Goal: Task Accomplishment & Management: Complete application form

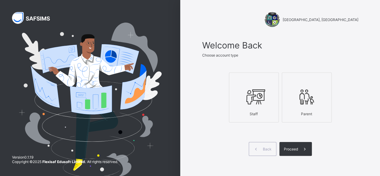
click at [266, 107] on div at bounding box center [254, 97] width 43 height 24
click at [298, 147] on span "Proceed" at bounding box center [291, 149] width 14 height 5
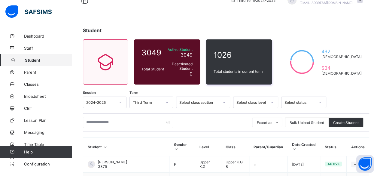
scroll to position [30, 0]
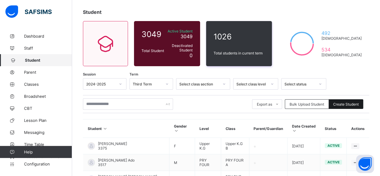
click at [347, 104] on span "Create Student" at bounding box center [347, 104] width 26 height 5
select select "**"
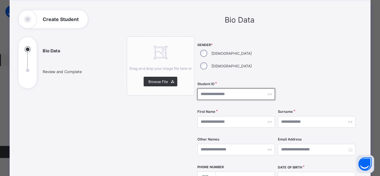
click at [208, 88] on input "text" at bounding box center [237, 93] width 78 height 11
type input "****"
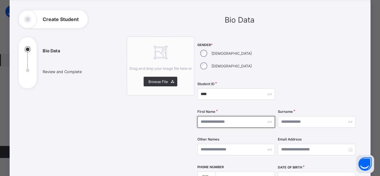
click at [242, 116] on input "text" at bounding box center [237, 121] width 78 height 11
type input "********"
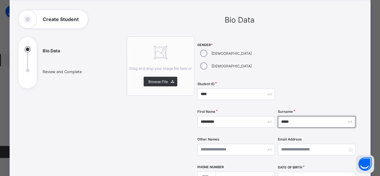
type input "*****"
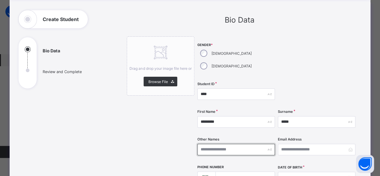
click at [238, 144] on input "text" at bounding box center [237, 149] width 78 height 11
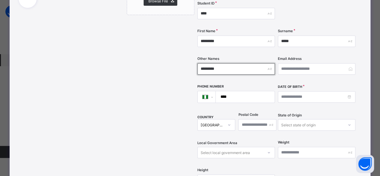
scroll to position [150, 0]
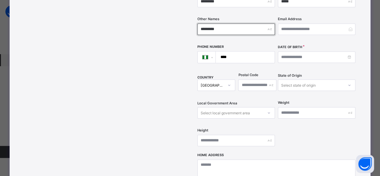
type input "*********"
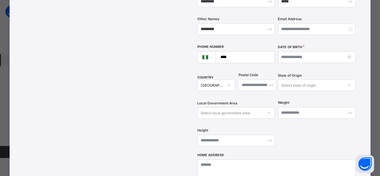
click at [240, 51] on input "****" at bounding box center [244, 56] width 54 height 11
type input "**********"
click at [287, 51] on input at bounding box center [317, 56] width 78 height 11
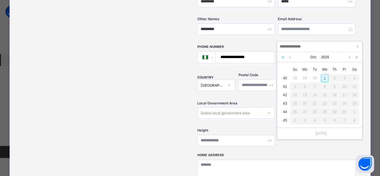
click at [282, 57] on link at bounding box center [283, 57] width 6 height 10
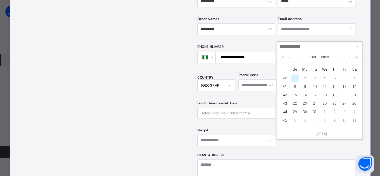
click at [282, 57] on link at bounding box center [283, 57] width 6 height 10
click at [290, 59] on link at bounding box center [290, 57] width 5 height 10
click at [343, 78] on div "2" at bounding box center [345, 78] width 8 height 8
type input "**********"
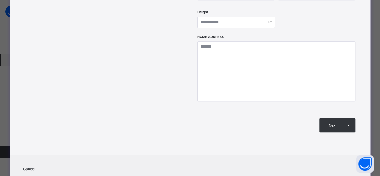
scroll to position [271, 0]
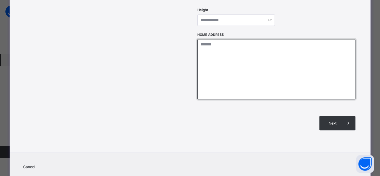
click at [212, 48] on textarea at bounding box center [277, 69] width 158 height 60
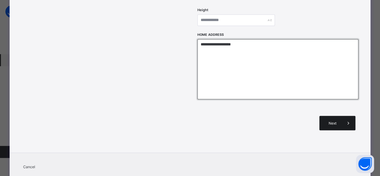
type textarea "**********"
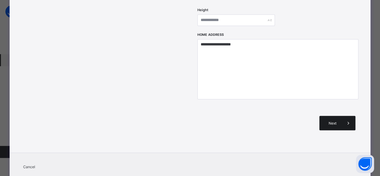
click at [327, 121] on span "Next" at bounding box center [332, 123] width 17 height 5
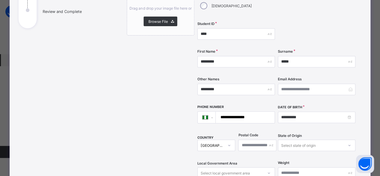
scroll to position [60, 0]
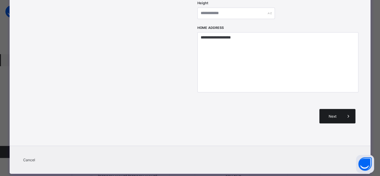
click at [326, 114] on span "Next" at bounding box center [332, 116] width 17 height 5
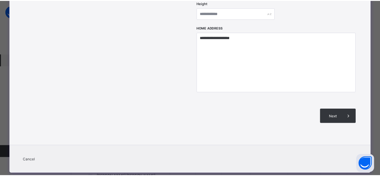
scroll to position [132, 0]
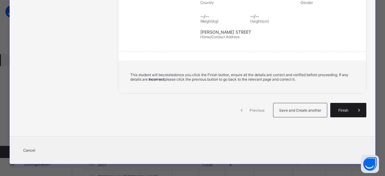
click at [338, 108] on span "Finish" at bounding box center [343, 110] width 17 height 5
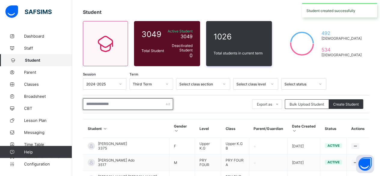
click at [108, 103] on input "text" at bounding box center [128, 103] width 90 height 11
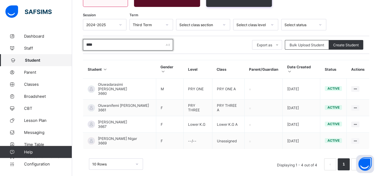
scroll to position [90, 0]
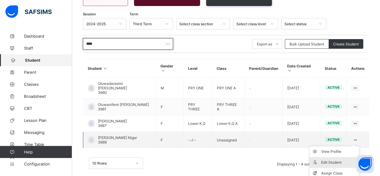
type input "****"
click at [346, 159] on div "Edit Student" at bounding box center [339, 162] width 36 height 6
select select "**"
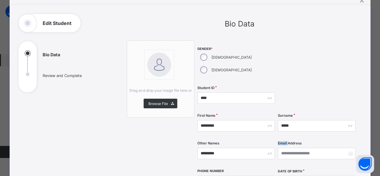
scroll to position [60, 0]
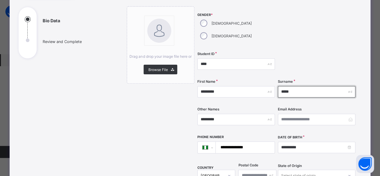
click at [292, 86] on input "*****" at bounding box center [317, 91] width 78 height 11
type input "*"
type input "*********"
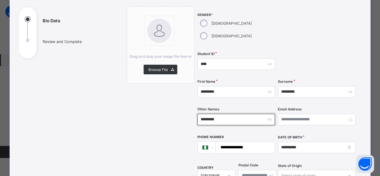
click at [220, 114] on input "*********" at bounding box center [237, 119] width 78 height 11
type input "*"
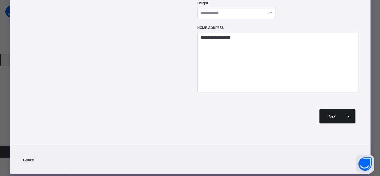
type input "*****"
click at [331, 114] on span "Next" at bounding box center [332, 116] width 17 height 5
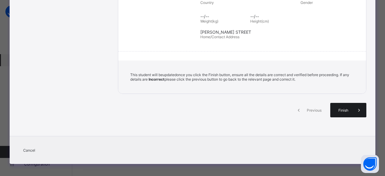
click at [336, 108] on span "Finish" at bounding box center [343, 110] width 17 height 5
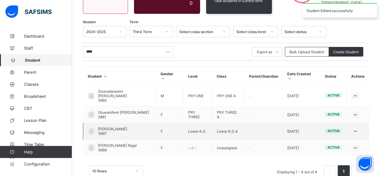
scroll to position [95, 0]
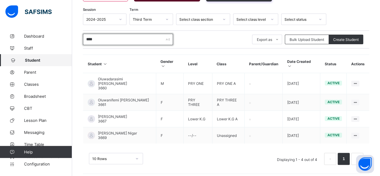
click at [150, 41] on input "****" at bounding box center [128, 39] width 90 height 11
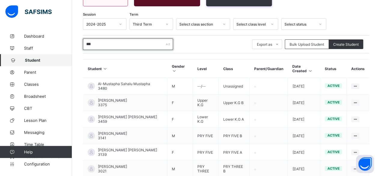
type input "****"
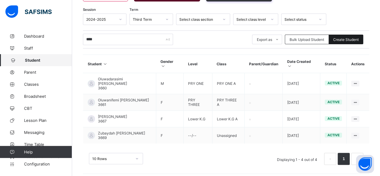
click at [354, 40] on span "Create Student" at bounding box center [347, 39] width 26 height 5
select select "**"
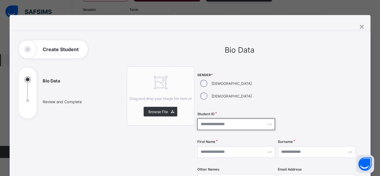
click at [237, 119] on input "text" at bounding box center [237, 124] width 78 height 11
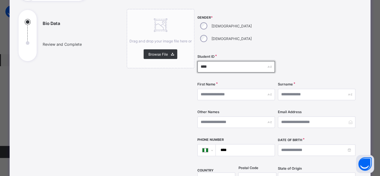
scroll to position [60, 0]
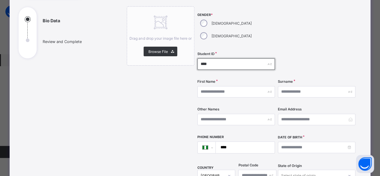
type input "****"
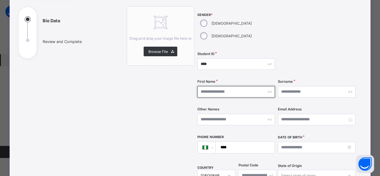
click at [214, 86] on input "text" at bounding box center [237, 91] width 78 height 11
click at [211, 86] on input "*****" at bounding box center [237, 91] width 78 height 11
type input "**********"
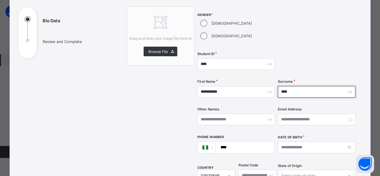
type input "****"
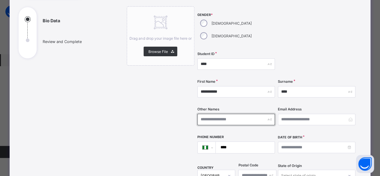
click at [229, 114] on input "text" at bounding box center [237, 119] width 78 height 11
type input "*"
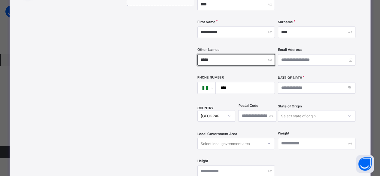
scroll to position [120, 0]
type input "*****"
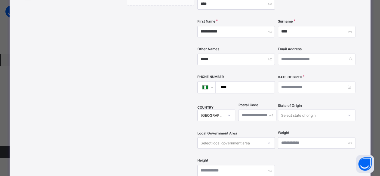
click at [236, 82] on input "****" at bounding box center [244, 87] width 54 height 11
click at [310, 82] on input at bounding box center [317, 87] width 78 height 11
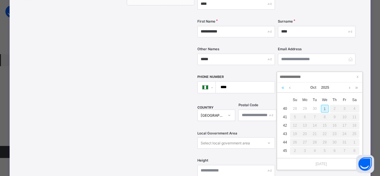
click at [283, 88] on link at bounding box center [283, 87] width 6 height 10
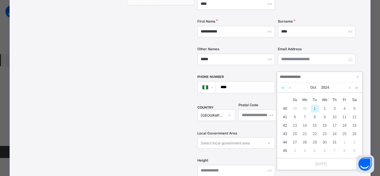
click at [283, 88] on link at bounding box center [283, 87] width 6 height 10
click at [290, 88] on link at bounding box center [290, 87] width 5 height 10
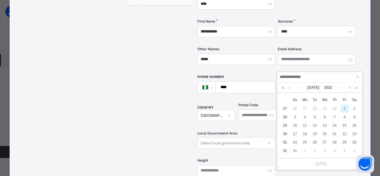
click at [349, 87] on link at bounding box center [350, 87] width 5 height 10
click at [353, 116] on div "13" at bounding box center [355, 117] width 8 height 8
type input "**********"
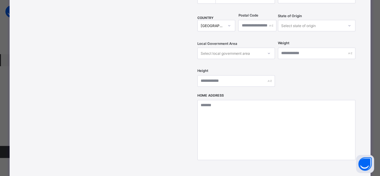
scroll to position [180, 0]
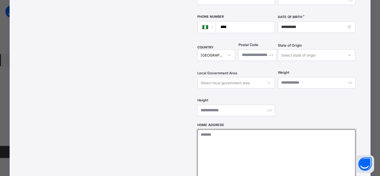
click at [236, 131] on textarea at bounding box center [277, 159] width 158 height 60
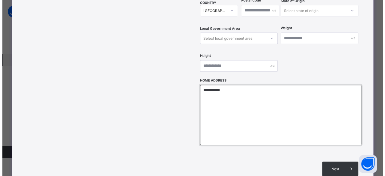
scroll to position [278, 0]
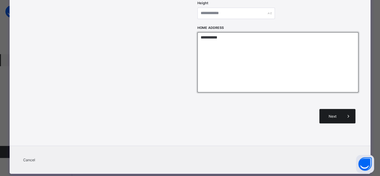
type textarea "**********"
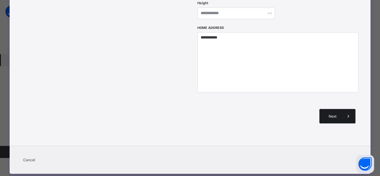
click at [330, 109] on div "Next" at bounding box center [338, 116] width 36 height 14
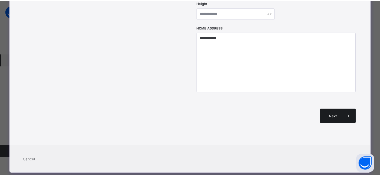
scroll to position [132, 0]
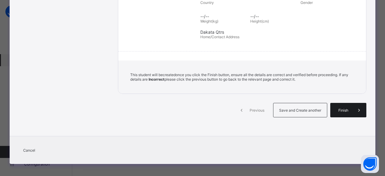
click at [335, 108] on span "Finish" at bounding box center [343, 110] width 17 height 5
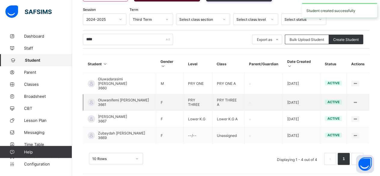
scroll to position [65, 0]
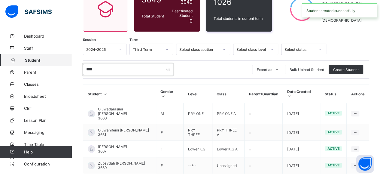
click at [130, 71] on input "****" at bounding box center [128, 69] width 90 height 11
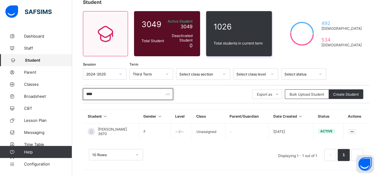
scroll to position [39, 0]
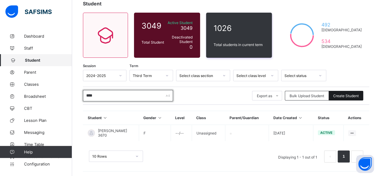
type input "****"
click at [346, 92] on div "Create Student" at bounding box center [346, 96] width 35 height 10
select select "**"
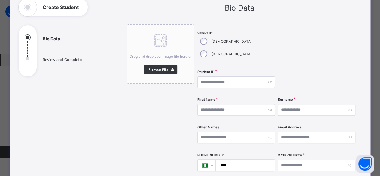
scroll to position [60, 0]
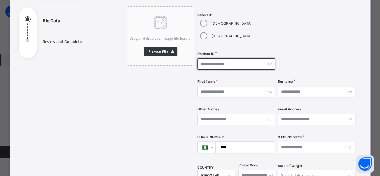
click at [208, 58] on input "text" at bounding box center [237, 63] width 78 height 11
click at [226, 63] on div "Student ID" at bounding box center [237, 64] width 78 height 25
click at [219, 58] on input "text" at bounding box center [237, 63] width 78 height 11
type input "****"
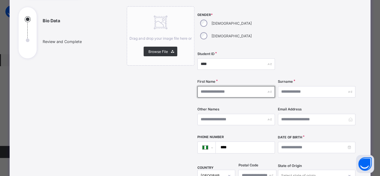
click at [228, 86] on input "text" at bounding box center [237, 91] width 78 height 11
type input "**********"
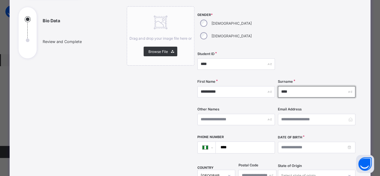
type input "****"
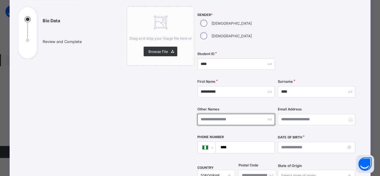
click at [239, 114] on input "text" at bounding box center [237, 119] width 78 height 11
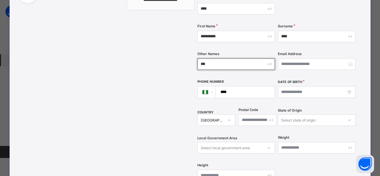
scroll to position [120, 0]
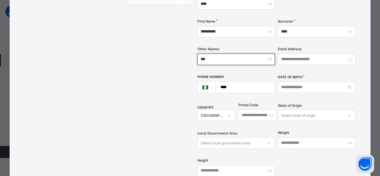
type input "***"
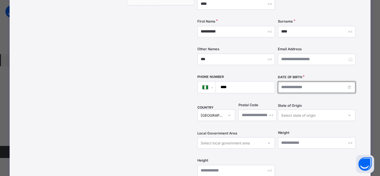
click at [293, 82] on input at bounding box center [317, 87] width 78 height 11
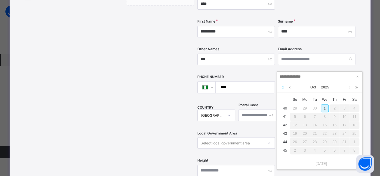
click at [283, 89] on link at bounding box center [283, 87] width 6 height 10
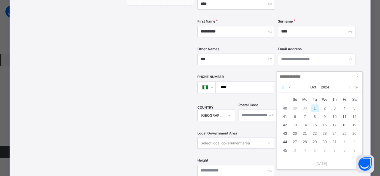
click at [283, 89] on link at bounding box center [283, 87] width 6 height 10
click at [284, 88] on link at bounding box center [283, 87] width 6 height 10
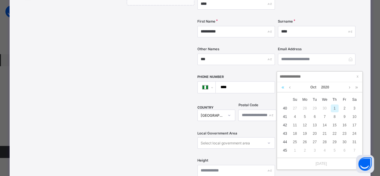
click at [284, 88] on link at bounding box center [283, 87] width 6 height 10
click at [357, 88] on link at bounding box center [357, 87] width 6 height 10
click at [317, 107] on div "1" at bounding box center [315, 108] width 8 height 8
type input "**********"
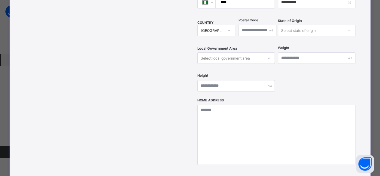
scroll to position [211, 0]
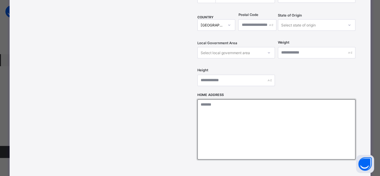
click at [242, 102] on textarea at bounding box center [277, 129] width 158 height 60
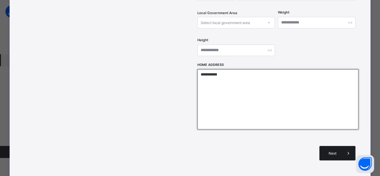
type textarea "**********"
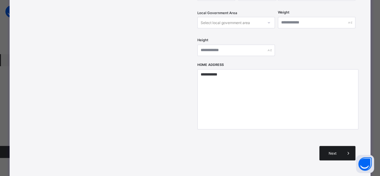
click at [326, 146] on div "Next" at bounding box center [338, 153] width 36 height 14
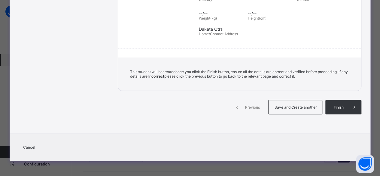
scroll to position [132, 0]
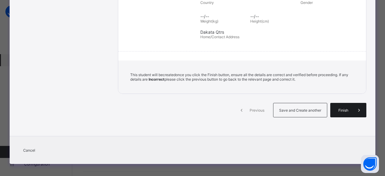
click at [341, 104] on div "Finish" at bounding box center [348, 110] width 36 height 14
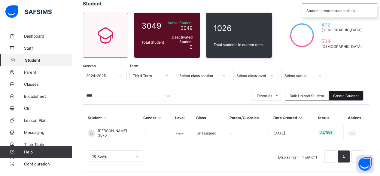
click at [347, 94] on span "Create Student" at bounding box center [347, 96] width 26 height 5
select select "**"
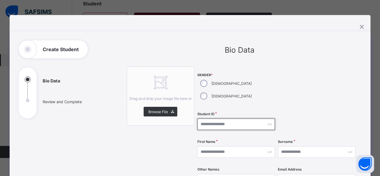
click at [208, 119] on input "text" at bounding box center [237, 124] width 78 height 11
type input "****"
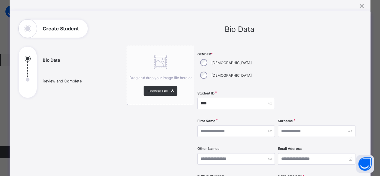
scroll to position [30, 0]
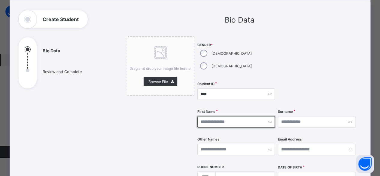
click at [215, 116] on input "text" at bounding box center [237, 121] width 78 height 11
type input "*********"
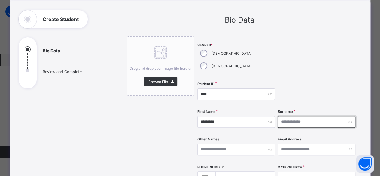
click at [291, 116] on input "text" at bounding box center [317, 121] width 78 height 11
type input "*****"
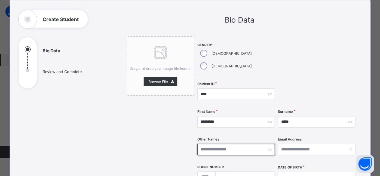
click at [218, 144] on input "text" at bounding box center [237, 149] width 78 height 11
type input "*********"
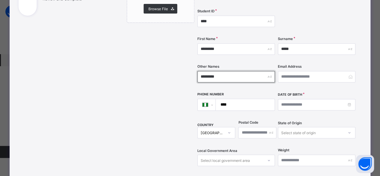
scroll to position [120, 0]
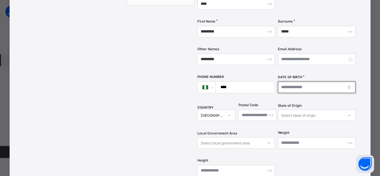
click at [305, 82] on input at bounding box center [317, 87] width 78 height 11
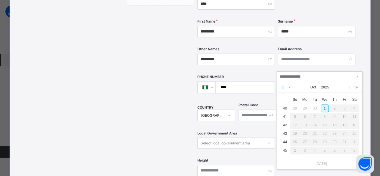
click at [285, 87] on link at bounding box center [283, 87] width 6 height 10
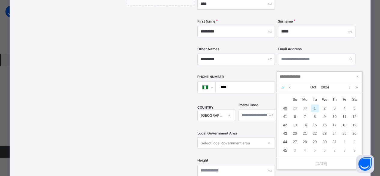
click at [285, 87] on link at bounding box center [283, 87] width 6 height 10
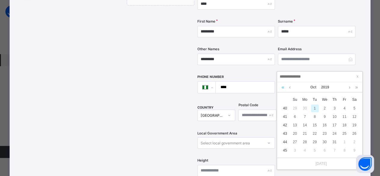
click at [285, 87] on link at bounding box center [283, 87] width 6 height 10
click at [291, 88] on link at bounding box center [290, 87] width 5 height 10
click at [353, 118] on div "8" at bounding box center [355, 117] width 8 height 8
type input "**********"
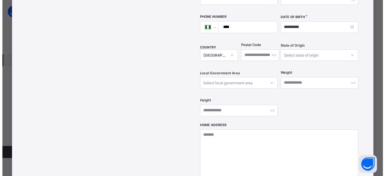
scroll to position [211, 0]
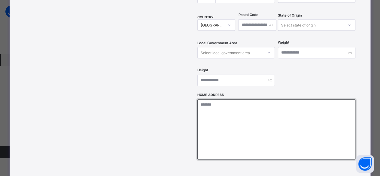
click at [263, 108] on textarea at bounding box center [277, 129] width 158 height 60
type textarea "**********"
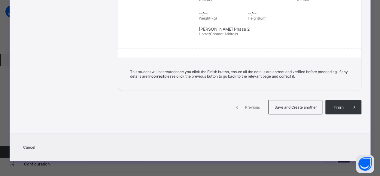
scroll to position [132, 0]
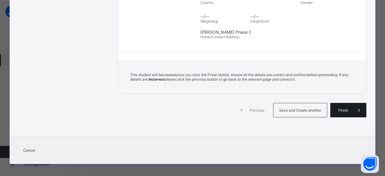
click at [337, 112] on div "Finish" at bounding box center [348, 110] width 36 height 14
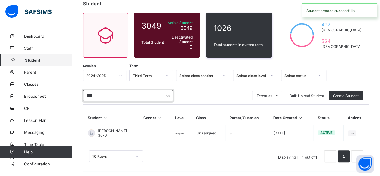
click at [105, 97] on input "****" at bounding box center [128, 95] width 90 height 11
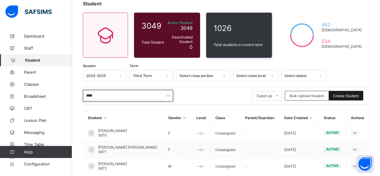
type input "****"
click at [344, 96] on span "Create Student" at bounding box center [347, 96] width 26 height 5
select select "**"
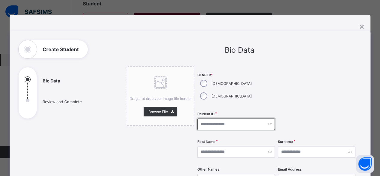
click at [206, 119] on input "text" at bounding box center [237, 124] width 78 height 11
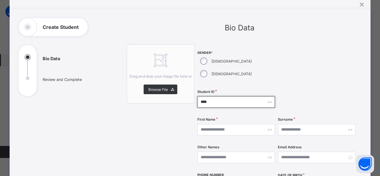
scroll to position [30, 0]
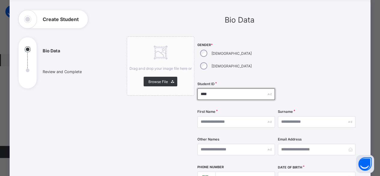
type input "****"
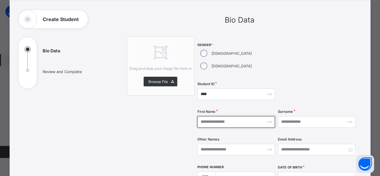
click at [212, 116] on input "text" at bounding box center [237, 121] width 78 height 11
type input "***"
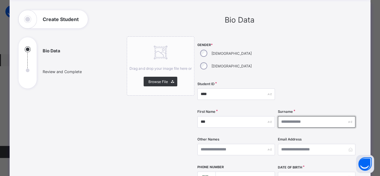
click at [319, 116] on input "text" at bounding box center [317, 121] width 78 height 11
type input "*****"
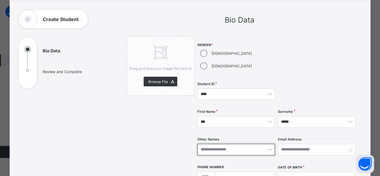
click at [229, 144] on input "text" at bounding box center [237, 149] width 78 height 11
type input "*********"
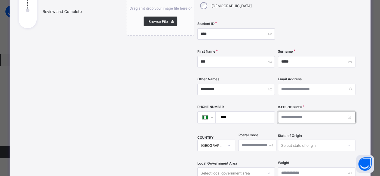
click at [287, 112] on input at bounding box center [317, 117] width 78 height 11
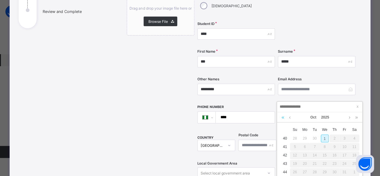
click at [283, 117] on link at bounding box center [283, 117] width 6 height 10
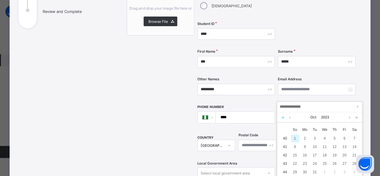
click at [283, 117] on link at bounding box center [283, 117] width 6 height 10
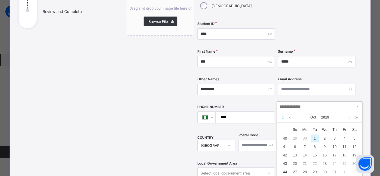
click at [283, 117] on link at bounding box center [283, 117] width 6 height 10
click at [283, 118] on link at bounding box center [283, 117] width 6 height 10
click at [291, 118] on link at bounding box center [290, 117] width 5 height 10
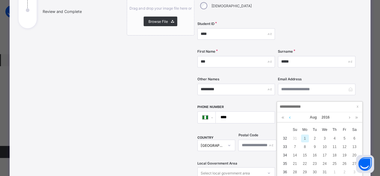
click at [291, 118] on link at bounding box center [290, 117] width 5 height 10
click at [350, 119] on link at bounding box center [350, 117] width 5 height 10
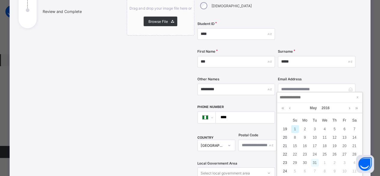
scroll to position [39, 0]
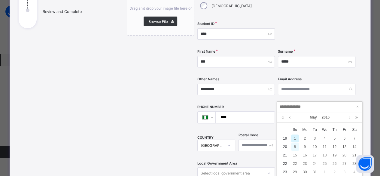
click at [294, 148] on div "8" at bounding box center [295, 147] width 8 height 8
type input "**********"
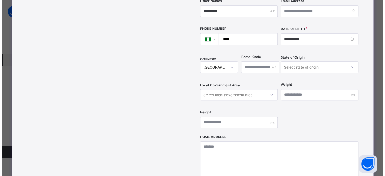
scroll to position [211, 0]
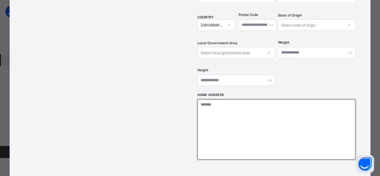
click at [241, 107] on textarea at bounding box center [277, 129] width 158 height 60
type textarea "**********"
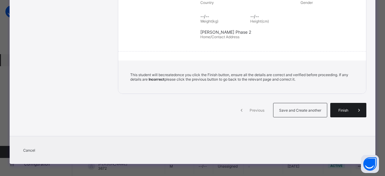
click at [345, 110] on div "Finish" at bounding box center [348, 110] width 36 height 14
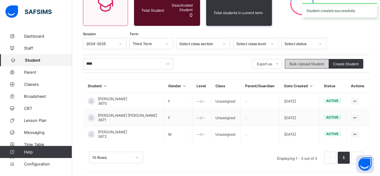
scroll to position [40, 0]
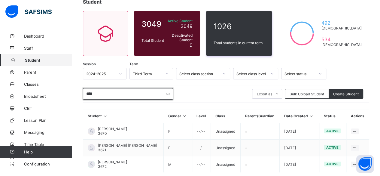
click at [97, 94] on input "****" at bounding box center [128, 93] width 90 height 11
type input "****"
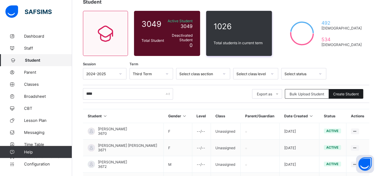
click at [346, 92] on span "Create Student" at bounding box center [347, 94] width 26 height 5
select select "**"
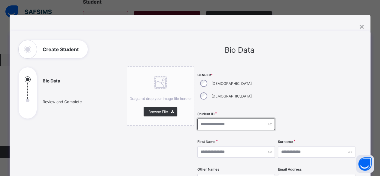
click at [221, 119] on input "text" at bounding box center [237, 124] width 78 height 11
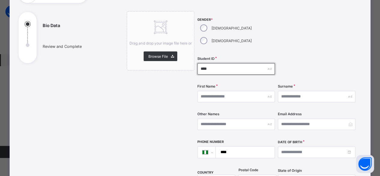
scroll to position [60, 0]
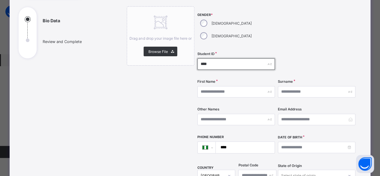
type input "****"
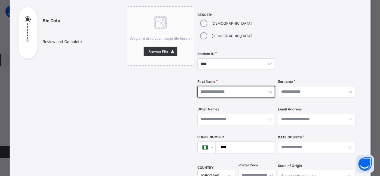
click at [211, 86] on input "text" at bounding box center [237, 91] width 78 height 11
type input "******"
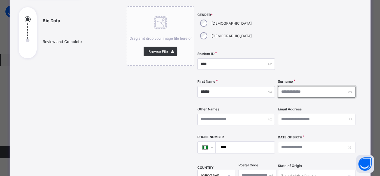
click at [313, 86] on input "text" at bounding box center [317, 91] width 78 height 11
type input "****"
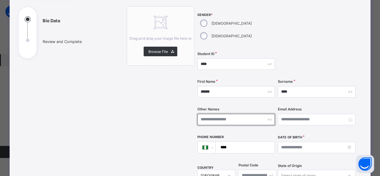
click at [236, 114] on input "text" at bounding box center [237, 119] width 78 height 11
type input "*****"
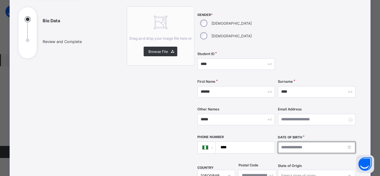
click at [285, 142] on input at bounding box center [317, 147] width 78 height 11
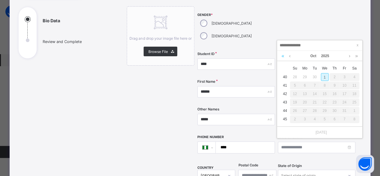
click at [283, 56] on link at bounding box center [283, 56] width 6 height 10
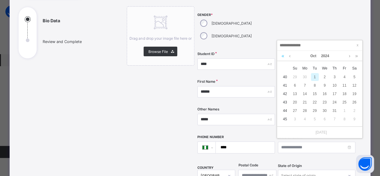
click at [283, 56] on link at bounding box center [283, 56] width 6 height 10
click at [291, 57] on link at bounding box center [290, 56] width 5 height 10
click at [345, 100] on div "23" at bounding box center [345, 102] width 8 height 8
type input "**********"
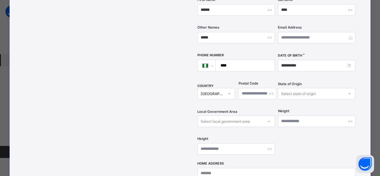
scroll to position [180, 0]
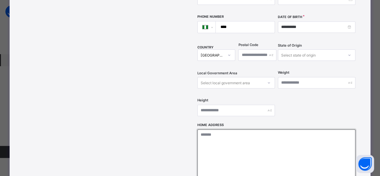
click at [236, 132] on textarea at bounding box center [277, 159] width 158 height 60
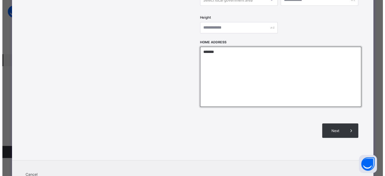
scroll to position [278, 0]
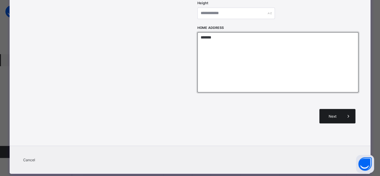
type textarea "*******"
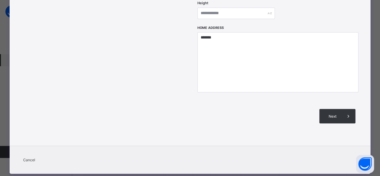
click at [336, 114] on span "Next" at bounding box center [332, 116] width 17 height 5
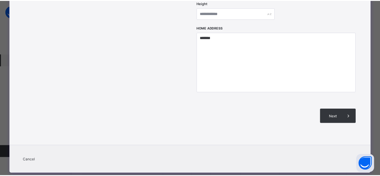
scroll to position [132, 0]
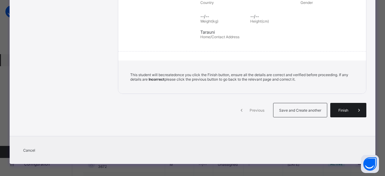
click at [337, 108] on span "Finish" at bounding box center [343, 110] width 17 height 5
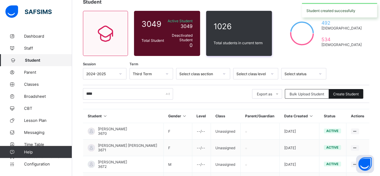
click at [338, 94] on span "Create Student" at bounding box center [347, 94] width 26 height 5
select select "**"
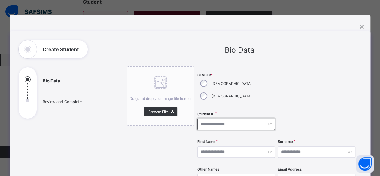
click at [222, 119] on input "text" at bounding box center [237, 124] width 78 height 11
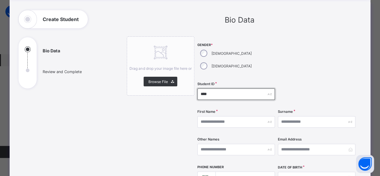
type input "****"
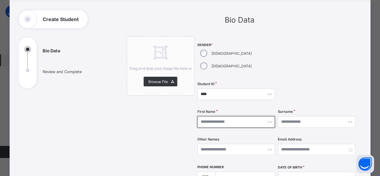
click at [222, 116] on input "text" at bounding box center [237, 121] width 78 height 11
type input "******"
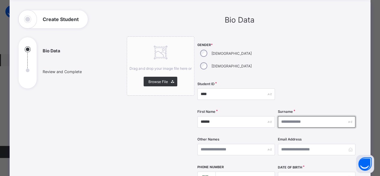
click at [311, 116] on input "text" at bounding box center [317, 121] width 78 height 11
type input "******"
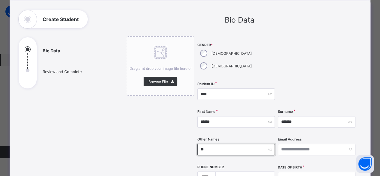
type input "*****"
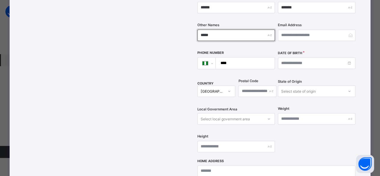
scroll to position [150, 0]
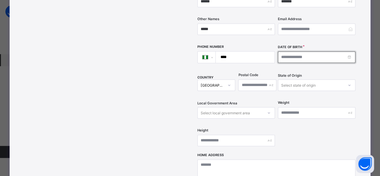
click at [291, 51] on input at bounding box center [317, 56] width 78 height 11
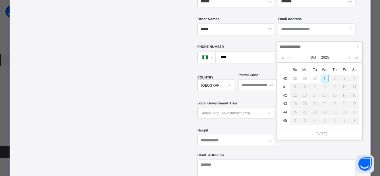
click at [284, 57] on link at bounding box center [283, 57] width 6 height 10
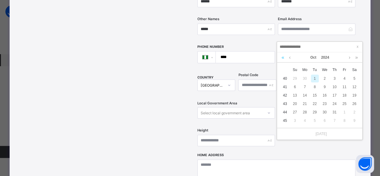
click at [285, 58] on link at bounding box center [283, 57] width 6 height 10
click at [291, 58] on link at bounding box center [290, 57] width 5 height 10
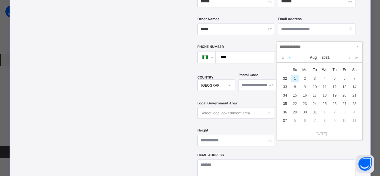
click at [291, 58] on link at bounding box center [290, 57] width 5 height 10
click at [357, 97] on div "19" at bounding box center [355, 95] width 8 height 8
type input "**********"
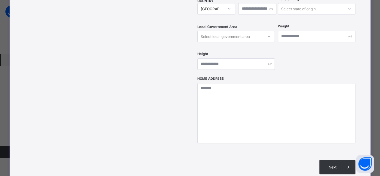
scroll to position [241, 0]
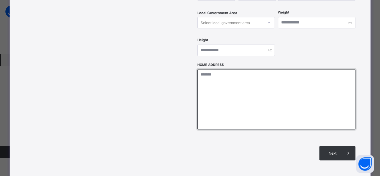
click at [264, 92] on textarea at bounding box center [277, 99] width 158 height 60
click at [227, 69] on textarea "**********" at bounding box center [278, 99] width 161 height 60
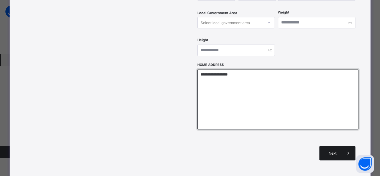
type textarea "**********"
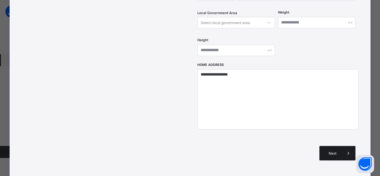
click at [327, 146] on div "Next" at bounding box center [338, 153] width 36 height 14
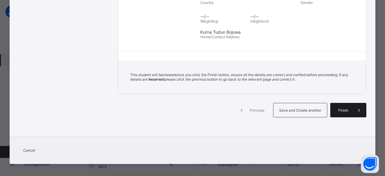
click at [339, 110] on div "Finish" at bounding box center [348, 110] width 36 height 14
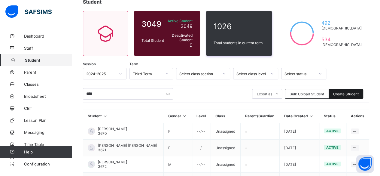
click at [341, 93] on span "Create Student" at bounding box center [347, 94] width 26 height 5
select select "**"
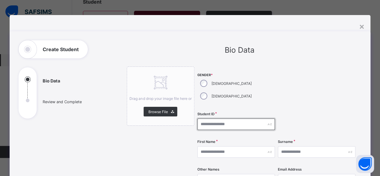
click at [216, 119] on input "text" at bounding box center [237, 124] width 78 height 11
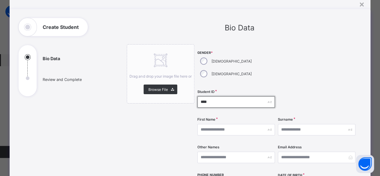
scroll to position [30, 0]
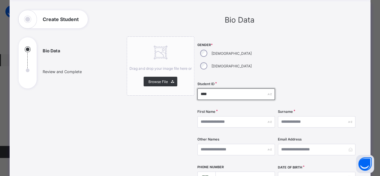
type input "****"
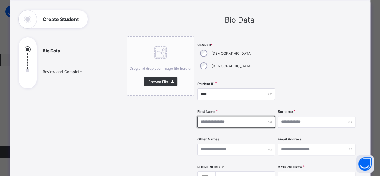
click at [214, 116] on input "text" at bounding box center [237, 121] width 78 height 11
type input "*"
type input "****"
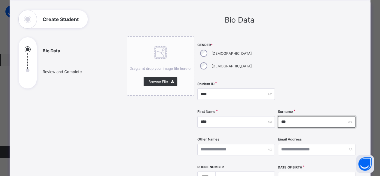
type input "***"
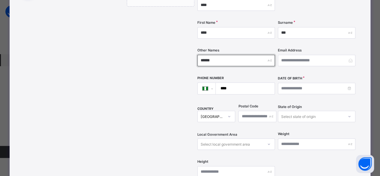
scroll to position [120, 0]
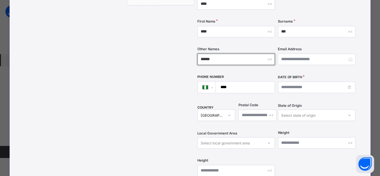
type input "******"
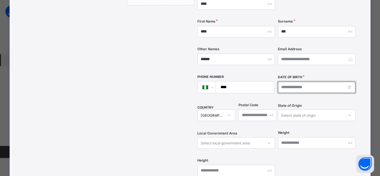
click at [288, 82] on input at bounding box center [317, 87] width 78 height 11
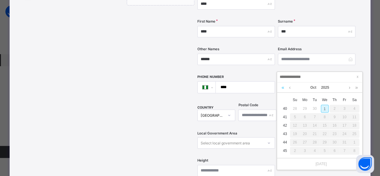
click at [283, 88] on link at bounding box center [283, 87] width 6 height 10
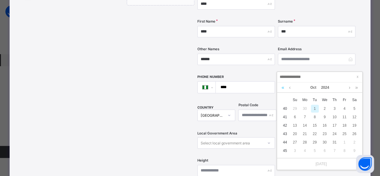
click at [283, 88] on link at bounding box center [283, 87] width 6 height 10
click at [349, 87] on link at bounding box center [350, 87] width 5 height 10
click at [315, 107] on div "1" at bounding box center [315, 109] width 8 height 8
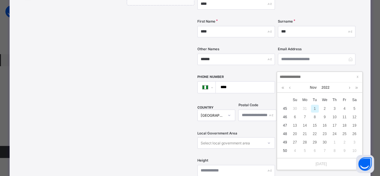
type input "**********"
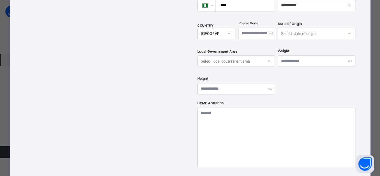
scroll to position [211, 0]
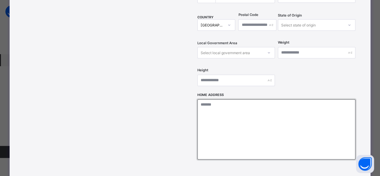
click at [237, 106] on textarea at bounding box center [277, 129] width 158 height 60
type textarea "**********"
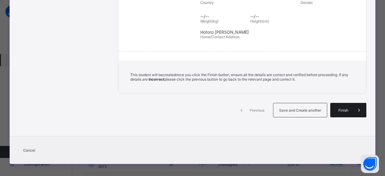
click at [345, 108] on span "Finish" at bounding box center [343, 110] width 17 height 5
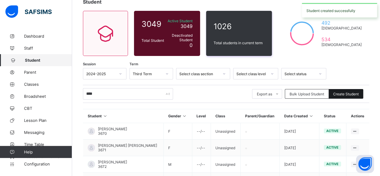
click at [340, 91] on div "Create Student" at bounding box center [346, 94] width 35 height 10
select select "**"
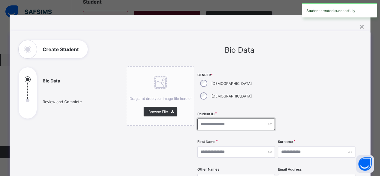
click at [205, 119] on input "text" at bounding box center [237, 124] width 78 height 11
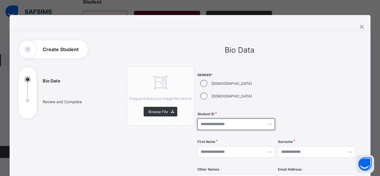
click at [202, 119] on input "text" at bounding box center [237, 124] width 78 height 11
type input "****"
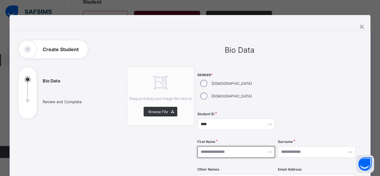
click at [219, 146] on input "text" at bounding box center [237, 151] width 78 height 11
type input "**********"
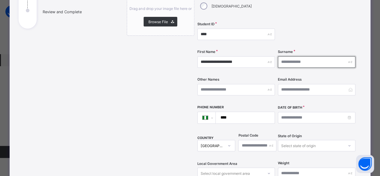
scroll to position [90, 0]
click at [291, 56] on input "text" at bounding box center [317, 61] width 78 height 11
type input "*********"
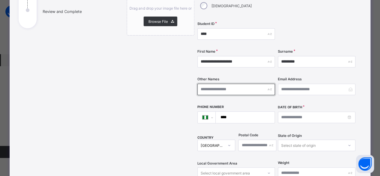
click at [241, 84] on input "text" at bounding box center [237, 89] width 78 height 11
click at [240, 84] on input "text" at bounding box center [237, 89] width 78 height 11
click at [259, 84] on input "text" at bounding box center [237, 89] width 78 height 11
click at [223, 84] on input "text" at bounding box center [237, 89] width 78 height 11
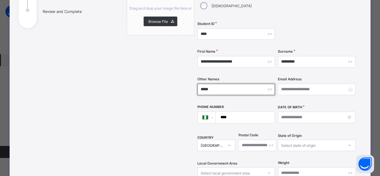
type input "*****"
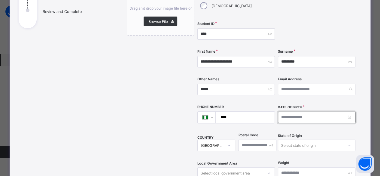
click at [289, 112] on input at bounding box center [317, 117] width 78 height 11
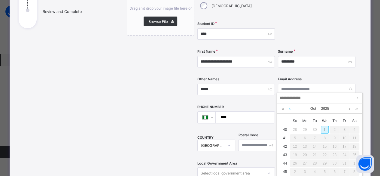
scroll to position [40, 0]
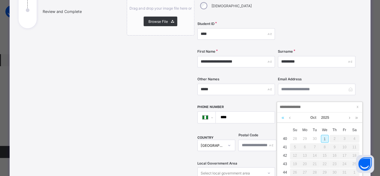
click at [283, 118] on link at bounding box center [283, 117] width 6 height 10
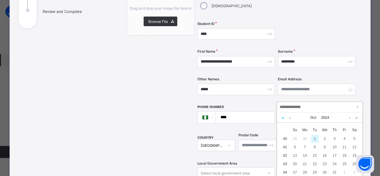
click at [283, 118] on link at bounding box center [283, 117] width 6 height 10
click at [289, 118] on link at bounding box center [290, 117] width 5 height 10
click at [289, 119] on link at bounding box center [290, 117] width 5 height 10
click at [353, 140] on div "1" at bounding box center [355, 139] width 8 height 8
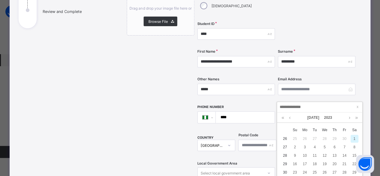
type input "**********"
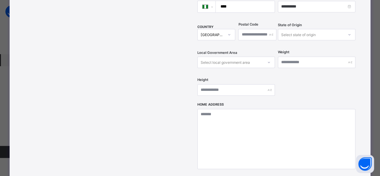
scroll to position [211, 0]
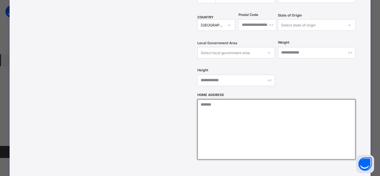
click at [233, 109] on textarea at bounding box center [277, 129] width 158 height 60
type textarea "**********"
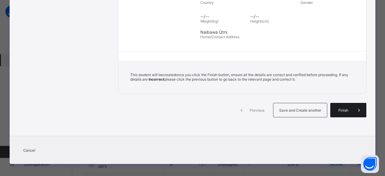
click at [342, 113] on div "Finish" at bounding box center [348, 110] width 36 height 14
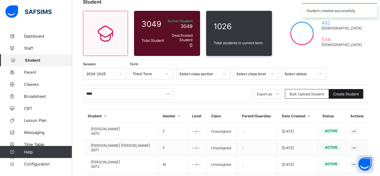
click at [359, 92] on span "Create Student" at bounding box center [347, 94] width 26 height 5
select select "**"
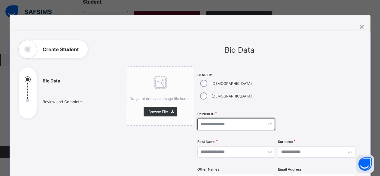
click at [213, 119] on input "text" at bounding box center [237, 124] width 78 height 11
type input "****"
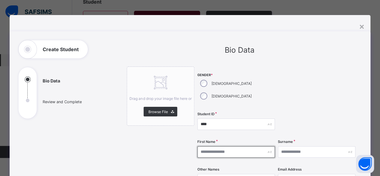
click at [218, 146] on input "text" at bounding box center [237, 151] width 78 height 11
type input "**********"
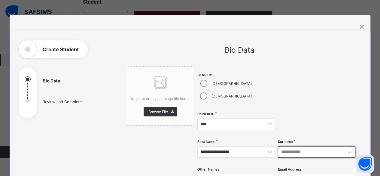
click at [297, 146] on input "text" at bounding box center [317, 151] width 78 height 11
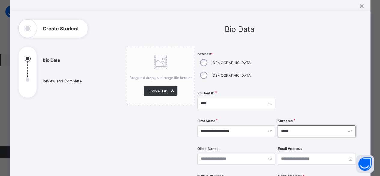
scroll to position [30, 0]
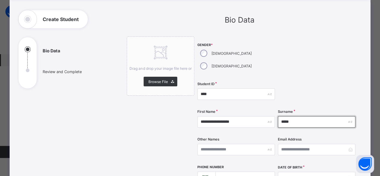
type input "*****"
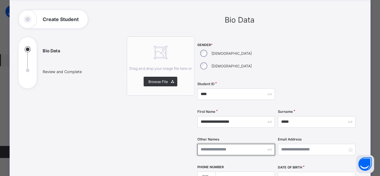
click at [226, 144] on input "text" at bounding box center [237, 149] width 78 height 11
type input "*****"
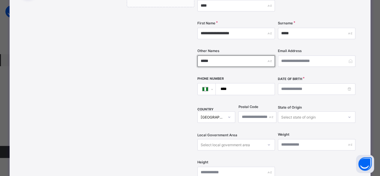
scroll to position [120, 0]
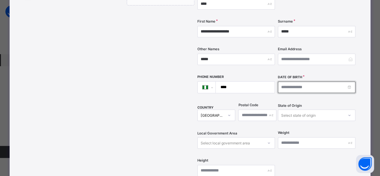
click at [290, 82] on input at bounding box center [317, 87] width 78 height 11
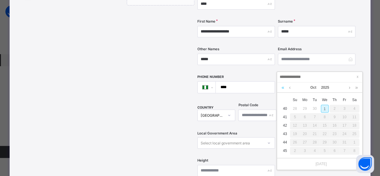
click at [283, 88] on link at bounding box center [283, 87] width 6 height 10
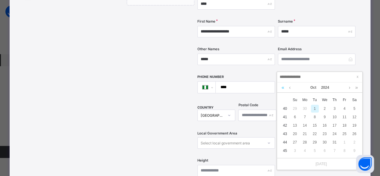
click at [283, 88] on link at bounding box center [283, 87] width 6 height 10
click at [356, 88] on link at bounding box center [357, 87] width 6 height 10
click at [291, 88] on link at bounding box center [290, 87] width 5 height 10
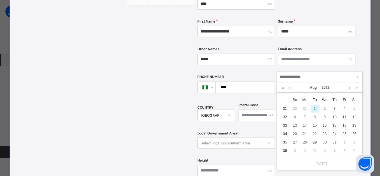
click at [291, 88] on link at bounding box center [290, 87] width 5 height 10
click at [356, 106] on div "1" at bounding box center [355, 109] width 8 height 8
type input "**********"
click at [356, 106] on div "1" at bounding box center [355, 109] width 8 height 8
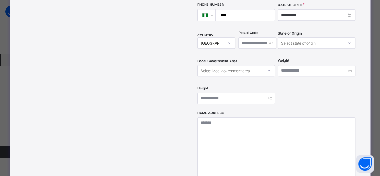
scroll to position [211, 0]
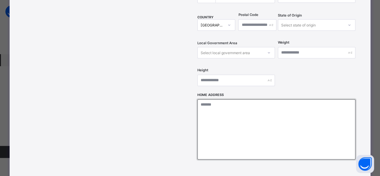
click at [220, 105] on textarea at bounding box center [277, 129] width 158 height 60
type textarea "**********"
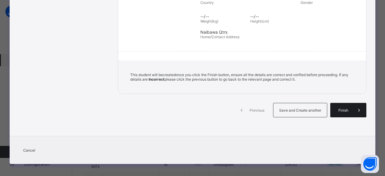
click at [346, 109] on div "Finish" at bounding box center [348, 110] width 36 height 14
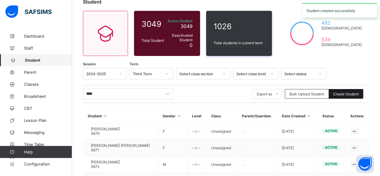
click at [347, 92] on span "Create Student" at bounding box center [347, 94] width 26 height 5
select select "**"
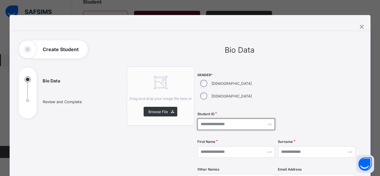
click at [201, 119] on input "text" at bounding box center [237, 124] width 78 height 11
type input "****"
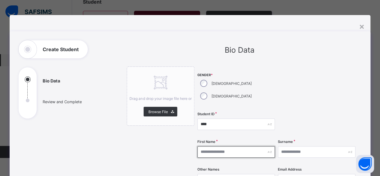
click at [223, 146] on input "text" at bounding box center [237, 151] width 78 height 11
type input "******"
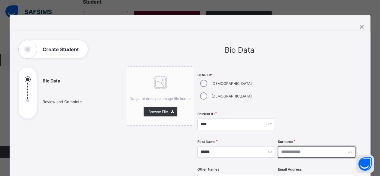
click at [301, 146] on input "text" at bounding box center [317, 151] width 78 height 11
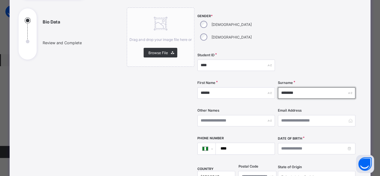
scroll to position [60, 0]
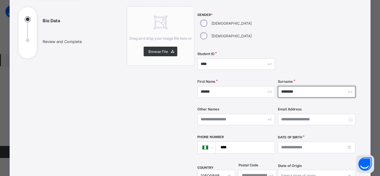
type input "********"
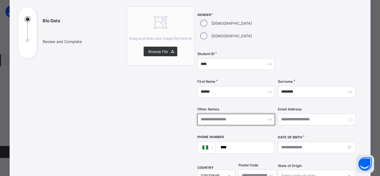
click at [226, 114] on input "text" at bounding box center [237, 119] width 78 height 11
type input "******"
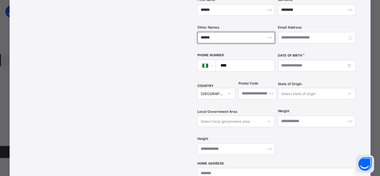
scroll to position [150, 0]
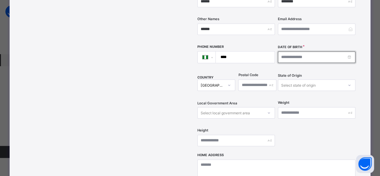
click at [282, 51] on input at bounding box center [317, 56] width 78 height 11
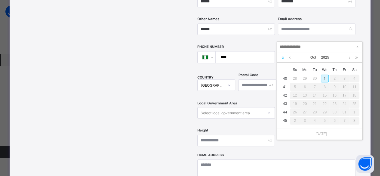
click at [283, 58] on link at bounding box center [283, 57] width 6 height 10
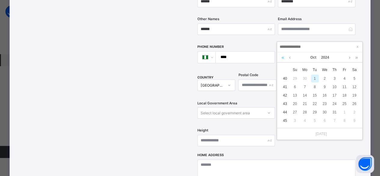
click at [283, 58] on link at bounding box center [283, 57] width 6 height 10
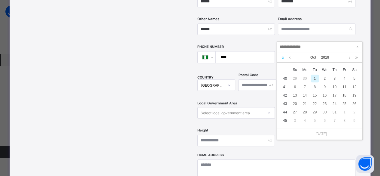
click at [283, 58] on link at bounding box center [283, 57] width 6 height 10
click at [327, 78] on div "3" at bounding box center [325, 79] width 8 height 8
type input "**********"
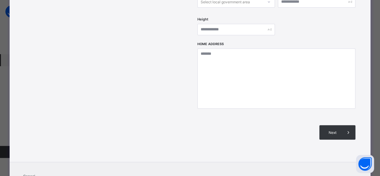
scroll to position [271, 0]
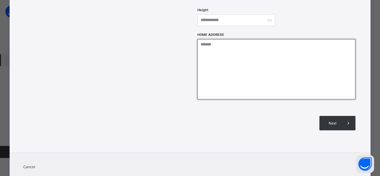
click at [272, 72] on textarea at bounding box center [277, 69] width 158 height 60
type textarea "*******"
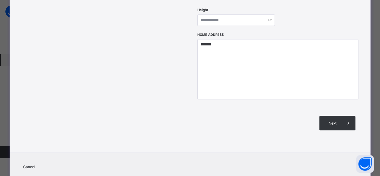
click at [325, 116] on div "Next" at bounding box center [338, 123] width 36 height 14
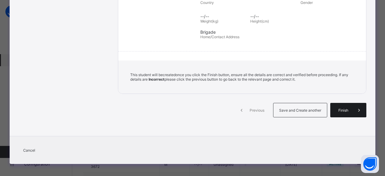
click at [336, 108] on span "Finish" at bounding box center [343, 110] width 17 height 5
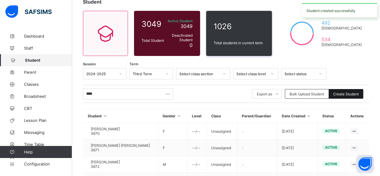
click at [343, 92] on span "Create Student" at bounding box center [347, 94] width 26 height 5
select select "**"
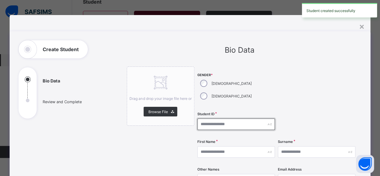
click at [209, 119] on input "text" at bounding box center [237, 124] width 78 height 11
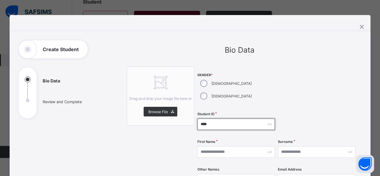
type input "****"
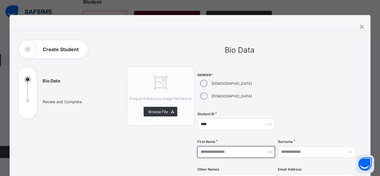
click at [235, 146] on input "text" at bounding box center [237, 151] width 78 height 11
type input "********"
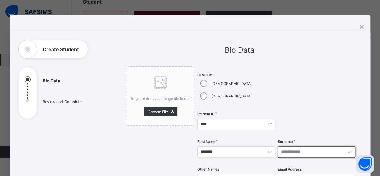
click at [296, 146] on input "text" at bounding box center [317, 151] width 78 height 11
type input "********"
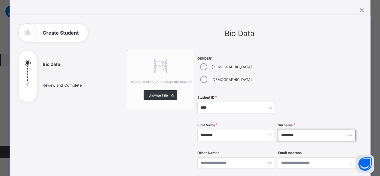
scroll to position [30, 0]
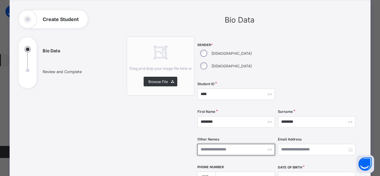
click at [220, 144] on input "text" at bounding box center [237, 149] width 78 height 11
type input "******"
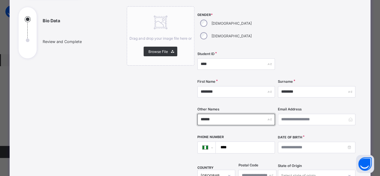
scroll to position [90, 0]
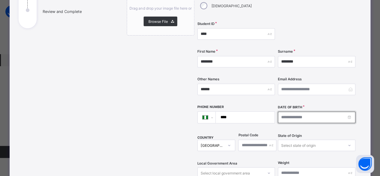
click at [299, 112] on input at bounding box center [317, 117] width 78 height 11
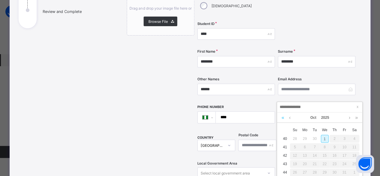
click at [284, 119] on link at bounding box center [283, 117] width 6 height 10
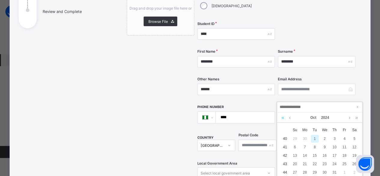
click at [284, 119] on link at bounding box center [283, 117] width 6 height 10
click at [290, 119] on link at bounding box center [290, 117] width 5 height 10
click at [326, 172] on div "31" at bounding box center [325, 172] width 8 height 8
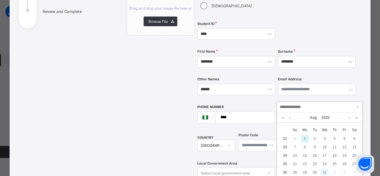
type input "**********"
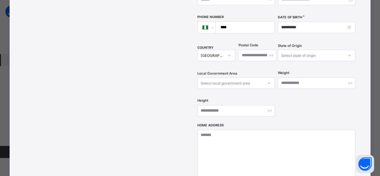
scroll to position [180, 0]
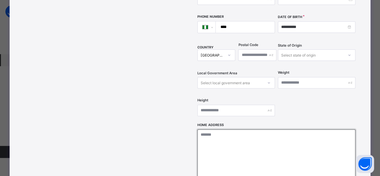
click at [246, 134] on textarea at bounding box center [277, 159] width 158 height 60
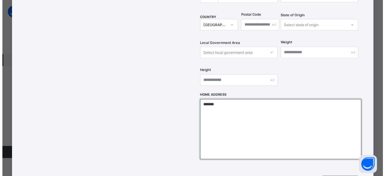
scroll to position [278, 0]
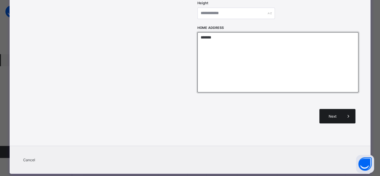
type textarea "*******"
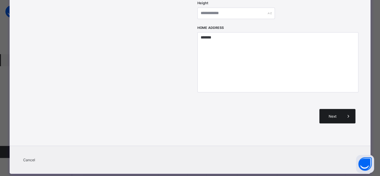
click at [325, 109] on div "Next" at bounding box center [338, 116] width 36 height 14
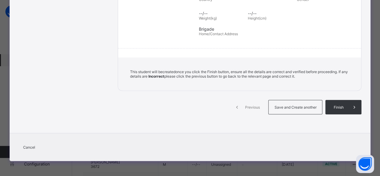
scroll to position [132, 0]
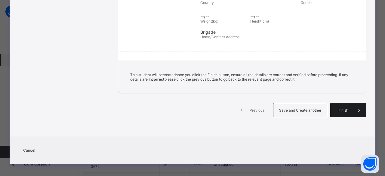
click at [339, 108] on span "Finish" at bounding box center [343, 110] width 17 height 5
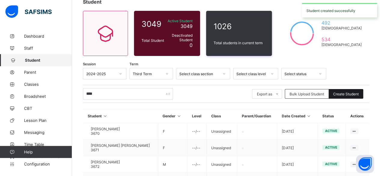
click at [344, 93] on span "Create Student" at bounding box center [347, 94] width 26 height 5
select select "**"
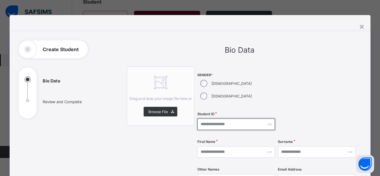
click at [208, 119] on input "text" at bounding box center [237, 124] width 78 height 11
type input "****"
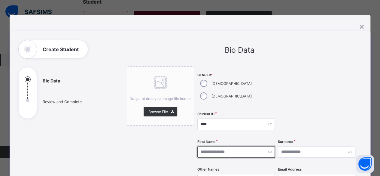
click at [247, 146] on input "text" at bounding box center [237, 151] width 78 height 11
type input "******"
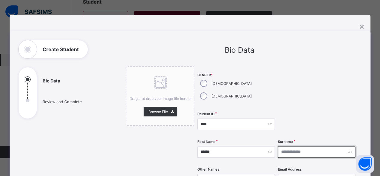
click at [286, 146] on input "text" at bounding box center [317, 151] width 78 height 11
type input "***"
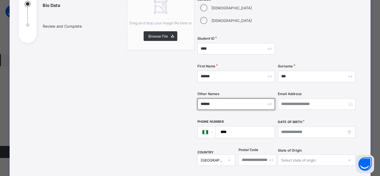
scroll to position [90, 0]
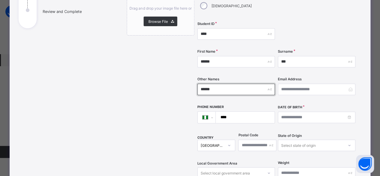
type input "******"
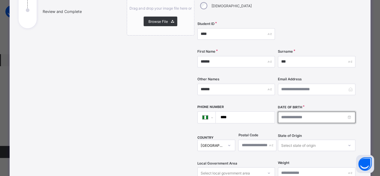
click at [295, 112] on input at bounding box center [317, 117] width 78 height 11
click at [293, 112] on input at bounding box center [317, 117] width 78 height 11
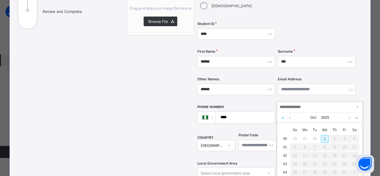
click at [284, 118] on link at bounding box center [283, 117] width 6 height 10
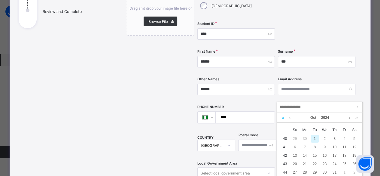
click at [284, 118] on link at bounding box center [283, 117] width 6 height 10
click at [284, 120] on link at bounding box center [283, 117] width 6 height 10
click at [290, 118] on link at bounding box center [290, 117] width 5 height 10
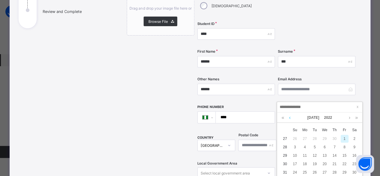
click at [290, 118] on link at bounding box center [290, 117] width 5 height 10
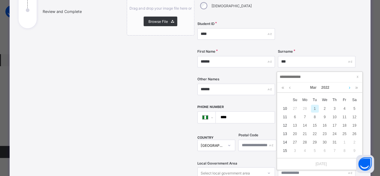
click at [349, 88] on link at bounding box center [350, 87] width 5 height 10
click at [289, 88] on link at bounding box center [290, 87] width 5 height 10
click at [354, 109] on div "7" at bounding box center [355, 109] width 8 height 8
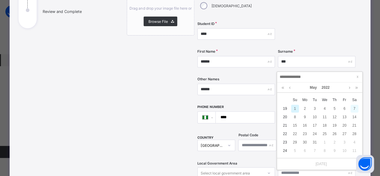
click at [354, 112] on input at bounding box center [317, 117] width 78 height 11
type input "**********"
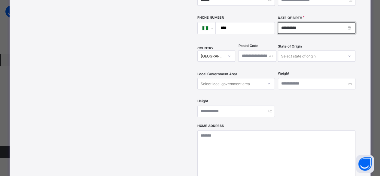
scroll to position [180, 0]
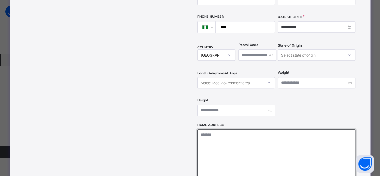
click at [228, 133] on textarea at bounding box center [277, 159] width 158 height 60
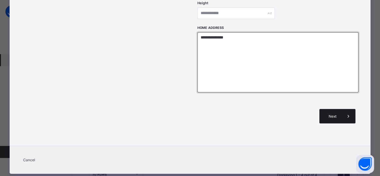
type textarea "**********"
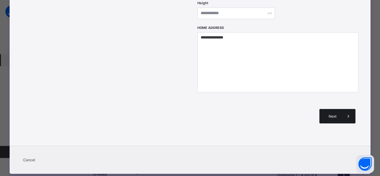
click at [329, 114] on span "Next" at bounding box center [332, 116] width 17 height 5
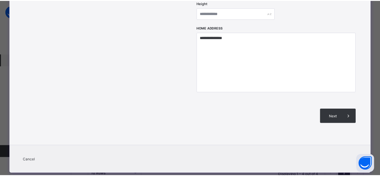
scroll to position [132, 0]
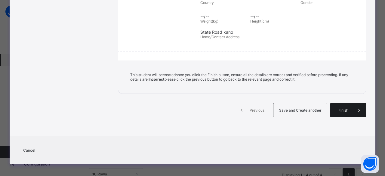
click at [336, 108] on span "Finish" at bounding box center [343, 110] width 17 height 5
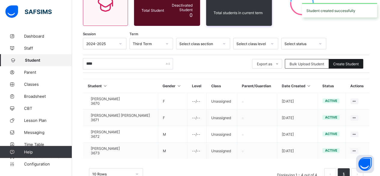
click at [351, 62] on span "Create Student" at bounding box center [347, 64] width 26 height 5
select select "**"
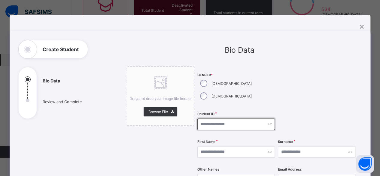
click at [204, 119] on input "text" at bounding box center [237, 124] width 78 height 11
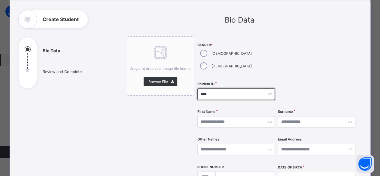
type input "****"
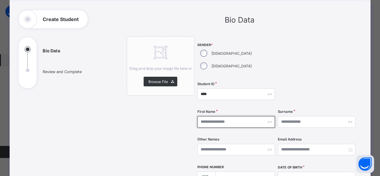
click at [227, 116] on input "text" at bounding box center [237, 121] width 78 height 11
type input "*******"
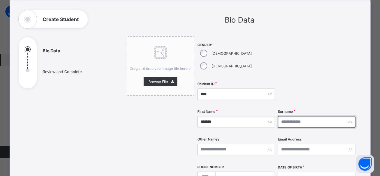
click at [297, 116] on input "text" at bounding box center [317, 121] width 78 height 11
type input "*****"
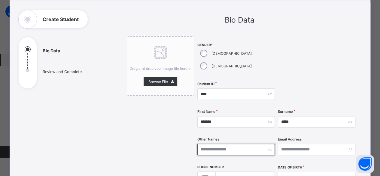
click at [242, 144] on input "text" at bounding box center [237, 149] width 78 height 11
type input "*****"
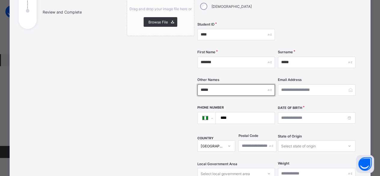
scroll to position [90, 0]
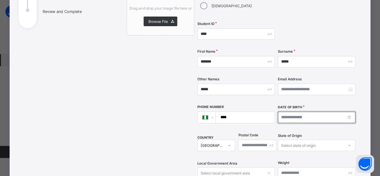
click at [291, 112] on input at bounding box center [317, 117] width 78 height 11
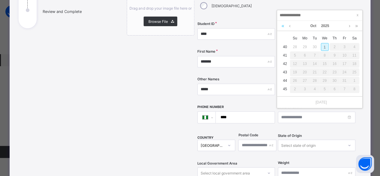
click at [283, 25] on link at bounding box center [283, 26] width 6 height 10
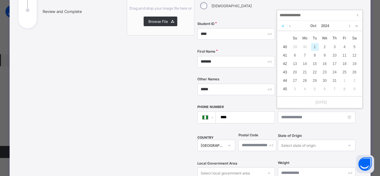
click at [283, 25] on link at bounding box center [283, 26] width 6 height 10
click at [283, 26] on link at bounding box center [283, 26] width 6 height 10
click at [285, 27] on link at bounding box center [283, 26] width 6 height 10
click at [349, 26] on link at bounding box center [350, 26] width 5 height 10
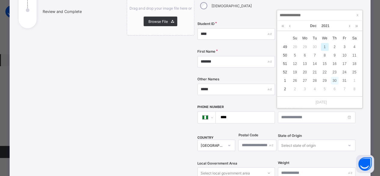
click at [337, 79] on div "30" at bounding box center [335, 81] width 8 height 8
type input "**********"
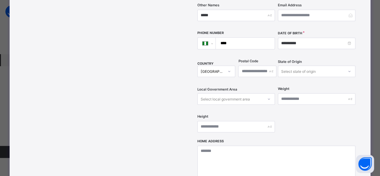
scroll to position [180, 0]
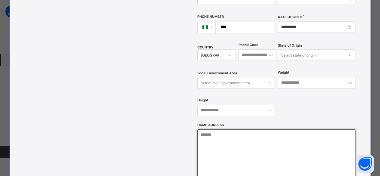
click at [225, 130] on textarea at bounding box center [277, 159] width 158 height 60
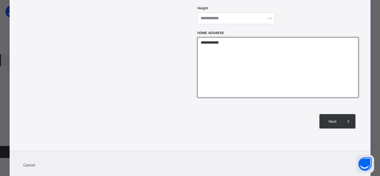
scroll to position [278, 0]
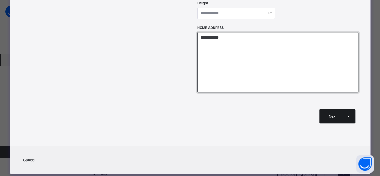
type textarea "**********"
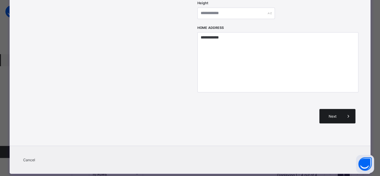
click at [328, 109] on div "Next" at bounding box center [338, 116] width 36 height 14
click at [330, 114] on span "Next" at bounding box center [332, 116] width 17 height 5
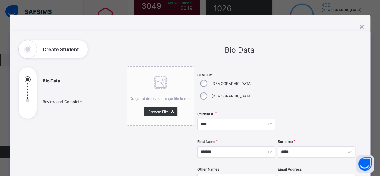
scroll to position [40, 0]
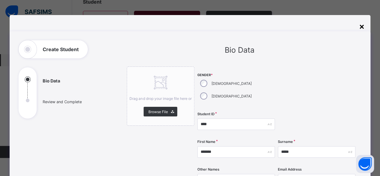
click at [360, 26] on div "×" at bounding box center [362, 26] width 6 height 10
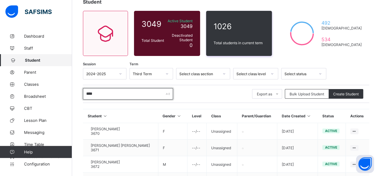
click at [103, 95] on input "****" at bounding box center [128, 93] width 90 height 11
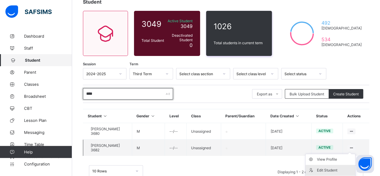
type input "****"
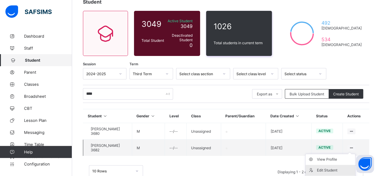
click at [340, 167] on div "Edit Student" at bounding box center [335, 170] width 36 height 6
select select "**"
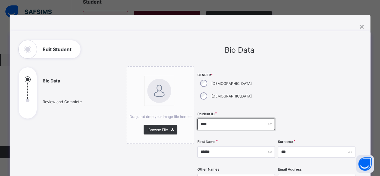
click at [207, 119] on input "****" at bounding box center [237, 124] width 78 height 11
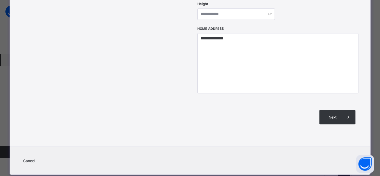
scroll to position [278, 0]
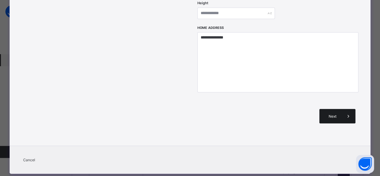
type input "****"
click at [341, 114] on span "Next" at bounding box center [332, 116] width 17 height 5
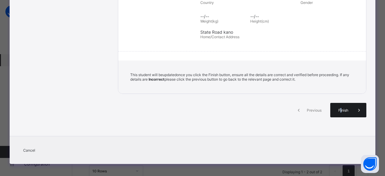
click at [340, 111] on div "Finish" at bounding box center [348, 110] width 36 height 14
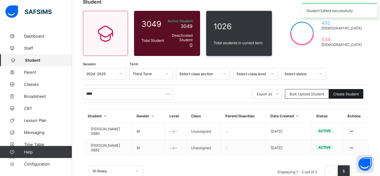
click at [347, 89] on div "**** Export as Pdf Report Excel Report Excel Report (LMS) Bulk Upload Student C…" at bounding box center [226, 93] width 287 height 11
click at [345, 92] on span "Create Student" at bounding box center [347, 94] width 26 height 5
select select "**"
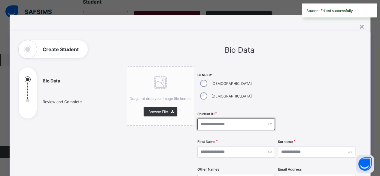
click at [207, 119] on input "text" at bounding box center [237, 124] width 78 height 11
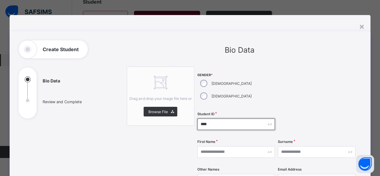
type input "****"
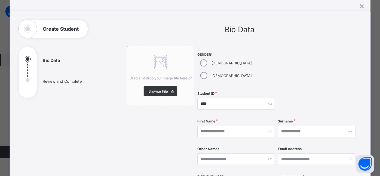
scroll to position [30, 0]
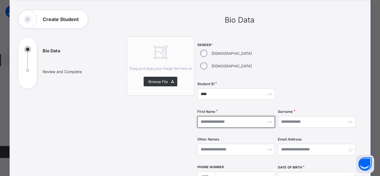
click at [203, 116] on input "text" at bounding box center [237, 121] width 78 height 11
type input "*******"
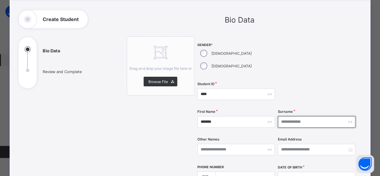
click at [285, 116] on input "text" at bounding box center [317, 121] width 78 height 11
type input "*****"
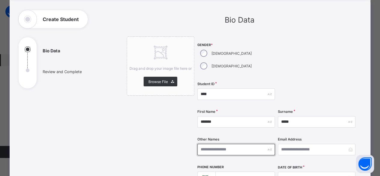
click at [227, 144] on input "text" at bounding box center [237, 149] width 78 height 11
type input "*****"
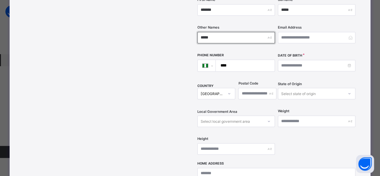
scroll to position [150, 0]
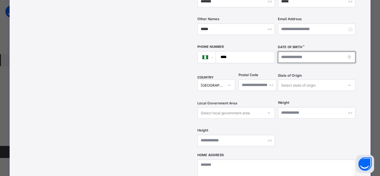
click at [284, 51] on input at bounding box center [317, 56] width 78 height 11
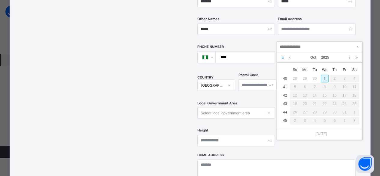
click at [282, 59] on link at bounding box center [283, 57] width 6 height 10
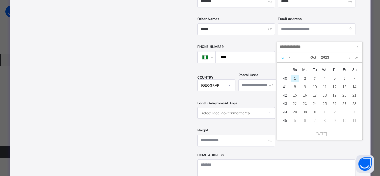
click at [282, 59] on link at bounding box center [283, 57] width 6 height 10
click at [349, 57] on link at bounding box center [350, 57] width 5 height 10
click at [336, 112] on div "30" at bounding box center [335, 112] width 8 height 8
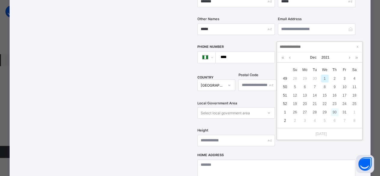
type input "**********"
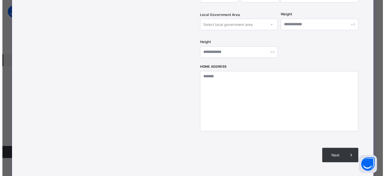
scroll to position [241, 0]
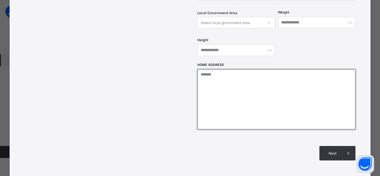
click at [227, 74] on textarea at bounding box center [277, 99] width 158 height 60
type textarea "**********"
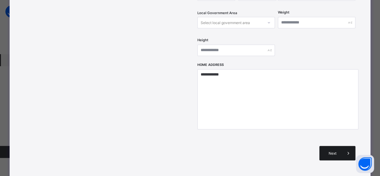
click at [336, 151] on span "Next" at bounding box center [332, 153] width 17 height 5
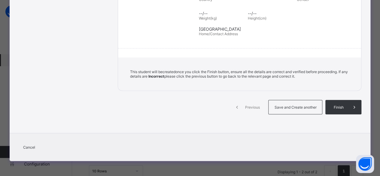
scroll to position [132, 0]
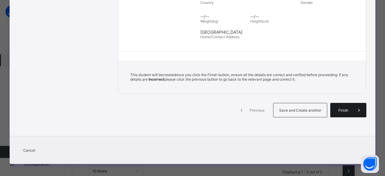
click at [340, 113] on div "Finish" at bounding box center [348, 110] width 36 height 14
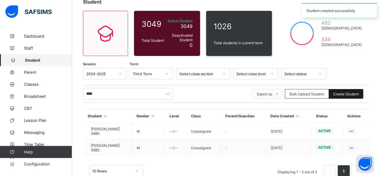
click at [342, 94] on span "Create Student" at bounding box center [347, 94] width 26 height 5
select select "**"
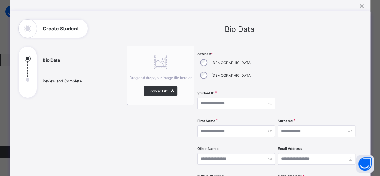
scroll to position [30, 0]
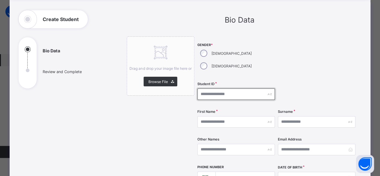
click at [208, 88] on input "text" at bounding box center [237, 93] width 78 height 11
type input "****"
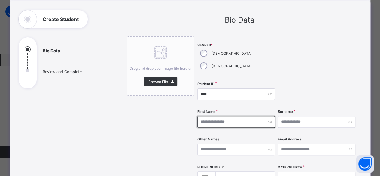
click at [220, 116] on input "text" at bounding box center [237, 121] width 78 height 11
type input "*****"
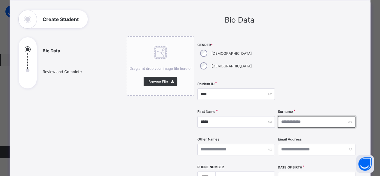
click at [290, 116] on input "text" at bounding box center [317, 121] width 78 height 11
type input "*******"
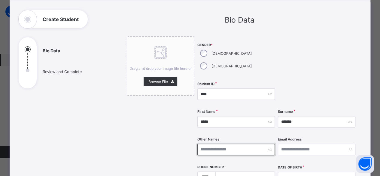
click at [208, 144] on input "text" at bounding box center [237, 149] width 78 height 11
type input "*****"
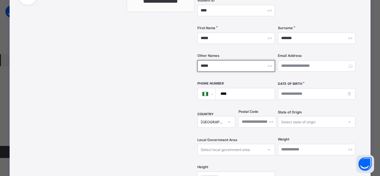
scroll to position [120, 0]
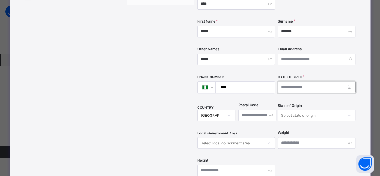
click at [299, 82] on input at bounding box center [317, 87] width 78 height 11
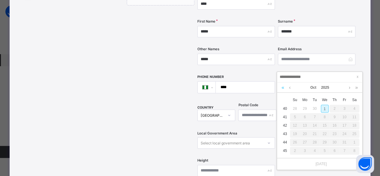
click at [283, 88] on link at bounding box center [283, 87] width 6 height 10
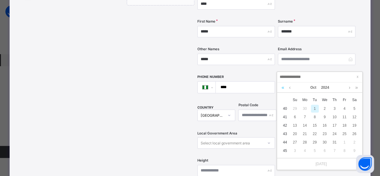
click at [283, 88] on link at bounding box center [283, 87] width 6 height 10
click at [291, 88] on link at bounding box center [290, 87] width 5 height 10
click at [294, 143] on div "26" at bounding box center [295, 142] width 8 height 8
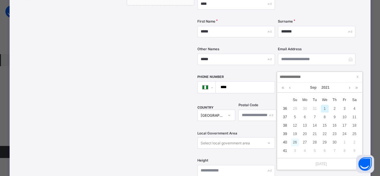
type input "**********"
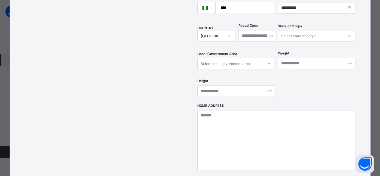
scroll to position [211, 0]
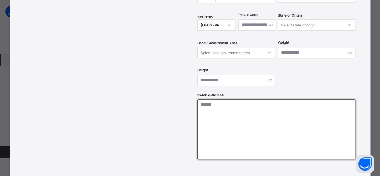
click at [238, 109] on textarea at bounding box center [277, 129] width 158 height 60
type textarea "**********"
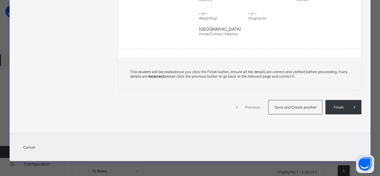
scroll to position [132, 0]
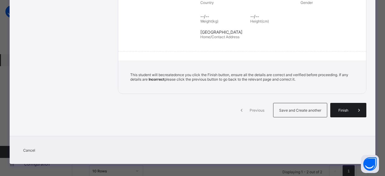
click at [335, 109] on div "Finish" at bounding box center [348, 110] width 36 height 14
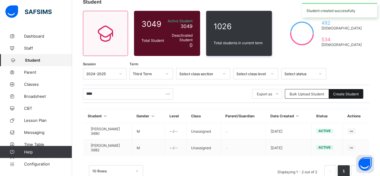
click at [336, 92] on div "Create Student" at bounding box center [346, 94] width 35 height 10
select select "**"
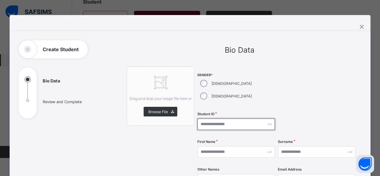
click at [224, 119] on input "text" at bounding box center [237, 124] width 78 height 11
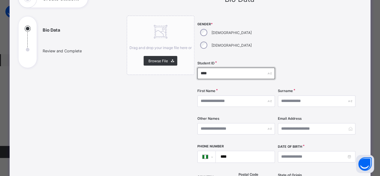
scroll to position [60, 0]
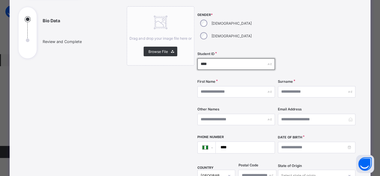
type input "****"
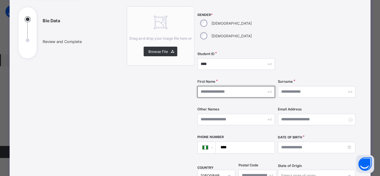
click at [217, 86] on input "text" at bounding box center [237, 91] width 78 height 11
type input "*******"
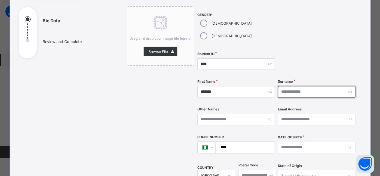
click at [281, 86] on input "text" at bounding box center [317, 91] width 78 height 11
type input "*******"
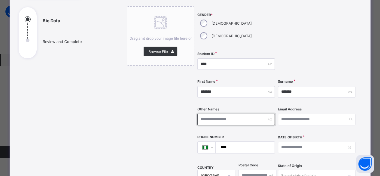
click at [246, 114] on input "text" at bounding box center [237, 119] width 78 height 11
type input "*****"
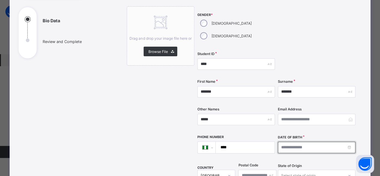
click at [303, 142] on input at bounding box center [317, 147] width 78 height 11
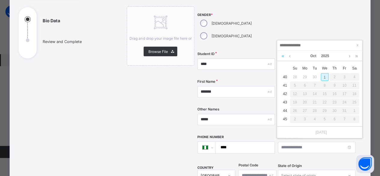
click at [283, 55] on link at bounding box center [283, 56] width 6 height 10
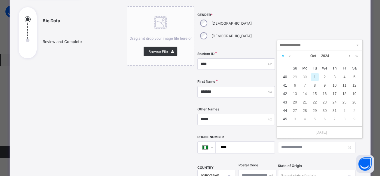
click at [283, 55] on link at bounding box center [283, 56] width 6 height 10
click at [284, 56] on link at bounding box center [283, 56] width 6 height 10
click at [290, 55] on link at bounding box center [290, 56] width 5 height 10
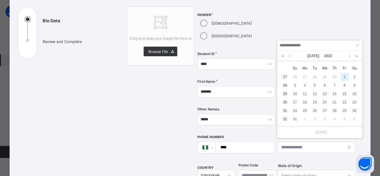
click at [290, 56] on link at bounding box center [290, 56] width 5 height 10
click at [291, 57] on link at bounding box center [290, 56] width 5 height 10
click at [290, 57] on link at bounding box center [290, 56] width 5 height 10
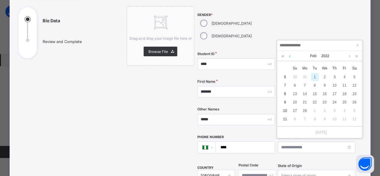
click at [290, 57] on link at bounding box center [290, 56] width 5 height 10
click at [353, 93] on div "15" at bounding box center [355, 94] width 8 height 8
type input "**********"
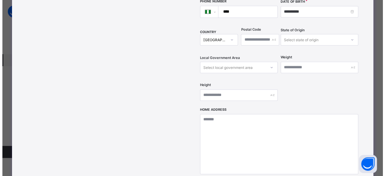
scroll to position [211, 0]
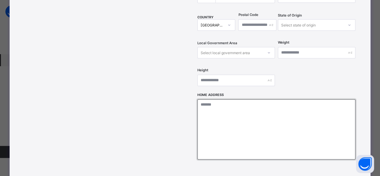
click at [209, 99] on textarea at bounding box center [277, 129] width 158 height 60
type textarea "**********"
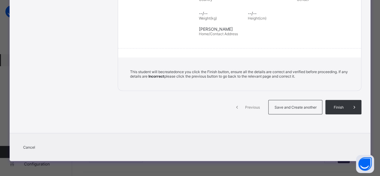
scroll to position [132, 0]
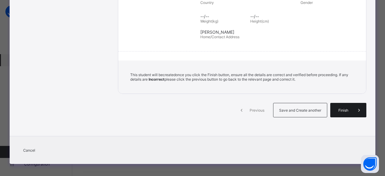
click at [345, 110] on div "Finish" at bounding box center [348, 110] width 36 height 14
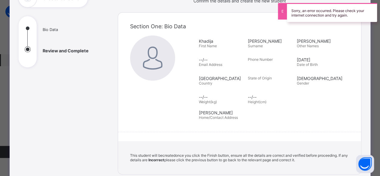
scroll to position [42, 0]
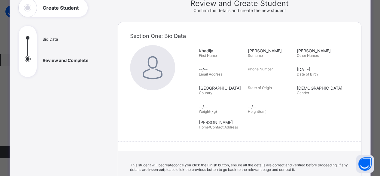
click at [359, 33] on div "Section One: Bio Data [PERSON_NAME] First Name [PERSON_NAME] Surname [PERSON_NA…" at bounding box center [240, 80] width 244 height 106
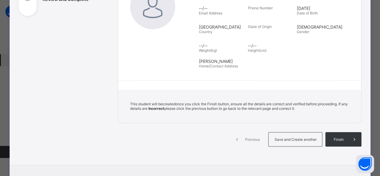
scroll to position [132, 0]
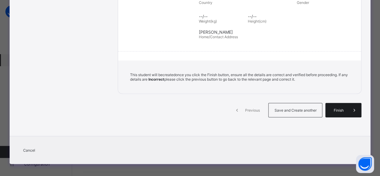
click at [335, 109] on div "Finish" at bounding box center [344, 110] width 36 height 14
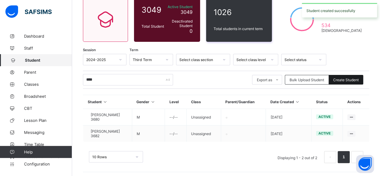
click at [346, 77] on div "Create Student" at bounding box center [346, 80] width 35 height 10
select select "**"
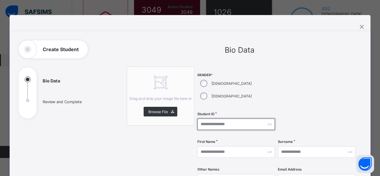
click at [226, 119] on input "text" at bounding box center [237, 124] width 78 height 11
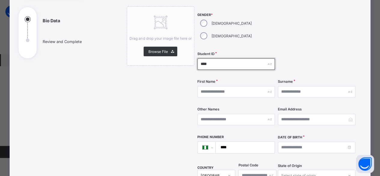
type input "****"
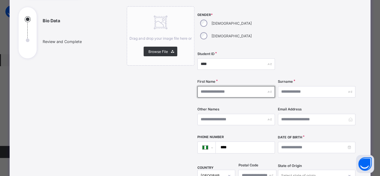
click at [236, 86] on input "text" at bounding box center [237, 91] width 78 height 11
type input "**********"
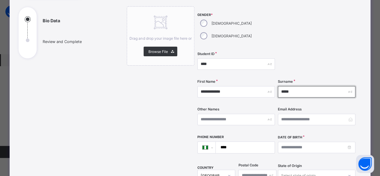
type input "******"
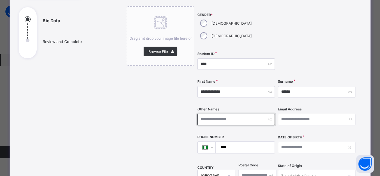
click at [234, 114] on input "text" at bounding box center [237, 119] width 78 height 11
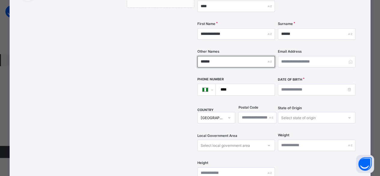
scroll to position [120, 0]
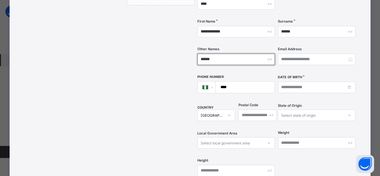
type input "******"
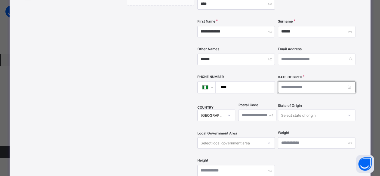
click at [290, 82] on input at bounding box center [317, 87] width 78 height 11
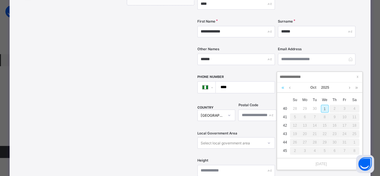
click at [284, 88] on link at bounding box center [283, 87] width 6 height 10
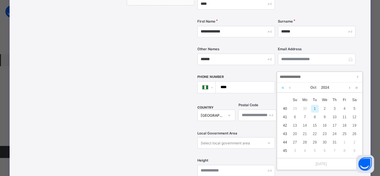
click at [284, 88] on link at bounding box center [283, 87] width 6 height 10
click at [290, 88] on link at bounding box center [290, 87] width 5 height 10
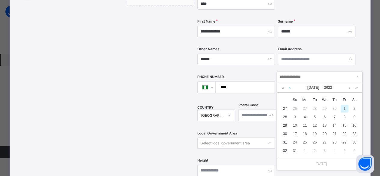
click at [290, 88] on link at bounding box center [290, 87] width 5 height 10
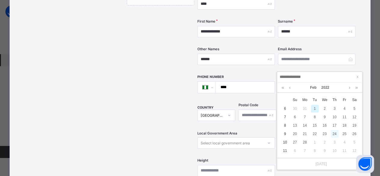
click at [334, 136] on div "24" at bounding box center [335, 134] width 8 height 8
type input "**********"
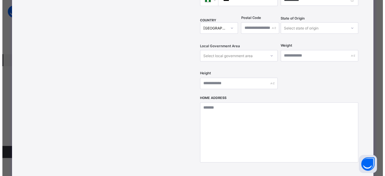
scroll to position [211, 0]
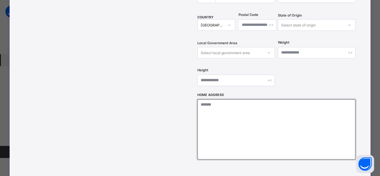
click at [249, 107] on textarea at bounding box center [277, 129] width 158 height 60
type textarea "**********"
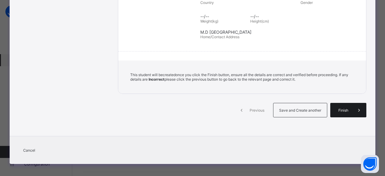
click at [348, 108] on span "Finish" at bounding box center [343, 110] width 17 height 5
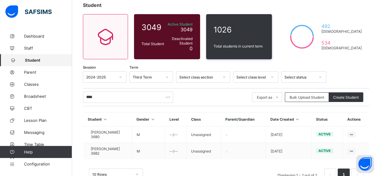
scroll to position [24, 0]
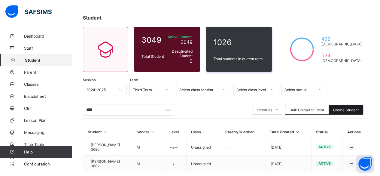
click at [341, 109] on span "Create Student" at bounding box center [347, 110] width 26 height 5
select select "**"
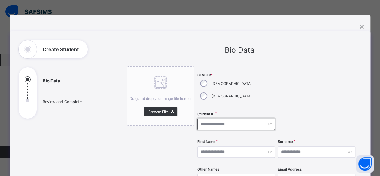
click at [208, 119] on input "text" at bounding box center [237, 124] width 78 height 11
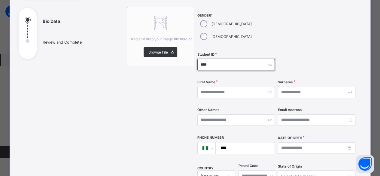
scroll to position [60, 0]
type input "****"
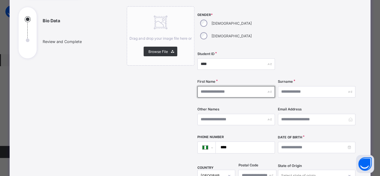
click at [227, 86] on input "text" at bounding box center [237, 91] width 78 height 11
type input "*****"
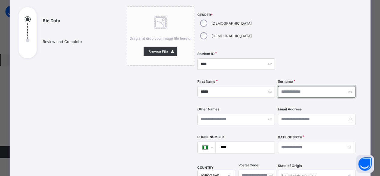
click at [289, 86] on input "text" at bounding box center [317, 91] width 78 height 11
type input "*******"
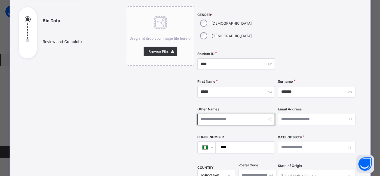
click at [229, 114] on input "text" at bounding box center [237, 119] width 78 height 11
type input "*****"
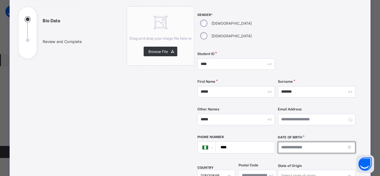
click at [299, 142] on input at bounding box center [317, 147] width 78 height 11
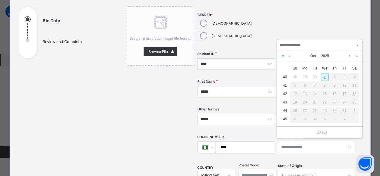
click at [282, 58] on link at bounding box center [283, 56] width 6 height 10
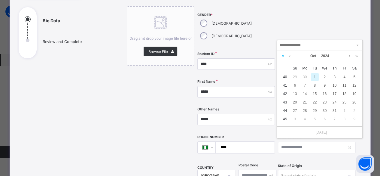
click at [282, 58] on link at bounding box center [283, 56] width 6 height 10
click at [291, 58] on link at bounding box center [290, 56] width 5 height 10
click at [333, 93] on div "15" at bounding box center [335, 94] width 8 height 8
type input "**********"
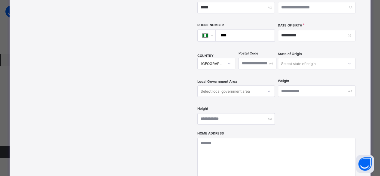
scroll to position [180, 0]
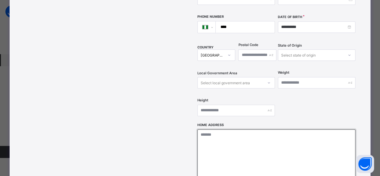
click at [254, 133] on textarea at bounding box center [277, 159] width 158 height 60
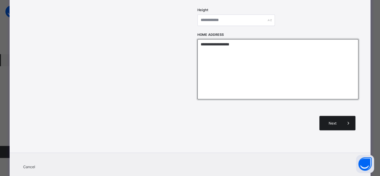
type textarea "**********"
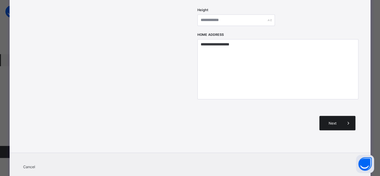
click at [334, 121] on span "Next" at bounding box center [332, 123] width 17 height 5
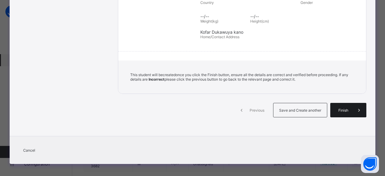
click at [337, 110] on div "Finish" at bounding box center [348, 110] width 36 height 14
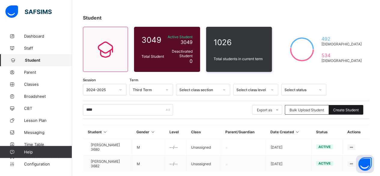
click at [347, 110] on span "Create Student" at bounding box center [347, 110] width 26 height 5
select select "**"
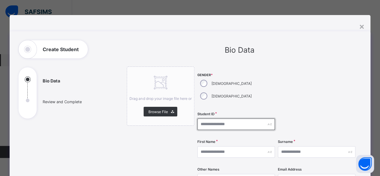
click at [199, 119] on input "text" at bounding box center [237, 124] width 78 height 11
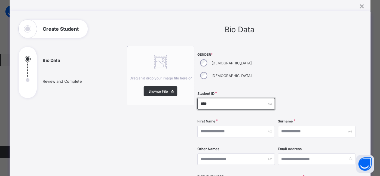
scroll to position [30, 0]
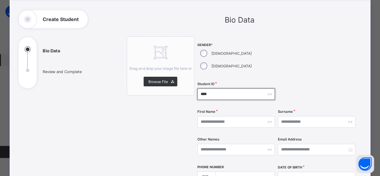
type input "****"
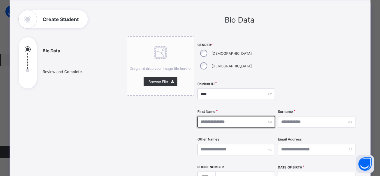
click at [217, 116] on input "text" at bounding box center [237, 121] width 78 height 11
type input "********"
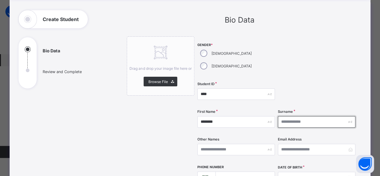
click at [296, 116] on input "text" at bounding box center [317, 121] width 78 height 11
type input "*********"
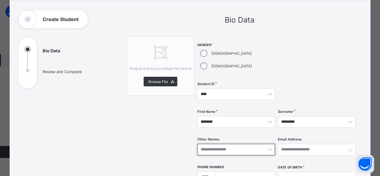
click at [223, 144] on input "text" at bounding box center [237, 149] width 78 height 11
type input "****"
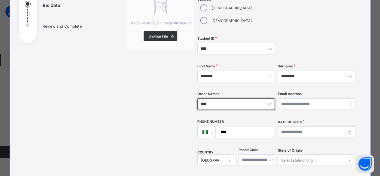
scroll to position [90, 0]
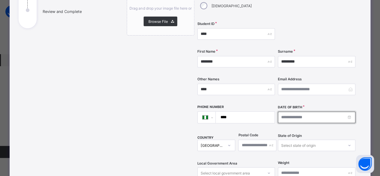
click at [286, 112] on input at bounding box center [317, 117] width 78 height 11
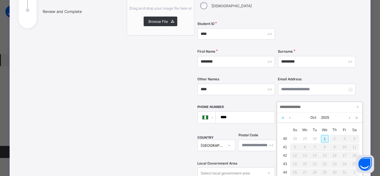
click at [283, 118] on link at bounding box center [283, 117] width 6 height 10
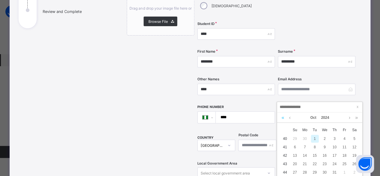
click at [283, 118] on link at bounding box center [283, 117] width 6 height 10
click at [289, 119] on link at bounding box center [290, 117] width 5 height 10
click at [334, 147] on div "8" at bounding box center [335, 147] width 8 height 8
type input "**********"
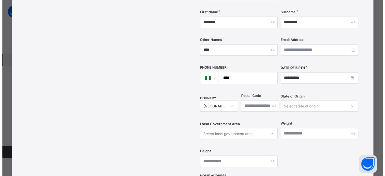
scroll to position [241, 0]
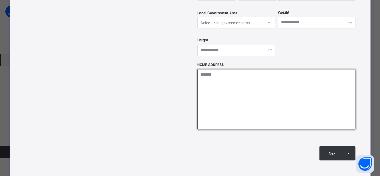
click at [232, 69] on textarea at bounding box center [277, 99] width 158 height 60
type textarea "**********"
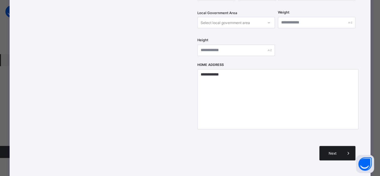
click at [325, 151] on span "Next" at bounding box center [332, 153] width 17 height 5
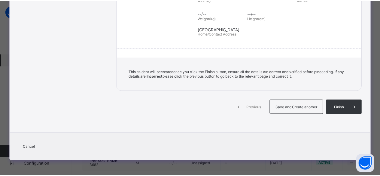
scroll to position [132, 0]
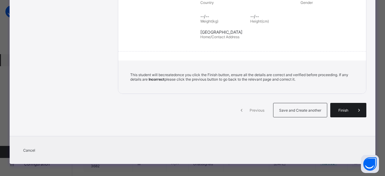
click at [340, 113] on div "Finish" at bounding box center [348, 110] width 36 height 14
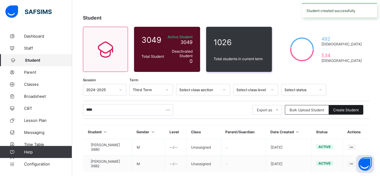
click at [350, 110] on span "Create Student" at bounding box center [347, 110] width 26 height 5
select select "**"
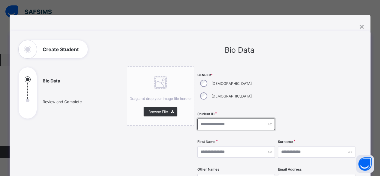
click at [220, 119] on input "text" at bounding box center [237, 124] width 78 height 11
type input "****"
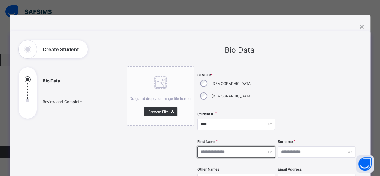
click at [226, 146] on input "text" at bounding box center [237, 151] width 78 height 11
type input "******"
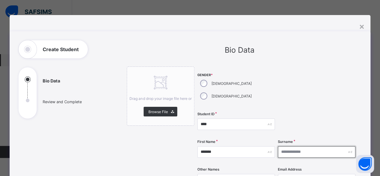
click at [294, 146] on input "text" at bounding box center [317, 151] width 78 height 11
type input "*****"
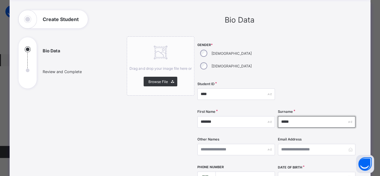
scroll to position [41, 0]
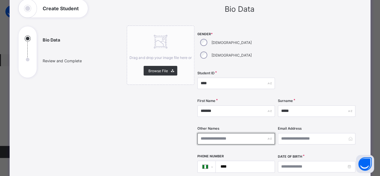
click at [235, 133] on input "text" at bounding box center [237, 138] width 78 height 11
type input "******"
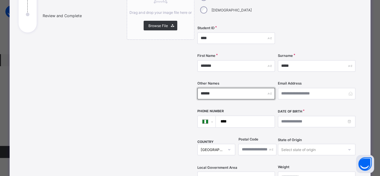
scroll to position [101, 0]
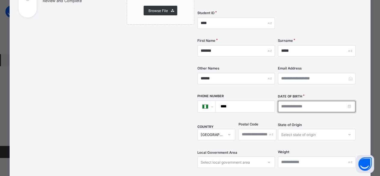
click at [282, 101] on input at bounding box center [317, 106] width 78 height 11
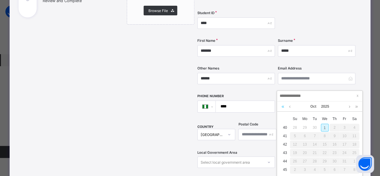
click at [283, 106] on link at bounding box center [283, 106] width 6 height 10
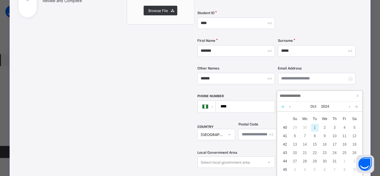
click at [282, 106] on link at bounding box center [283, 106] width 6 height 10
click at [296, 125] on div "1" at bounding box center [295, 128] width 8 height 8
type input "**********"
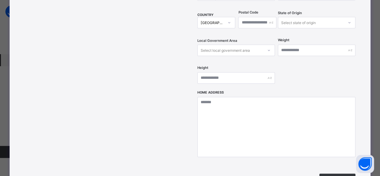
scroll to position [221, 0]
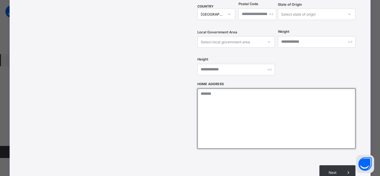
click at [259, 105] on textarea at bounding box center [277, 118] width 158 height 60
type textarea "****"
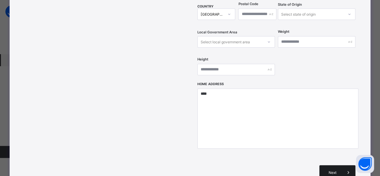
click at [340, 165] on div "Next" at bounding box center [338, 172] width 36 height 14
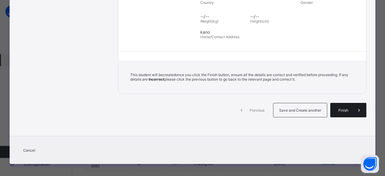
click at [337, 111] on div "Finish" at bounding box center [348, 110] width 36 height 14
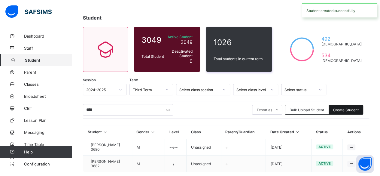
click at [343, 110] on span "Create Student" at bounding box center [347, 110] width 26 height 5
select select "**"
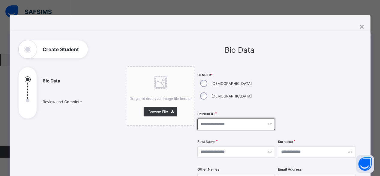
click at [213, 119] on input "text" at bounding box center [237, 124] width 78 height 11
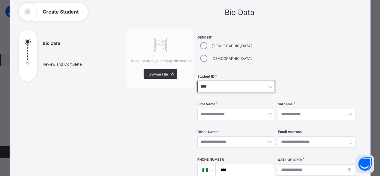
scroll to position [60, 0]
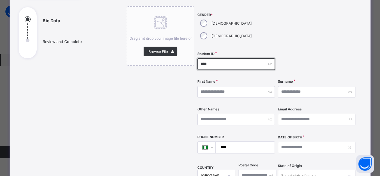
type input "****"
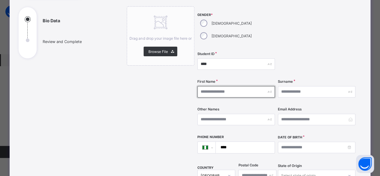
click at [217, 86] on input "text" at bounding box center [237, 91] width 78 height 11
type input "****"
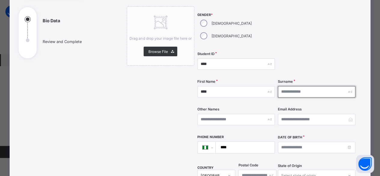
click at [315, 86] on input "text" at bounding box center [317, 91] width 78 height 11
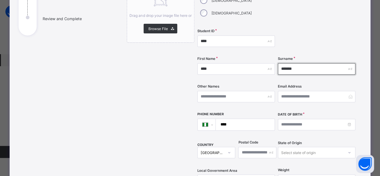
scroll to position [90, 0]
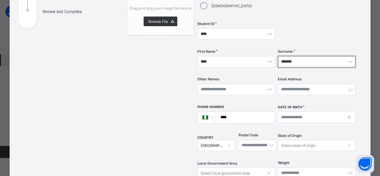
type input "*******"
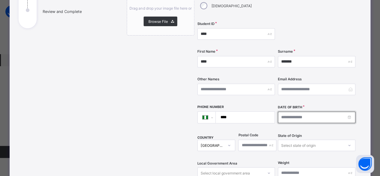
click at [286, 112] on input at bounding box center [317, 117] width 78 height 11
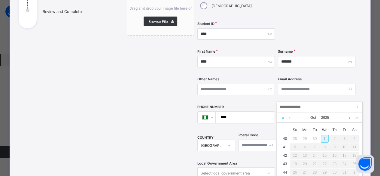
click at [282, 119] on link at bounding box center [283, 117] width 6 height 10
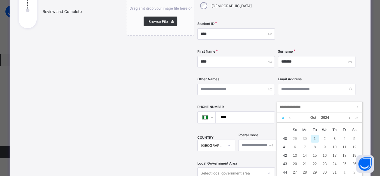
click at [282, 119] on link at bounding box center [283, 117] width 6 height 10
click at [356, 118] on link at bounding box center [357, 117] width 6 height 10
click at [290, 119] on link at bounding box center [290, 117] width 5 height 10
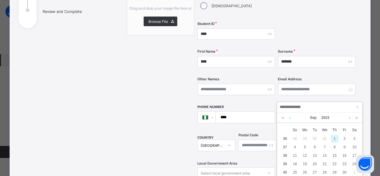
click at [290, 119] on link at bounding box center [290, 117] width 5 height 10
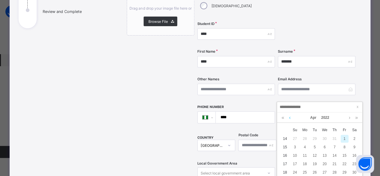
click at [290, 119] on link at bounding box center [290, 117] width 5 height 10
click at [350, 117] on link at bounding box center [350, 117] width 5 height 10
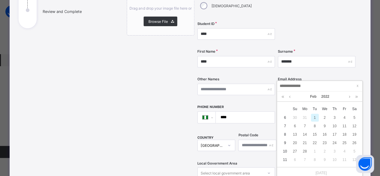
scroll to position [54, 0]
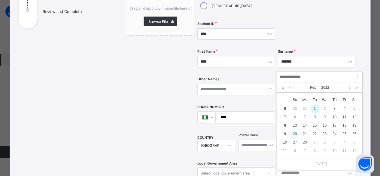
click at [297, 135] on div "20" at bounding box center [295, 134] width 8 height 8
type input "**********"
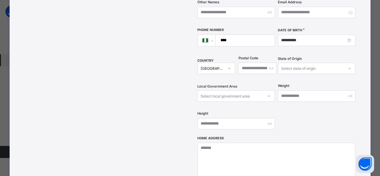
scroll to position [180, 0]
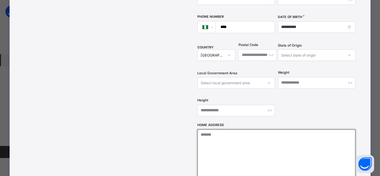
click at [242, 130] on textarea at bounding box center [277, 159] width 158 height 60
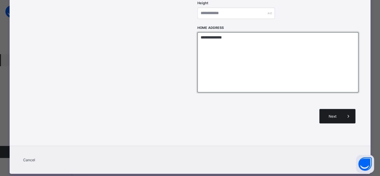
type textarea "**********"
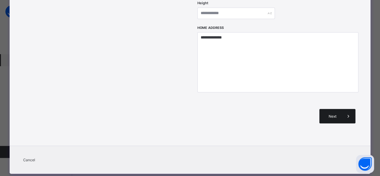
click at [334, 114] on span "Next" at bounding box center [332, 116] width 17 height 5
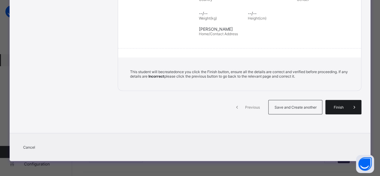
scroll to position [132, 0]
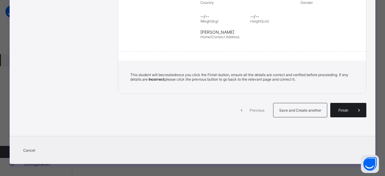
click at [340, 108] on span "Finish" at bounding box center [343, 110] width 17 height 5
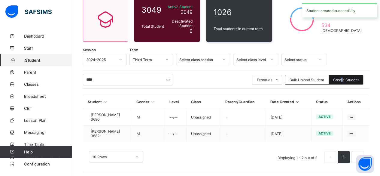
click at [347, 80] on span "Create Student" at bounding box center [347, 80] width 26 height 5
select select "**"
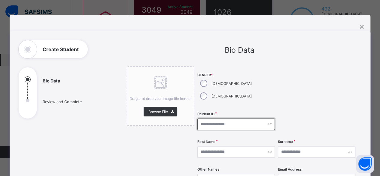
click at [205, 119] on input "text" at bounding box center [237, 124] width 78 height 11
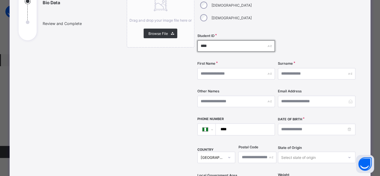
scroll to position [90, 0]
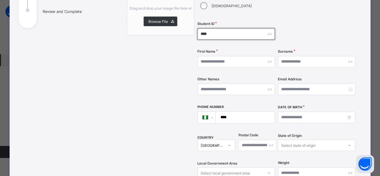
type input "****"
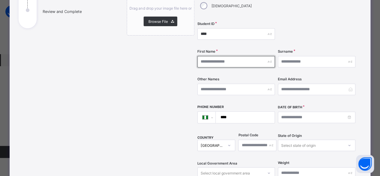
click at [214, 56] on input "text" at bounding box center [237, 61] width 78 height 11
type input "*******"
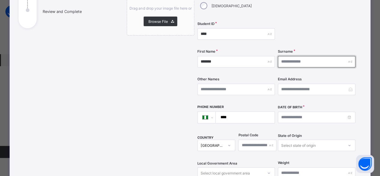
click at [291, 56] on input "text" at bounding box center [317, 61] width 78 height 11
type input "****"
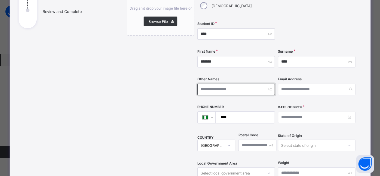
click at [244, 84] on input "text" at bounding box center [237, 89] width 78 height 11
type input "*****"
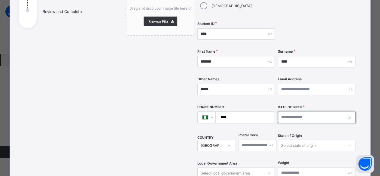
click at [285, 112] on input at bounding box center [317, 117] width 78 height 11
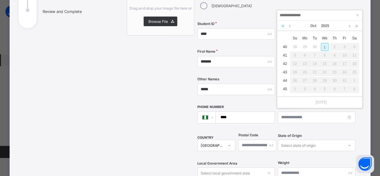
click at [283, 26] on link at bounding box center [283, 26] width 6 height 10
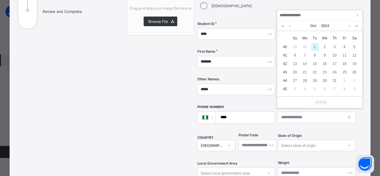
click at [283, 26] on link at bounding box center [283, 26] width 6 height 10
click at [283, 27] on link at bounding box center [283, 26] width 6 height 10
click at [291, 27] on link at bounding box center [290, 26] width 5 height 10
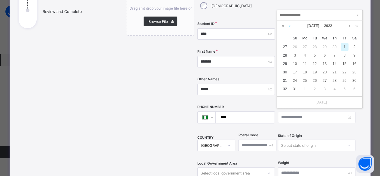
click at [291, 27] on link at bounding box center [290, 26] width 5 height 10
click at [297, 54] on div "5" at bounding box center [295, 55] width 8 height 8
type input "**********"
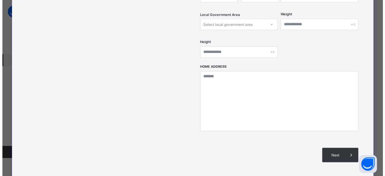
scroll to position [241, 0]
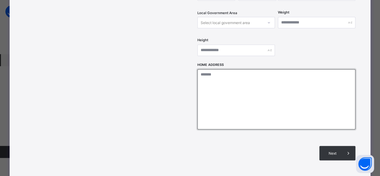
click at [223, 72] on textarea at bounding box center [277, 99] width 158 height 60
type textarea "**********"
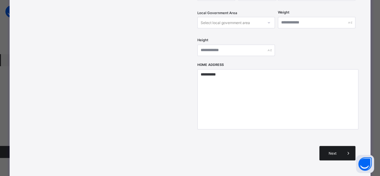
click at [333, 146] on div "Next" at bounding box center [338, 153] width 36 height 14
click at [333, 135] on div "**********" at bounding box center [191, 1] width 362 height 420
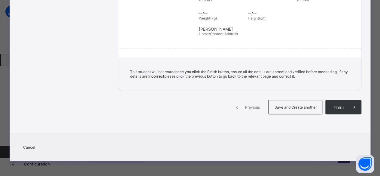
scroll to position [132, 0]
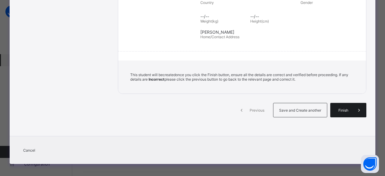
click at [346, 108] on span "Finish" at bounding box center [343, 110] width 17 height 5
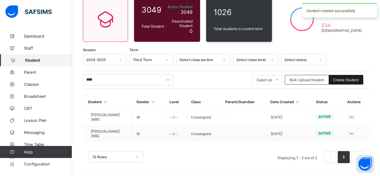
click at [345, 77] on div "Create Student" at bounding box center [346, 80] width 35 height 10
select select "**"
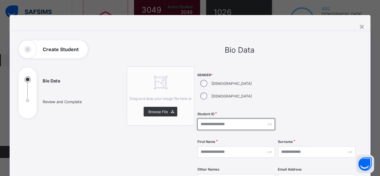
click at [220, 119] on input "text" at bounding box center [237, 124] width 78 height 11
type input "****"
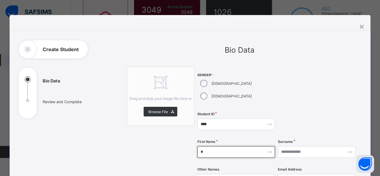
type input "******"
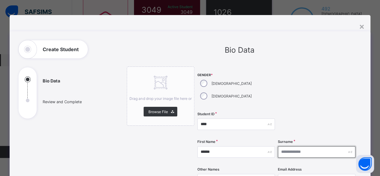
click at [297, 146] on input "text" at bounding box center [317, 151] width 78 height 11
type input "*******"
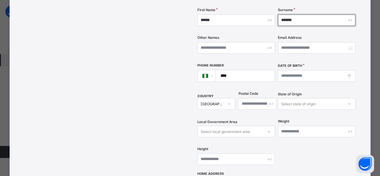
scroll to position [150, 0]
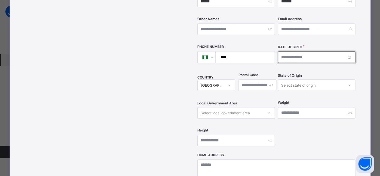
click at [283, 51] on input at bounding box center [317, 56] width 78 height 11
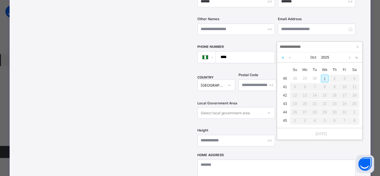
click at [283, 56] on link at bounding box center [283, 57] width 6 height 10
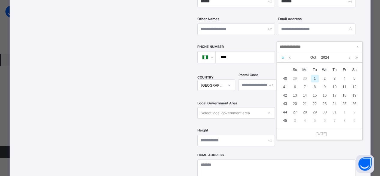
click at [283, 56] on link at bounding box center [283, 57] width 6 height 10
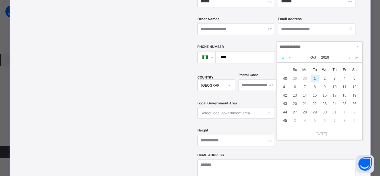
click at [283, 56] on link at bounding box center [283, 57] width 6 height 10
click at [289, 59] on link at bounding box center [290, 57] width 5 height 10
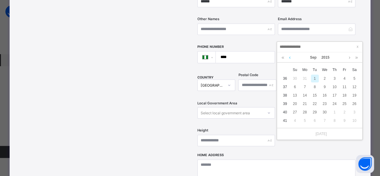
click at [289, 59] on link at bounding box center [290, 57] width 5 height 10
click at [303, 102] on div "20" at bounding box center [305, 104] width 8 height 8
type input "**********"
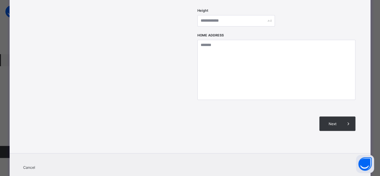
scroll to position [271, 0]
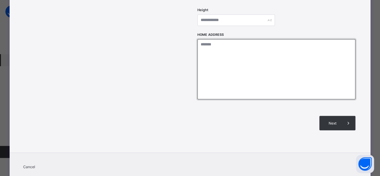
click at [274, 65] on textarea at bounding box center [277, 69] width 158 height 60
type textarea "**********"
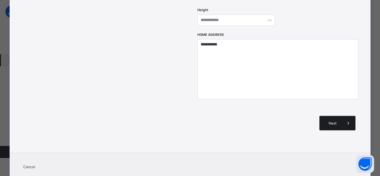
click at [332, 121] on span "Next" at bounding box center [332, 123] width 17 height 5
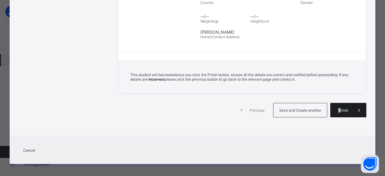
click at [338, 108] on span "Finish" at bounding box center [343, 110] width 17 height 5
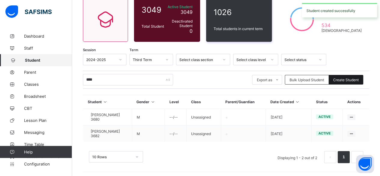
click at [343, 81] on span "Create Student" at bounding box center [347, 80] width 26 height 5
select select "**"
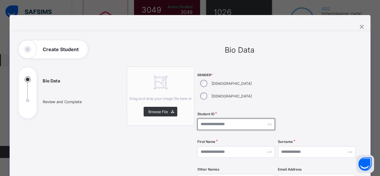
click at [221, 119] on input "text" at bounding box center [237, 124] width 78 height 11
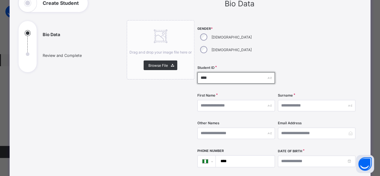
scroll to position [60, 0]
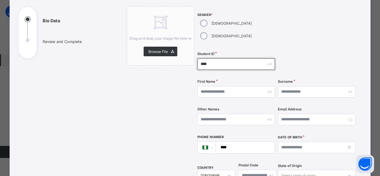
type input "****"
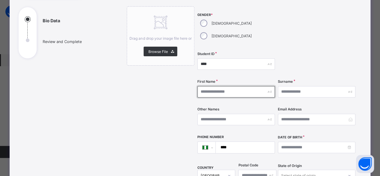
click at [221, 86] on input "text" at bounding box center [237, 91] width 78 height 11
type input "******"
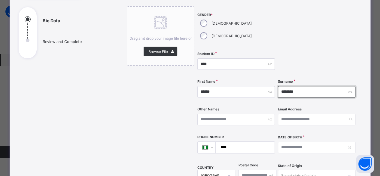
type input "********"
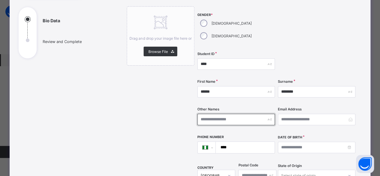
click at [208, 114] on input "text" at bounding box center [237, 119] width 78 height 11
type input "*****"
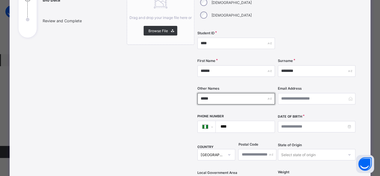
scroll to position [90, 0]
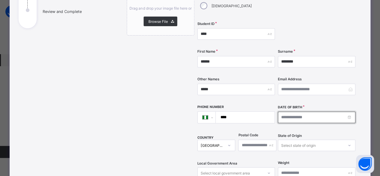
click at [301, 112] on input at bounding box center [317, 117] width 78 height 11
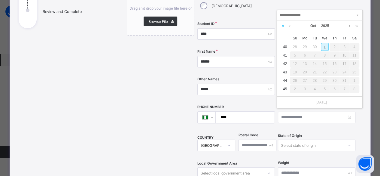
click at [285, 27] on link at bounding box center [283, 26] width 6 height 10
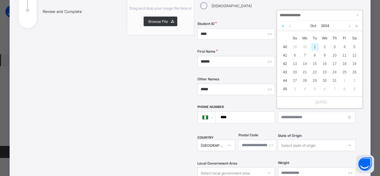
click at [285, 27] on link at bounding box center [283, 26] width 6 height 10
click at [284, 27] on link at bounding box center [283, 26] width 6 height 10
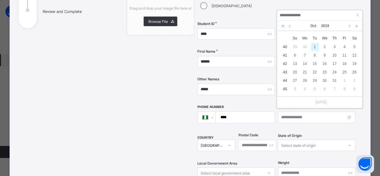
click at [283, 29] on link at bounding box center [283, 26] width 6 height 10
click at [291, 26] on link at bounding box center [290, 26] width 5 height 10
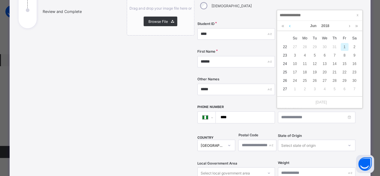
click at [291, 26] on link at bounding box center [290, 26] width 5 height 10
click at [291, 27] on link at bounding box center [290, 26] width 5 height 10
click at [296, 47] on div "1" at bounding box center [295, 47] width 8 height 8
type input "**********"
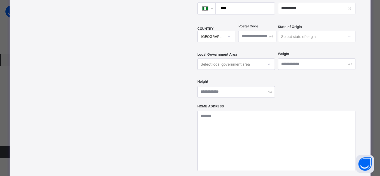
scroll to position [211, 0]
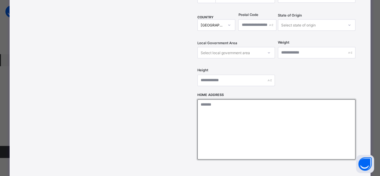
click at [250, 103] on textarea at bounding box center [277, 129] width 158 height 60
type textarea "**********"
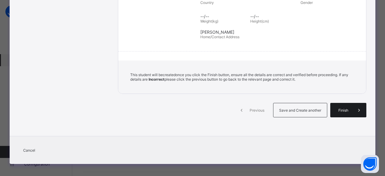
click at [342, 108] on span "Finish" at bounding box center [343, 110] width 17 height 5
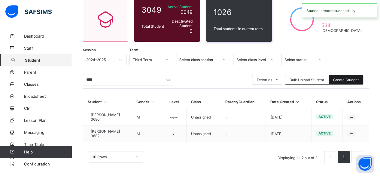
click at [356, 81] on span "Create Student" at bounding box center [347, 80] width 26 height 5
select select "**"
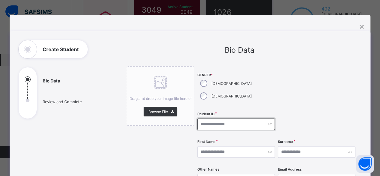
click at [207, 119] on input "text" at bounding box center [237, 124] width 78 height 11
type input "****"
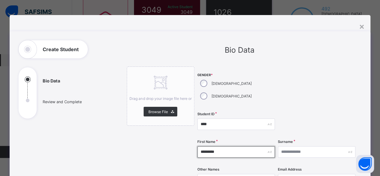
type input "*********"
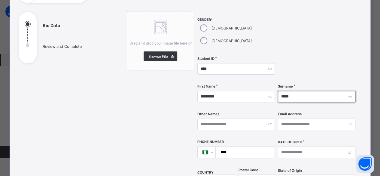
scroll to position [60, 0]
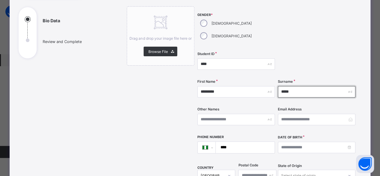
type input "*****"
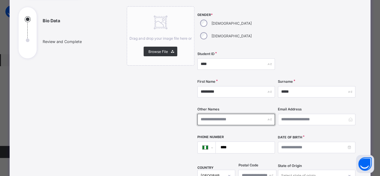
click at [221, 114] on input "text" at bounding box center [237, 119] width 78 height 11
type input "********"
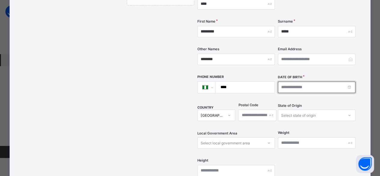
click at [282, 82] on input at bounding box center [317, 87] width 78 height 11
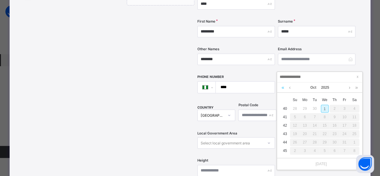
click at [282, 87] on link at bounding box center [283, 87] width 6 height 10
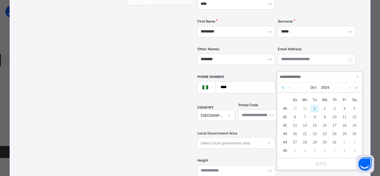
click at [282, 87] on link at bounding box center [283, 87] width 6 height 10
click at [290, 88] on link at bounding box center [290, 87] width 5 height 10
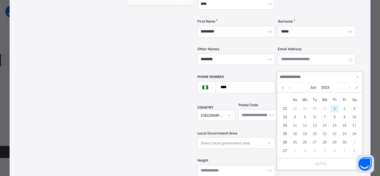
click at [290, 88] on link at bounding box center [290, 87] width 5 height 10
click at [314, 114] on div "7" at bounding box center [315, 117] width 8 height 8
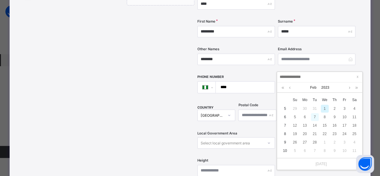
type input "**********"
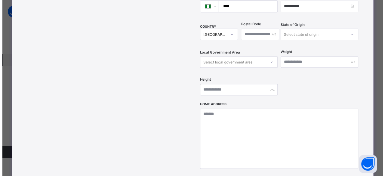
scroll to position [211, 0]
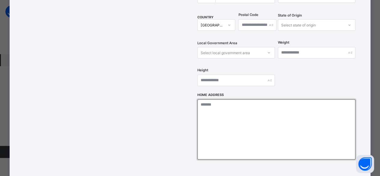
click at [272, 112] on textarea at bounding box center [277, 129] width 158 height 60
type textarea "**********"
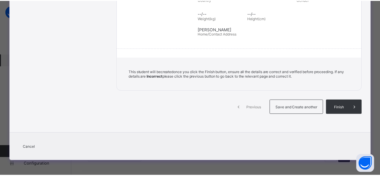
scroll to position [132, 0]
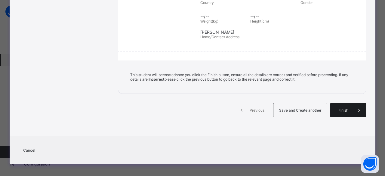
click at [335, 108] on span "Finish" at bounding box center [343, 110] width 17 height 5
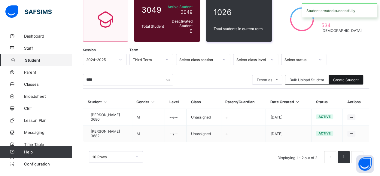
click at [345, 79] on span "Create Student" at bounding box center [347, 80] width 26 height 5
select select "**"
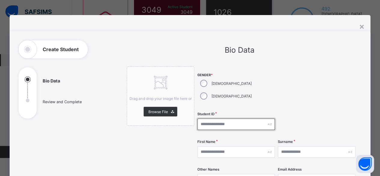
click at [219, 119] on input "text" at bounding box center [237, 124] width 78 height 11
type input "****"
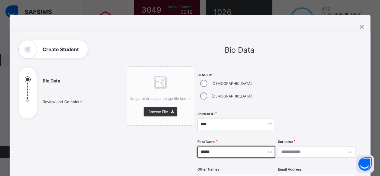
click at [203, 146] on input "******" at bounding box center [237, 151] width 78 height 11
click at [210, 146] on input "******" at bounding box center [237, 151] width 78 height 11
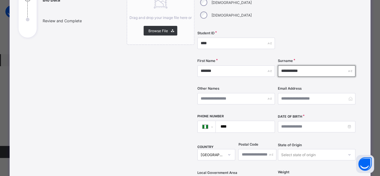
scroll to position [90, 0]
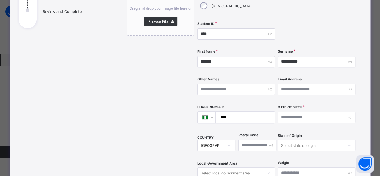
click at [292, 110] on div "Date of Birth" at bounding box center [317, 117] width 78 height 25
click at [292, 112] on input at bounding box center [317, 117] width 78 height 11
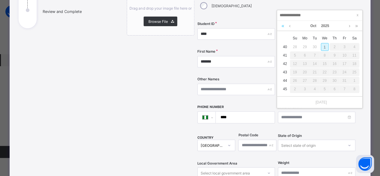
click at [284, 26] on link at bounding box center [283, 26] width 6 height 10
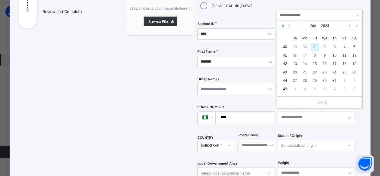
click at [284, 27] on link at bounding box center [283, 26] width 6 height 10
click at [289, 24] on link at bounding box center [290, 26] width 5 height 10
click at [354, 63] on div "17" at bounding box center [355, 64] width 8 height 8
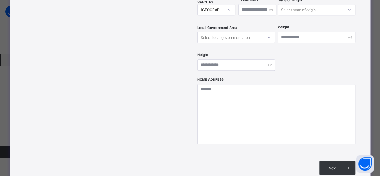
scroll to position [241, 0]
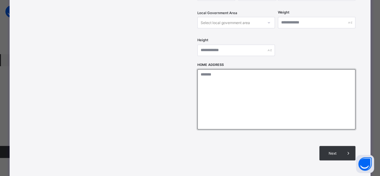
click at [220, 83] on textarea at bounding box center [277, 99] width 158 height 60
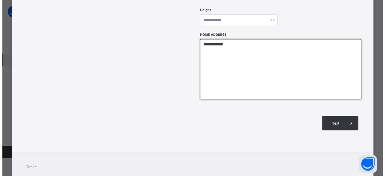
scroll to position [278, 0]
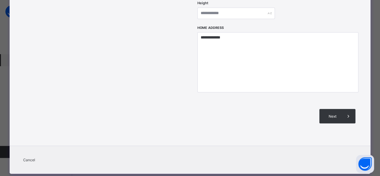
click at [328, 109] on div "Next" at bounding box center [338, 116] width 36 height 14
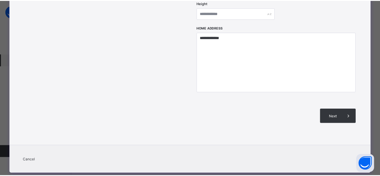
scroll to position [132, 0]
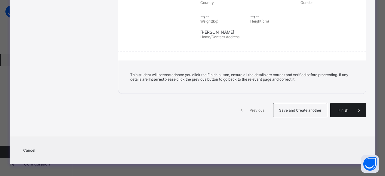
click at [340, 104] on div "Finish" at bounding box center [348, 110] width 36 height 14
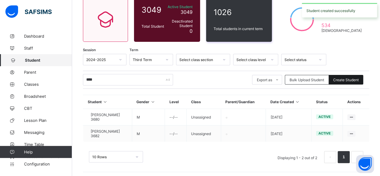
click at [345, 81] on span "Create Student" at bounding box center [347, 80] width 26 height 5
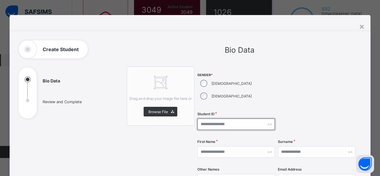
click at [222, 119] on input "text" at bounding box center [237, 124] width 78 height 11
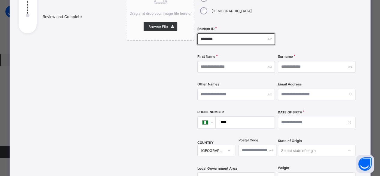
scroll to position [90, 0]
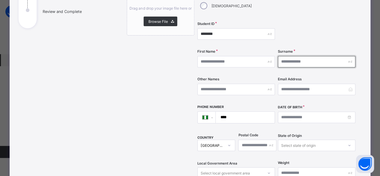
click at [291, 56] on input "text" at bounding box center [317, 61] width 78 height 11
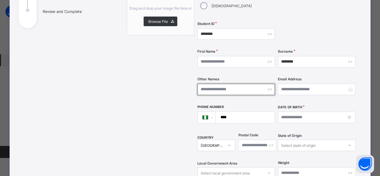
click at [233, 84] on input "text" at bounding box center [237, 89] width 78 height 11
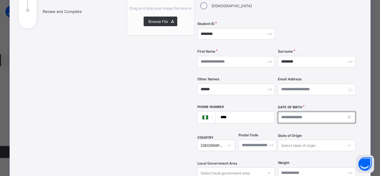
click at [313, 112] on input at bounding box center [317, 117] width 78 height 11
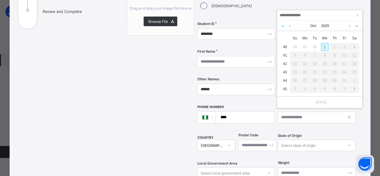
click at [283, 26] on link at bounding box center [283, 26] width 6 height 10
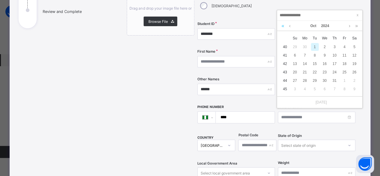
click at [283, 27] on link at bounding box center [283, 26] width 6 height 10
click at [283, 28] on link at bounding box center [283, 26] width 6 height 10
click at [351, 27] on link at bounding box center [350, 26] width 5 height 10
click at [303, 63] on div "12" at bounding box center [305, 64] width 8 height 8
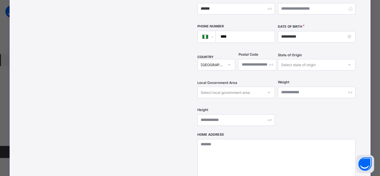
scroll to position [180, 0]
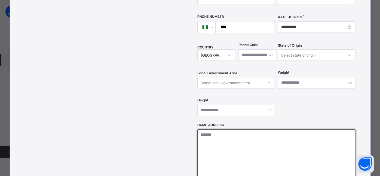
click at [215, 129] on textarea at bounding box center [277, 159] width 158 height 60
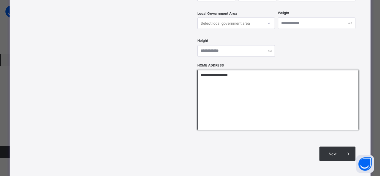
scroll to position [241, 0]
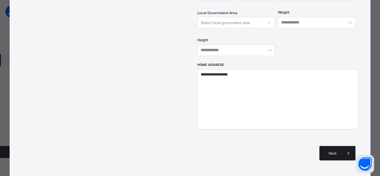
click at [325, 151] on span "Next" at bounding box center [332, 153] width 17 height 5
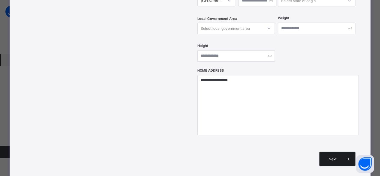
click at [331, 152] on div "Next" at bounding box center [338, 159] width 36 height 14
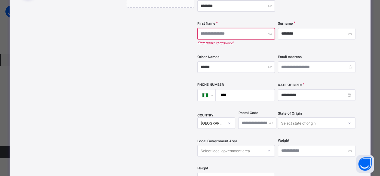
scroll to position [90, 0]
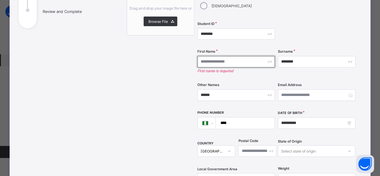
click at [233, 56] on input "text" at bounding box center [237, 61] width 78 height 11
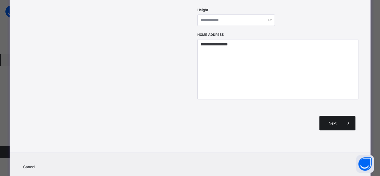
click at [331, 116] on div "Next" at bounding box center [338, 123] width 36 height 14
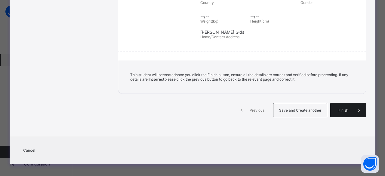
click at [338, 109] on span "Finish" at bounding box center [343, 110] width 17 height 5
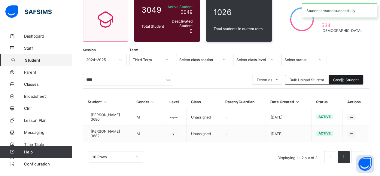
click at [346, 78] on span "Create Student" at bounding box center [347, 80] width 26 height 5
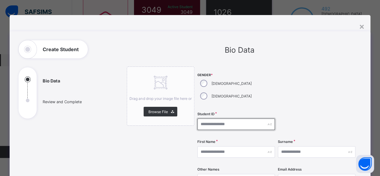
click at [209, 119] on input "text" at bounding box center [237, 124] width 78 height 11
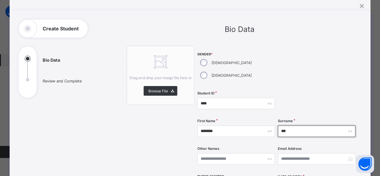
scroll to position [30, 0]
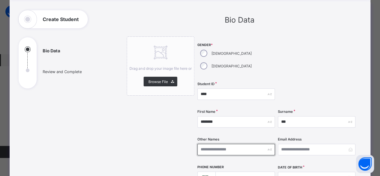
click at [220, 144] on input "text" at bounding box center [237, 149] width 78 height 11
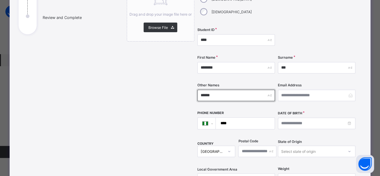
scroll to position [90, 0]
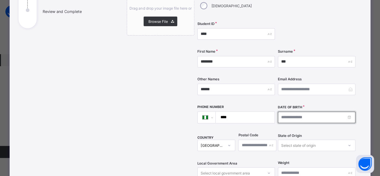
click at [290, 112] on input at bounding box center [317, 117] width 78 height 11
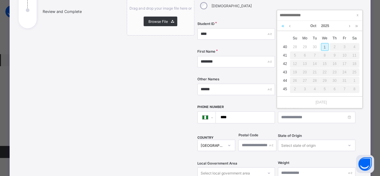
click at [282, 25] on link at bounding box center [283, 26] width 6 height 10
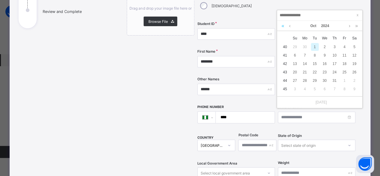
click at [282, 25] on link at bounding box center [283, 26] width 6 height 10
click at [282, 26] on link at bounding box center [283, 26] width 6 height 10
click at [290, 27] on link at bounding box center [290, 26] width 5 height 10
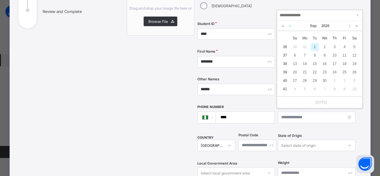
click at [290, 27] on link at bounding box center [290, 26] width 5 height 10
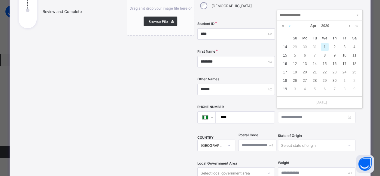
click at [290, 27] on link at bounding box center [290, 26] width 5 height 10
click at [296, 81] on div "26" at bounding box center [295, 81] width 8 height 8
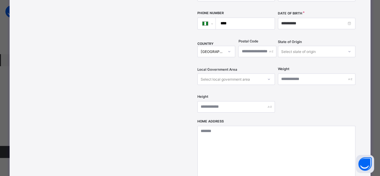
scroll to position [211, 0]
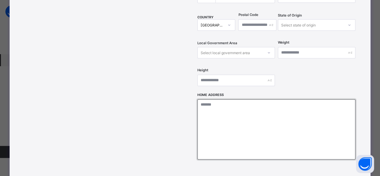
click at [249, 108] on textarea at bounding box center [277, 129] width 158 height 60
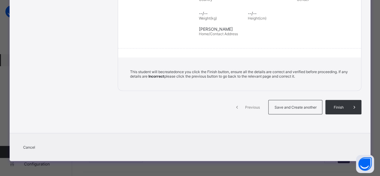
scroll to position [132, 0]
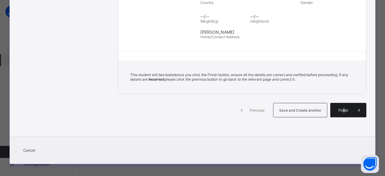
click at [342, 104] on div "Finish" at bounding box center [348, 110] width 36 height 14
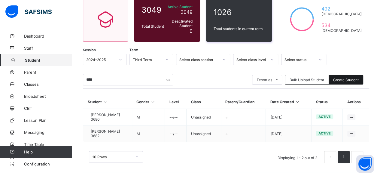
click at [340, 79] on span "Create Student" at bounding box center [347, 80] width 26 height 5
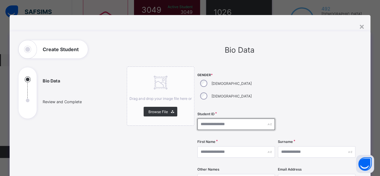
click at [211, 119] on input "text" at bounding box center [237, 124] width 78 height 11
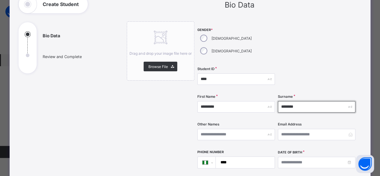
scroll to position [60, 0]
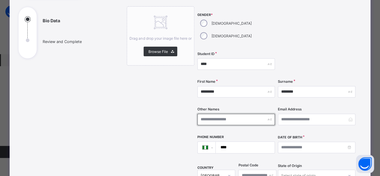
click at [204, 114] on input "text" at bounding box center [237, 119] width 78 height 11
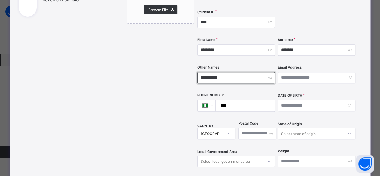
scroll to position [120, 0]
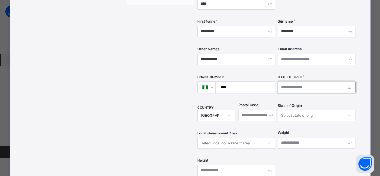
click at [283, 82] on input at bounding box center [317, 87] width 78 height 11
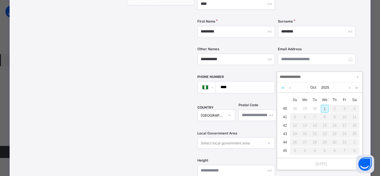
click at [285, 88] on link at bounding box center [283, 87] width 6 height 10
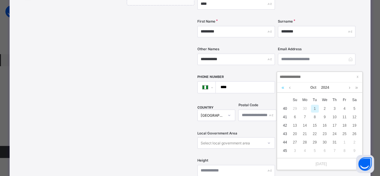
click at [284, 88] on link at bounding box center [283, 87] width 6 height 10
click at [284, 87] on link at bounding box center [283, 87] width 6 height 10
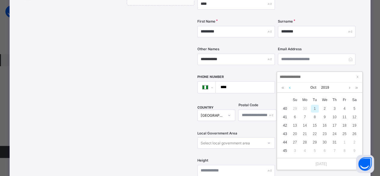
click at [291, 88] on link at bounding box center [290, 87] width 5 height 10
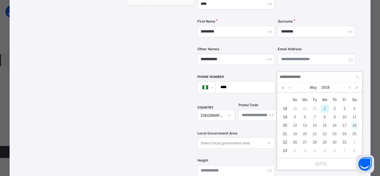
click at [354, 126] on div "18" at bounding box center [355, 126] width 8 height 8
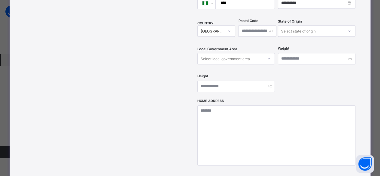
scroll to position [211, 0]
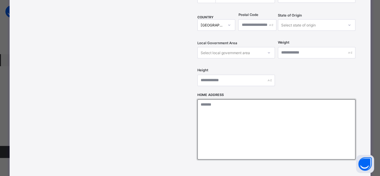
click at [248, 109] on textarea at bounding box center [277, 129] width 158 height 60
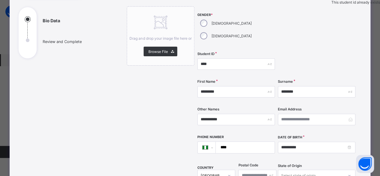
scroll to position [0, 0]
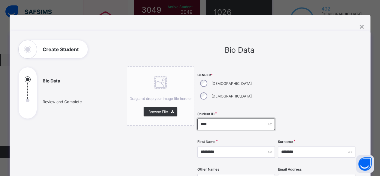
click at [205, 119] on input "****" at bounding box center [237, 124] width 78 height 11
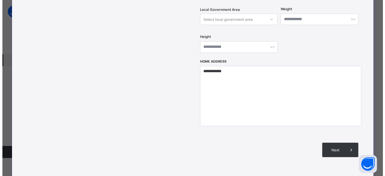
scroll to position [271, 0]
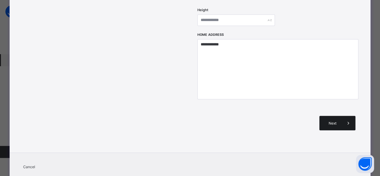
click at [335, 116] on div "Next" at bounding box center [338, 123] width 36 height 14
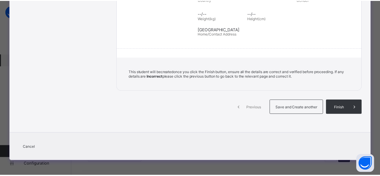
scroll to position [132, 0]
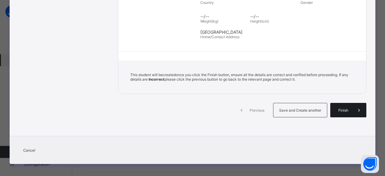
click at [339, 110] on div "Finish" at bounding box center [348, 110] width 36 height 14
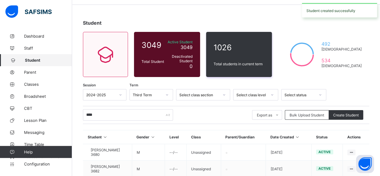
scroll to position [0, 0]
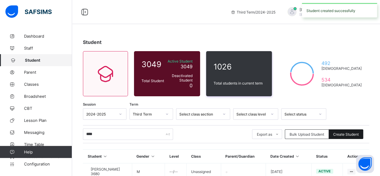
click at [346, 131] on div "Create Student" at bounding box center [346, 134] width 35 height 10
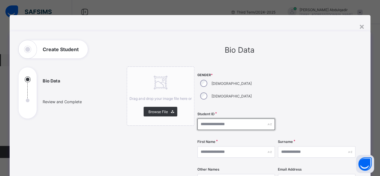
click at [224, 119] on input "text" at bounding box center [237, 124] width 78 height 11
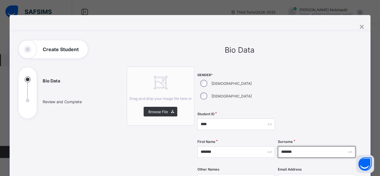
click at [301, 146] on input "*******" at bounding box center [317, 151] width 78 height 11
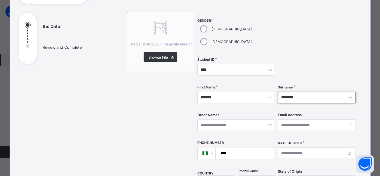
scroll to position [60, 0]
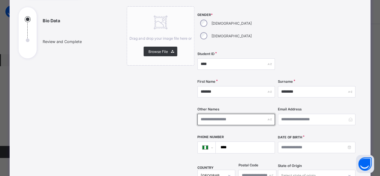
click at [226, 114] on input "text" at bounding box center [237, 119] width 78 height 11
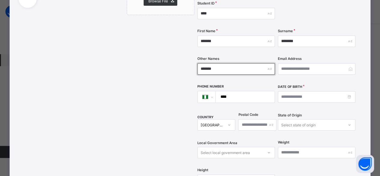
scroll to position [120, 0]
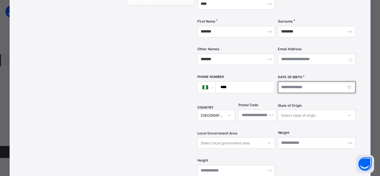
click at [283, 82] on input at bounding box center [317, 87] width 78 height 11
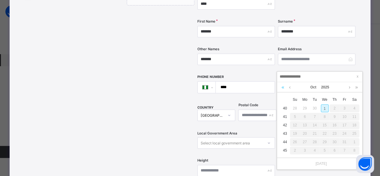
click at [283, 87] on link at bounding box center [283, 87] width 6 height 10
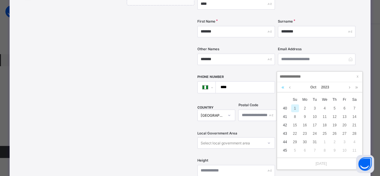
click at [283, 87] on link at bounding box center [283, 87] width 6 height 10
click at [357, 87] on link at bounding box center [357, 87] width 6 height 10
click at [291, 89] on link at bounding box center [290, 87] width 5 height 10
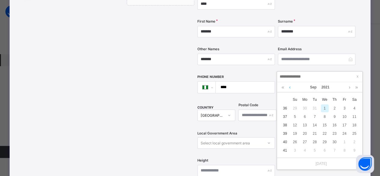
click at [291, 89] on link at bounding box center [290, 87] width 5 height 10
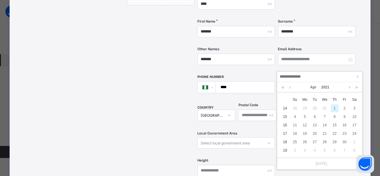
click at [291, 89] on link at bounding box center [290, 87] width 5 height 10
click at [324, 143] on div "27" at bounding box center [325, 142] width 8 height 8
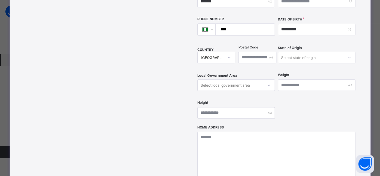
scroll to position [180, 0]
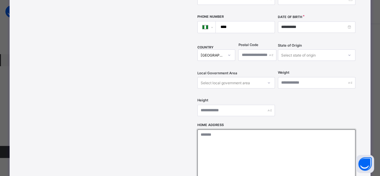
click at [260, 139] on textarea at bounding box center [277, 159] width 158 height 60
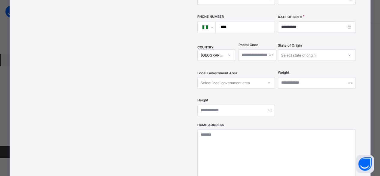
scroll to position [54, 0]
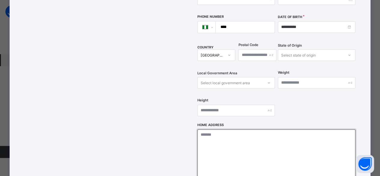
click at [213, 129] on textarea at bounding box center [277, 159] width 158 height 60
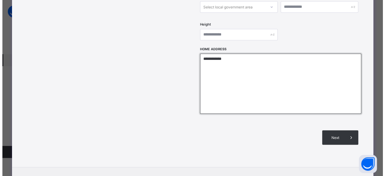
scroll to position [271, 0]
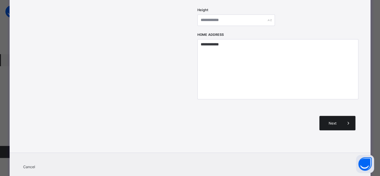
click at [328, 116] on div "Next" at bounding box center [338, 123] width 36 height 14
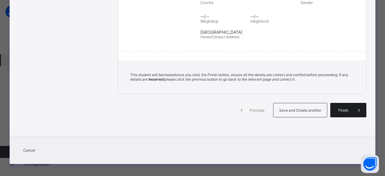
click at [341, 104] on div "Finish" at bounding box center [348, 110] width 36 height 14
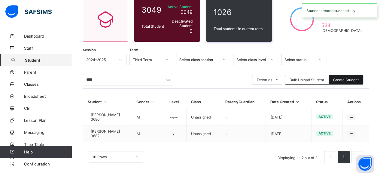
click at [347, 83] on div "Create Student" at bounding box center [346, 80] width 35 height 10
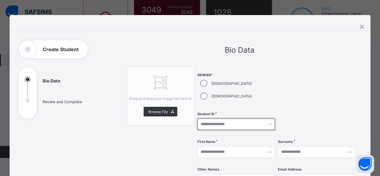
click at [220, 119] on input "text" at bounding box center [237, 124] width 78 height 11
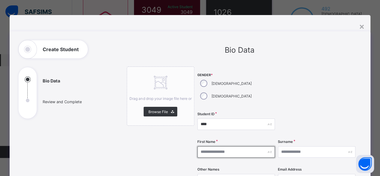
click at [211, 146] on input "text" at bounding box center [237, 151] width 78 height 11
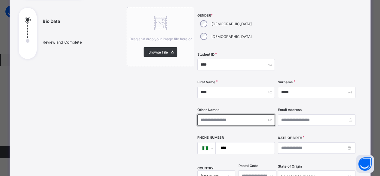
scroll to position [60, 0]
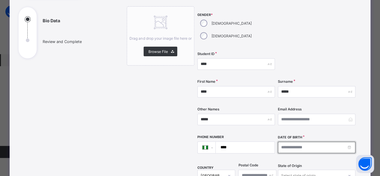
click at [283, 142] on input at bounding box center [317, 147] width 78 height 11
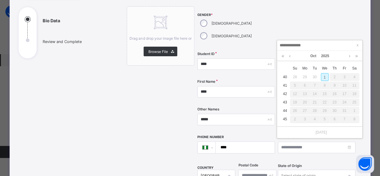
click at [325, 78] on div "1" at bounding box center [325, 77] width 8 height 8
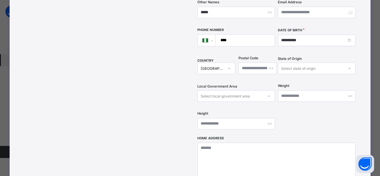
scroll to position [180, 0]
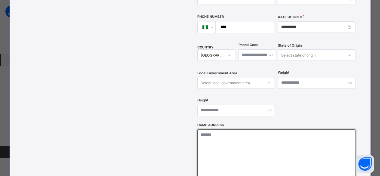
click at [224, 145] on textarea at bounding box center [277, 159] width 158 height 60
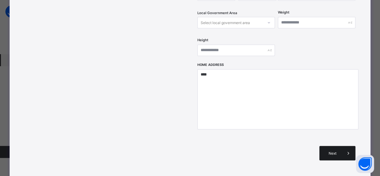
click at [334, 146] on div "Next" at bounding box center [338, 153] width 36 height 14
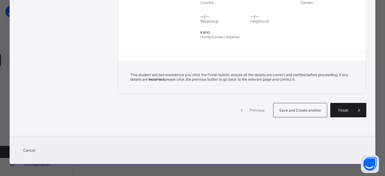
click at [335, 112] on div "Finish" at bounding box center [348, 110] width 36 height 14
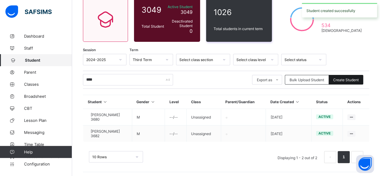
click at [345, 78] on span "Create Student" at bounding box center [347, 80] width 26 height 5
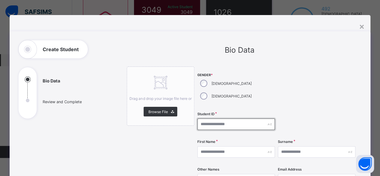
click at [211, 119] on input "text" at bounding box center [237, 124] width 78 height 11
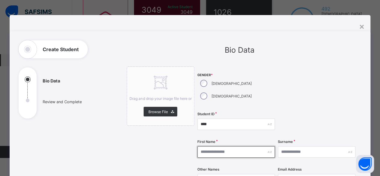
click at [217, 146] on input "text" at bounding box center [237, 151] width 78 height 11
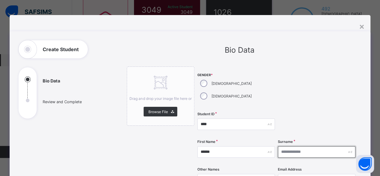
click at [294, 146] on input "text" at bounding box center [317, 151] width 78 height 11
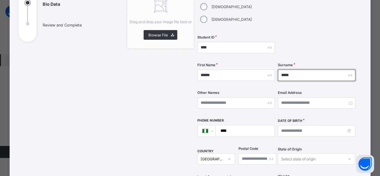
scroll to position [90, 0]
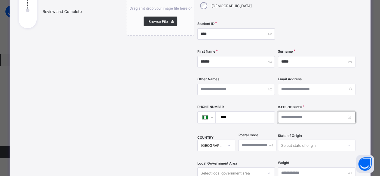
click at [286, 112] on input at bounding box center [317, 117] width 78 height 11
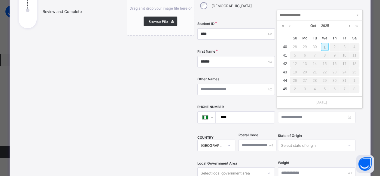
click at [322, 48] on div "1" at bounding box center [325, 47] width 8 height 8
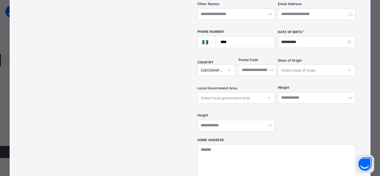
scroll to position [180, 0]
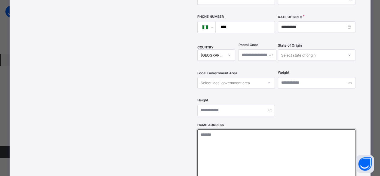
click at [229, 129] on textarea at bounding box center [277, 159] width 158 height 60
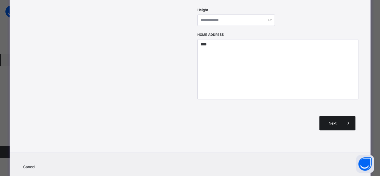
click at [332, 121] on span "Next" at bounding box center [332, 123] width 17 height 5
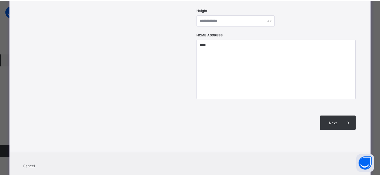
scroll to position [132, 0]
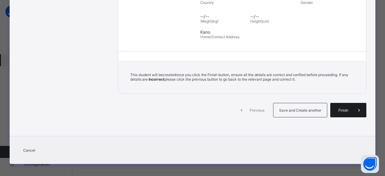
click at [334, 110] on div "Finish" at bounding box center [348, 110] width 36 height 14
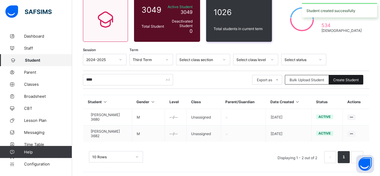
click at [355, 78] on span "Create Student" at bounding box center [347, 80] width 26 height 5
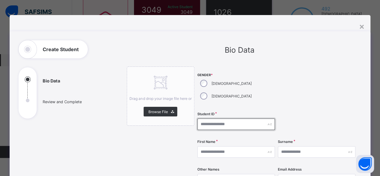
click at [211, 119] on input "text" at bounding box center [237, 124] width 78 height 11
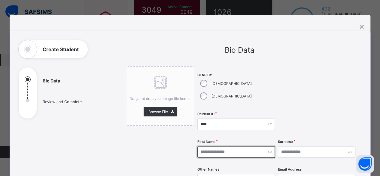
click at [226, 146] on input "text" at bounding box center [237, 151] width 78 height 11
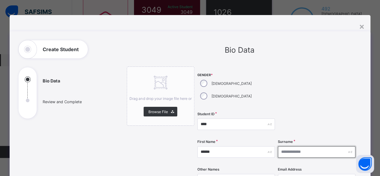
click at [291, 146] on input "text" at bounding box center [317, 151] width 78 height 11
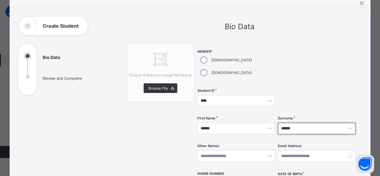
scroll to position [43, 0]
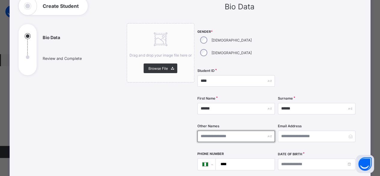
click at [232, 131] on input "text" at bounding box center [237, 136] width 78 height 11
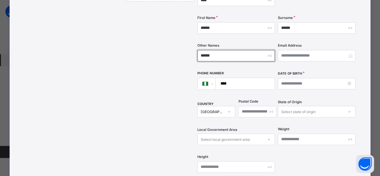
scroll to position [134, 0]
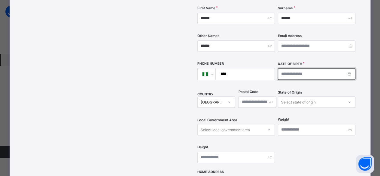
click at [286, 68] on input at bounding box center [317, 73] width 78 height 11
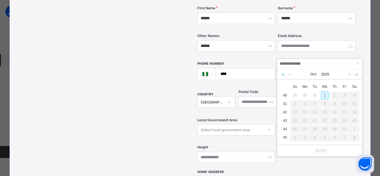
click at [283, 74] on link at bounding box center [283, 74] width 6 height 10
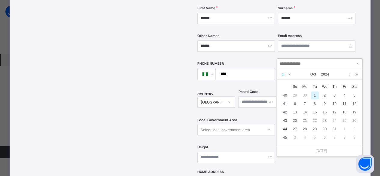
click at [283, 74] on link at bounding box center [283, 74] width 6 height 10
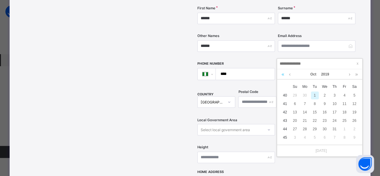
click at [283, 74] on link at bounding box center [283, 74] width 6 height 10
click at [291, 75] on link at bounding box center [290, 74] width 5 height 10
click at [291, 76] on link at bounding box center [290, 74] width 5 height 10
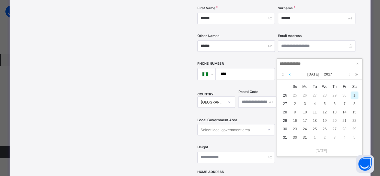
click at [290, 76] on link at bounding box center [290, 74] width 5 height 10
click at [357, 97] on div "3" at bounding box center [355, 95] width 8 height 8
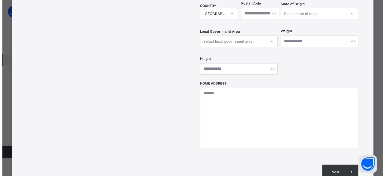
scroll to position [224, 0]
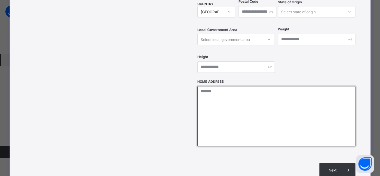
click at [237, 98] on textarea at bounding box center [277, 116] width 158 height 60
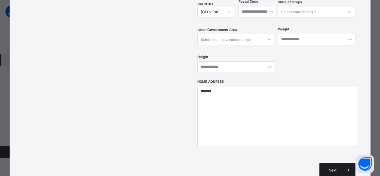
click at [330, 163] on div "Next" at bounding box center [338, 170] width 36 height 14
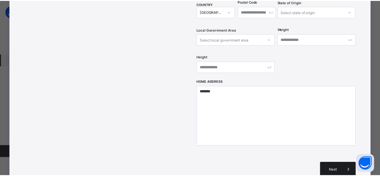
scroll to position [132, 0]
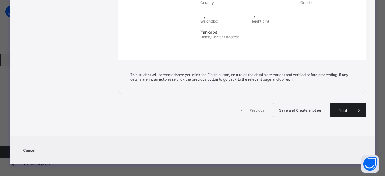
click at [345, 109] on span "Finish" at bounding box center [343, 110] width 17 height 5
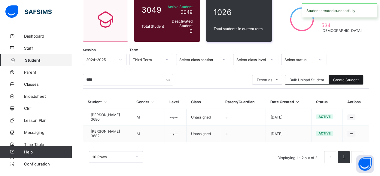
click at [359, 79] on span "Create Student" at bounding box center [347, 80] width 26 height 5
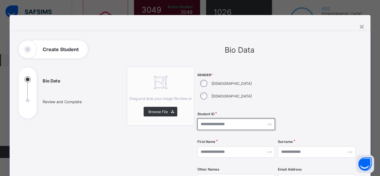
click at [218, 119] on input "text" at bounding box center [237, 124] width 78 height 11
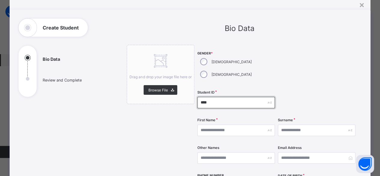
scroll to position [30, 0]
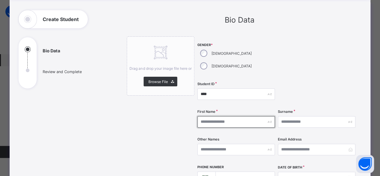
click at [217, 116] on input "text" at bounding box center [237, 121] width 78 height 11
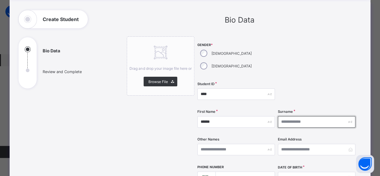
click at [286, 116] on input "text" at bounding box center [317, 121] width 78 height 11
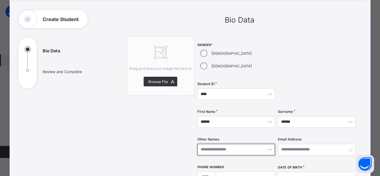
click at [237, 144] on input "text" at bounding box center [237, 149] width 78 height 11
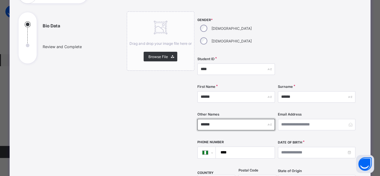
scroll to position [90, 0]
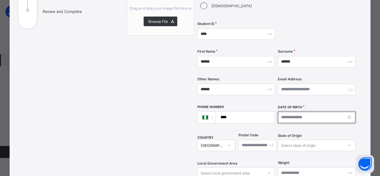
click at [290, 112] on input at bounding box center [317, 117] width 78 height 11
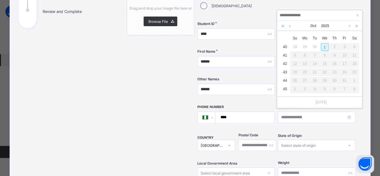
click at [282, 26] on link at bounding box center [283, 26] width 6 height 10
click at [281, 26] on link at bounding box center [283, 26] width 6 height 10
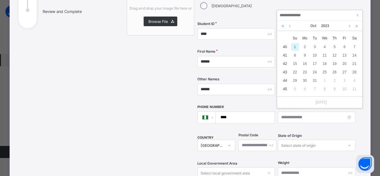
click at [281, 26] on link at bounding box center [283, 26] width 6 height 10
click at [281, 27] on link at bounding box center [283, 26] width 6 height 10
click at [289, 28] on link at bounding box center [290, 26] width 5 height 10
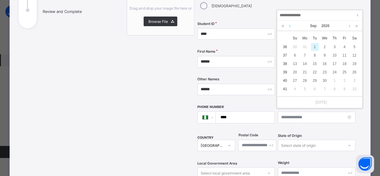
click at [289, 28] on link at bounding box center [290, 26] width 5 height 10
click at [350, 26] on link at bounding box center [350, 26] width 5 height 10
click at [306, 55] on div "8" at bounding box center [305, 55] width 8 height 8
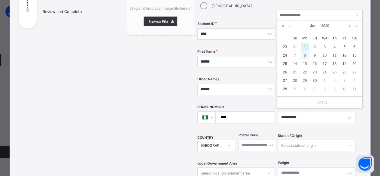
click at [306, 56] on div "8" at bounding box center [305, 55] width 8 height 8
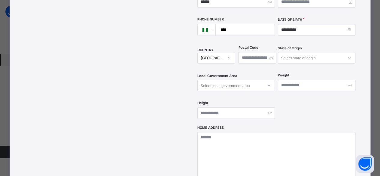
scroll to position [180, 0]
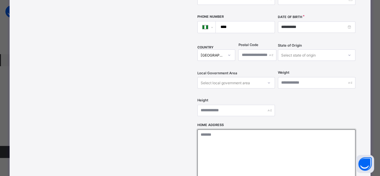
click at [224, 129] on textarea at bounding box center [277, 159] width 158 height 60
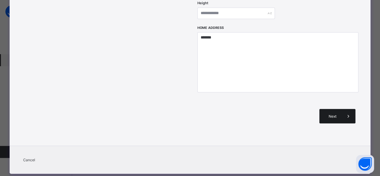
click at [332, 114] on span "Next" at bounding box center [332, 116] width 17 height 5
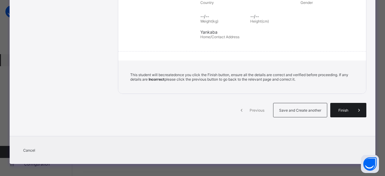
click at [340, 105] on div "Finish" at bounding box center [348, 110] width 36 height 14
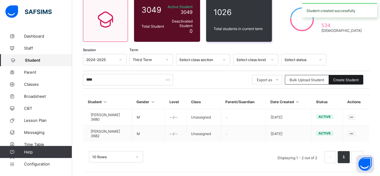
click at [349, 78] on span "Create Student" at bounding box center [347, 80] width 26 height 5
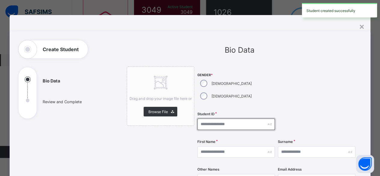
click at [221, 119] on input "text" at bounding box center [237, 124] width 78 height 11
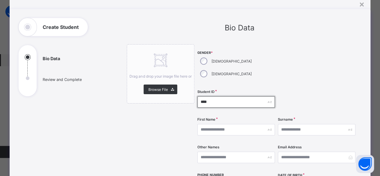
scroll to position [30, 0]
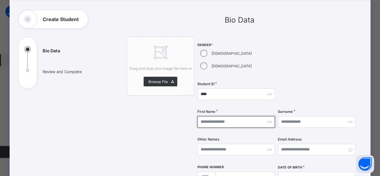
click at [220, 116] on input "text" at bounding box center [237, 121] width 78 height 11
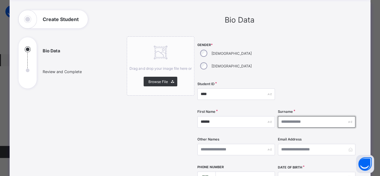
click at [284, 116] on input "text" at bounding box center [317, 121] width 78 height 11
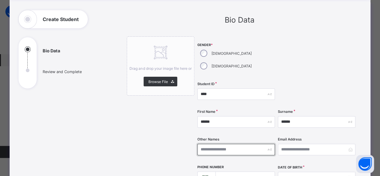
click at [232, 144] on input "text" at bounding box center [237, 149] width 78 height 11
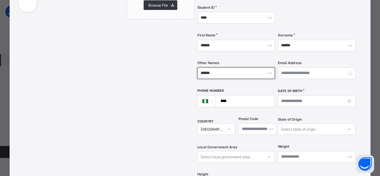
scroll to position [120, 0]
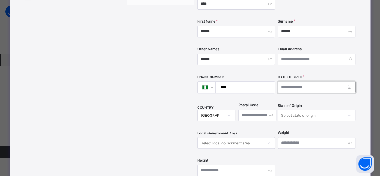
click at [285, 82] on input at bounding box center [317, 87] width 78 height 11
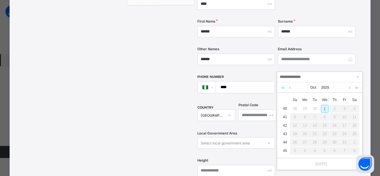
click at [282, 89] on link at bounding box center [283, 87] width 6 height 10
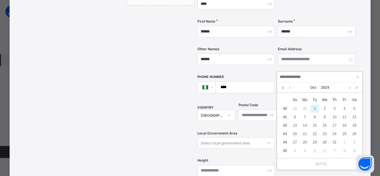
click at [282, 89] on link at bounding box center [283, 87] width 6 height 10
click at [281, 90] on link at bounding box center [283, 87] width 6 height 10
click at [290, 89] on link at bounding box center [290, 87] width 5 height 10
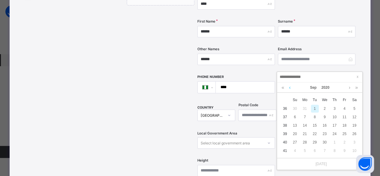
click at [290, 89] on link at bounding box center [290, 87] width 5 height 10
click at [351, 88] on link at bounding box center [350, 87] width 5 height 10
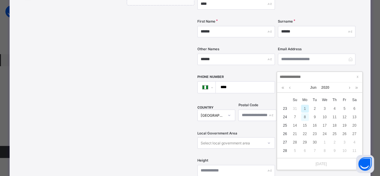
click at [305, 117] on div "8" at bounding box center [305, 117] width 8 height 8
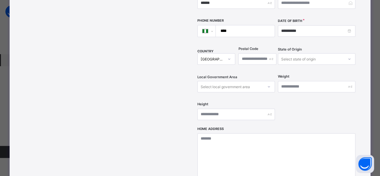
scroll to position [180, 0]
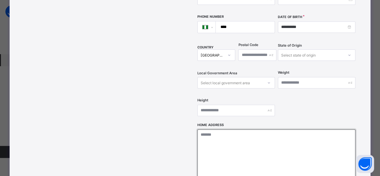
click at [228, 130] on textarea at bounding box center [277, 159] width 158 height 60
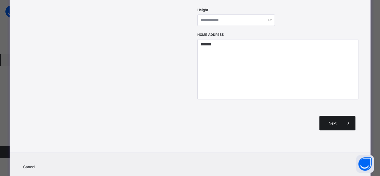
click at [334, 116] on div "Next" at bounding box center [338, 123] width 36 height 14
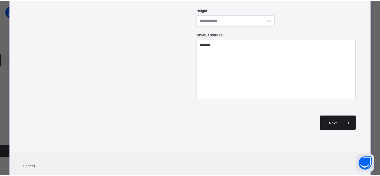
scroll to position [132, 0]
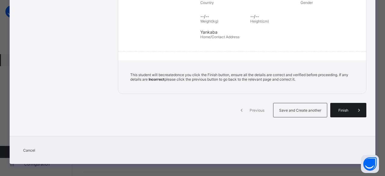
click at [341, 108] on span "Finish" at bounding box center [343, 110] width 17 height 5
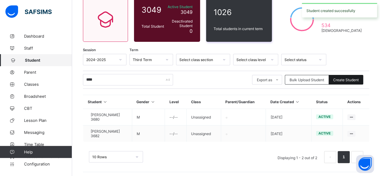
click at [350, 79] on span "Create Student" at bounding box center [347, 80] width 26 height 5
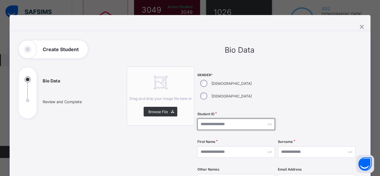
click at [210, 119] on input "text" at bounding box center [237, 124] width 78 height 11
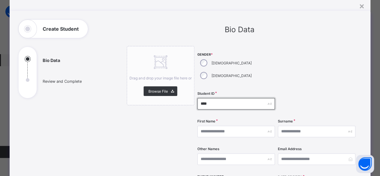
scroll to position [30, 0]
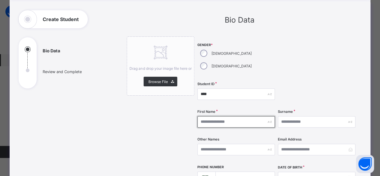
click at [213, 116] on input "text" at bounding box center [237, 121] width 78 height 11
click at [212, 116] on input "**********" at bounding box center [237, 121] width 78 height 11
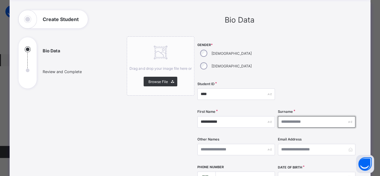
click at [285, 116] on input "text" at bounding box center [317, 121] width 78 height 11
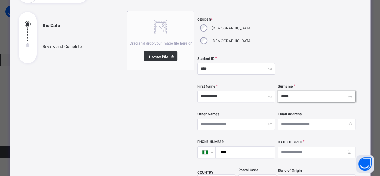
scroll to position [90, 0]
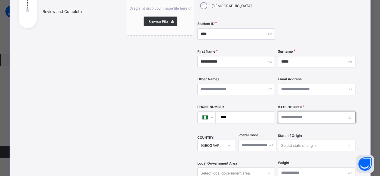
click at [292, 112] on input at bounding box center [317, 117] width 78 height 11
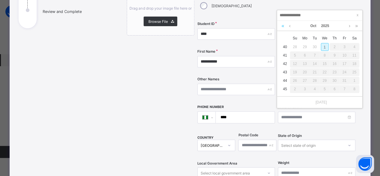
click at [282, 26] on link at bounding box center [283, 26] width 6 height 10
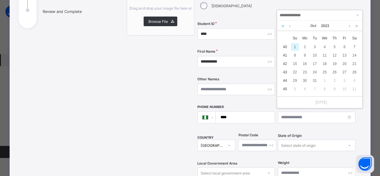
click at [282, 26] on link at bounding box center [283, 26] width 6 height 10
click at [356, 25] on link at bounding box center [357, 26] width 6 height 10
click at [305, 81] on div "25" at bounding box center [305, 81] width 8 height 8
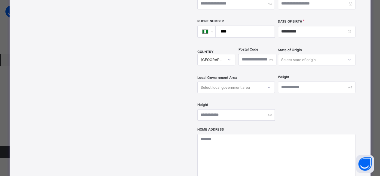
scroll to position [180, 0]
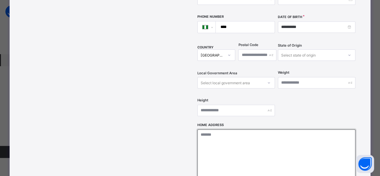
click at [259, 129] on textarea at bounding box center [277, 159] width 158 height 60
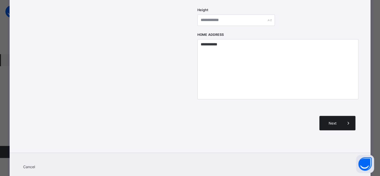
click at [331, 116] on div "Next" at bounding box center [338, 123] width 36 height 14
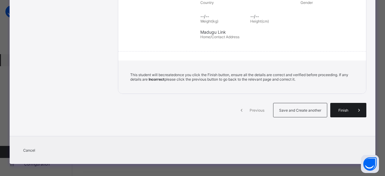
click at [343, 108] on span "Finish" at bounding box center [343, 110] width 17 height 5
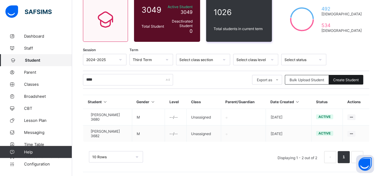
click at [359, 77] on div "Create Student" at bounding box center [346, 80] width 35 height 10
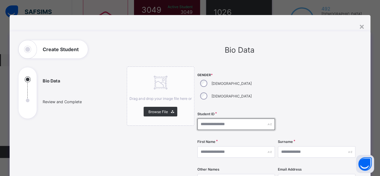
click at [221, 119] on input "text" at bounding box center [237, 124] width 78 height 11
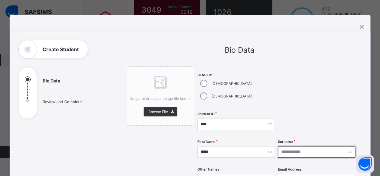
click at [289, 146] on input "text" at bounding box center [317, 151] width 78 height 11
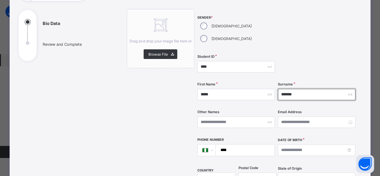
scroll to position [60, 0]
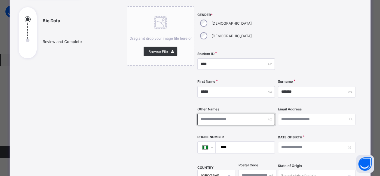
click at [220, 114] on input "text" at bounding box center [237, 119] width 78 height 11
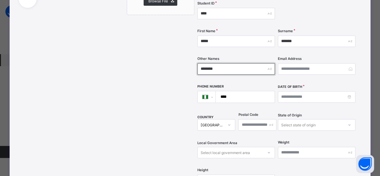
scroll to position [120, 0]
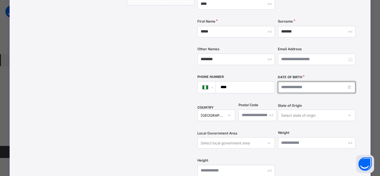
click at [293, 82] on input at bounding box center [317, 87] width 78 height 11
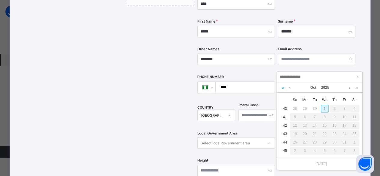
click at [283, 88] on link at bounding box center [283, 87] width 6 height 10
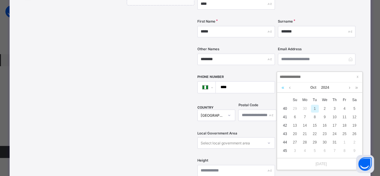
click at [283, 88] on link at bounding box center [283, 87] width 6 height 10
click at [289, 88] on link at bounding box center [290, 87] width 5 height 10
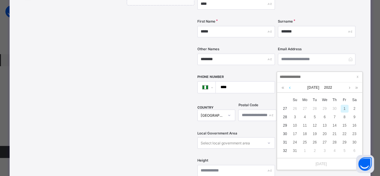
click at [289, 88] on link at bounding box center [290, 87] width 5 height 10
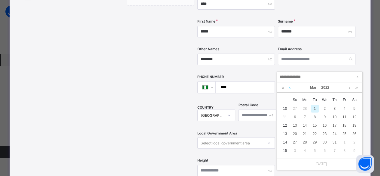
click at [289, 88] on link at bounding box center [290, 87] width 5 height 10
click at [350, 88] on link at bounding box center [350, 87] width 5 height 10
click at [324, 108] on div "2" at bounding box center [325, 109] width 8 height 8
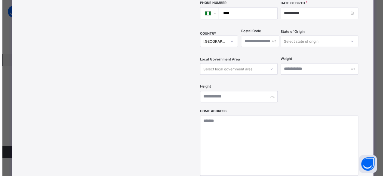
scroll to position [211, 0]
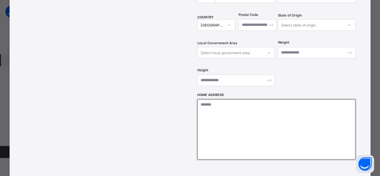
click at [262, 109] on textarea at bounding box center [277, 129] width 158 height 60
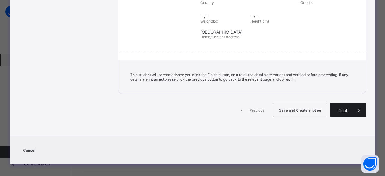
click at [333, 109] on div "Finish" at bounding box center [348, 110] width 36 height 14
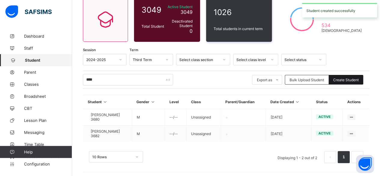
click at [340, 80] on span "Create Student" at bounding box center [347, 80] width 26 height 5
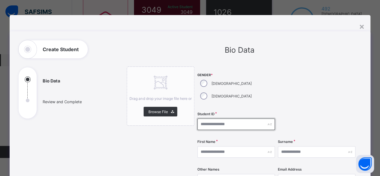
click at [205, 119] on input "text" at bounding box center [237, 124] width 78 height 11
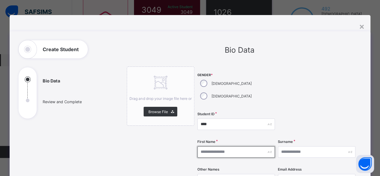
click at [223, 146] on input "text" at bounding box center [237, 151] width 78 height 11
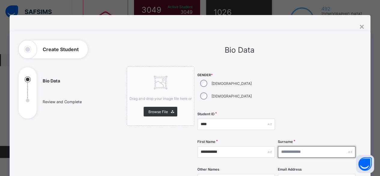
click at [297, 146] on input "text" at bounding box center [317, 151] width 78 height 11
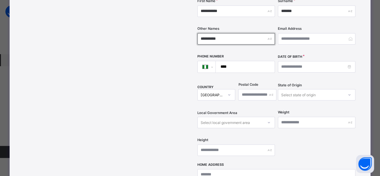
scroll to position [150, 0]
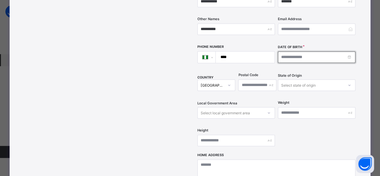
click at [296, 51] on input at bounding box center [317, 56] width 78 height 11
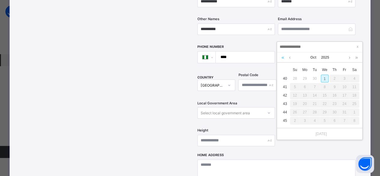
click at [282, 56] on link at bounding box center [283, 57] width 6 height 10
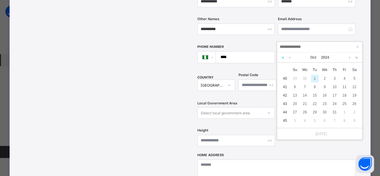
click at [282, 56] on link at bounding box center [283, 57] width 6 height 10
click at [281, 56] on link at bounding box center [283, 57] width 6 height 10
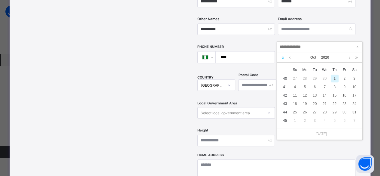
click at [281, 56] on link at bounding box center [283, 57] width 6 height 10
click at [281, 57] on link at bounding box center [283, 57] width 6 height 10
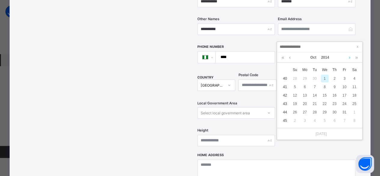
click at [349, 57] on link at bounding box center [350, 57] width 5 height 10
click at [307, 89] on div "3" at bounding box center [305, 87] width 8 height 8
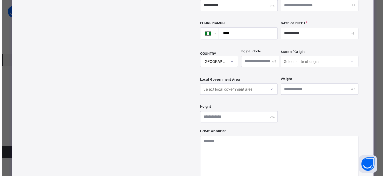
scroll to position [211, 0]
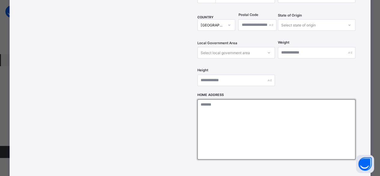
click at [224, 99] on textarea at bounding box center [277, 129] width 158 height 60
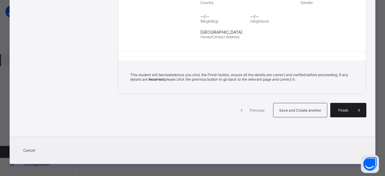
click at [331, 104] on div "Finish" at bounding box center [348, 110] width 36 height 14
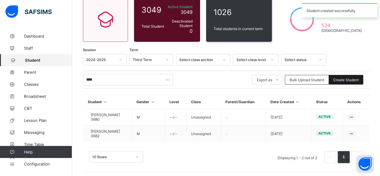
click at [350, 82] on div "Create Student" at bounding box center [346, 80] width 35 height 10
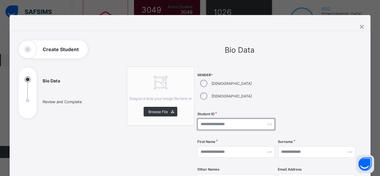
click at [221, 119] on input "text" at bounding box center [237, 124] width 78 height 11
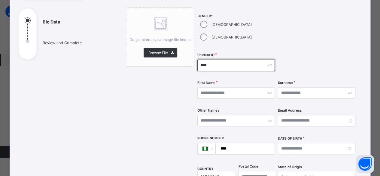
scroll to position [60, 0]
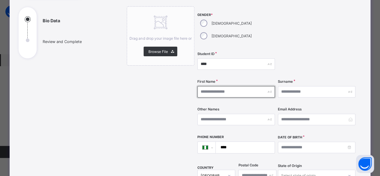
click at [221, 86] on input "text" at bounding box center [237, 91] width 78 height 11
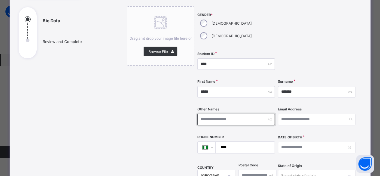
click at [223, 114] on input "text" at bounding box center [237, 119] width 78 height 11
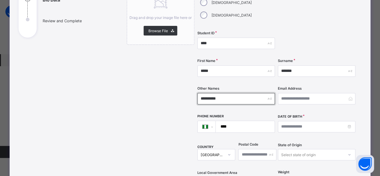
scroll to position [90, 0]
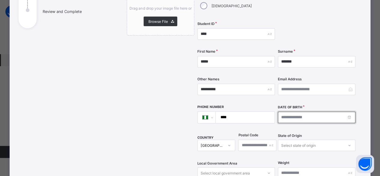
click at [295, 112] on input at bounding box center [317, 117] width 78 height 11
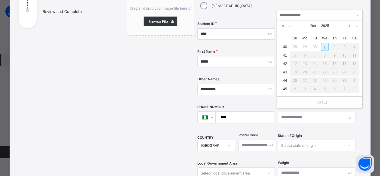
click at [285, 27] on link at bounding box center [283, 26] width 6 height 10
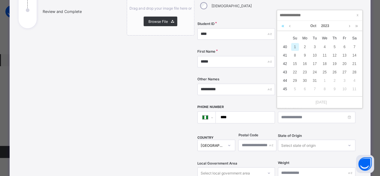
click at [285, 27] on link at bounding box center [283, 26] width 6 height 10
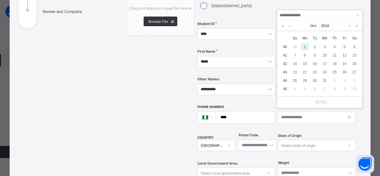
click at [285, 27] on link at bounding box center [283, 26] width 6 height 10
click at [357, 25] on link at bounding box center [357, 26] width 6 height 10
click at [291, 26] on link at bounding box center [290, 26] width 5 height 10
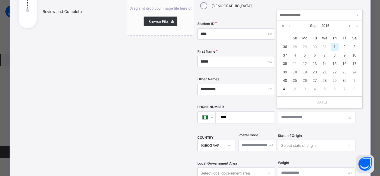
click at [291, 26] on link at bounding box center [290, 26] width 5 height 10
click at [322, 80] on div "27" at bounding box center [325, 81] width 8 height 8
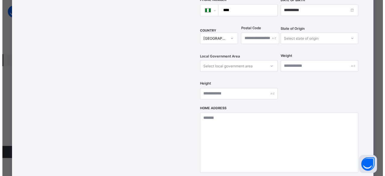
scroll to position [211, 0]
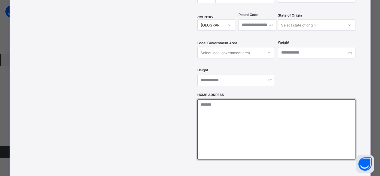
click at [213, 99] on textarea at bounding box center [277, 129] width 158 height 60
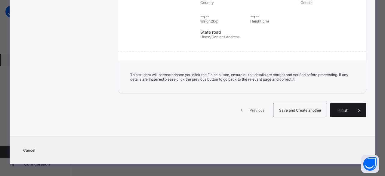
click at [342, 112] on div "Finish" at bounding box center [348, 110] width 36 height 14
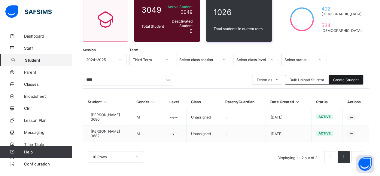
click at [346, 80] on span "Create Student" at bounding box center [347, 80] width 26 height 5
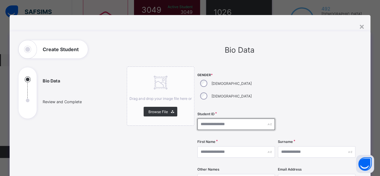
click at [208, 119] on input "text" at bounding box center [237, 124] width 78 height 11
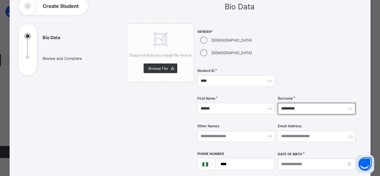
scroll to position [60, 0]
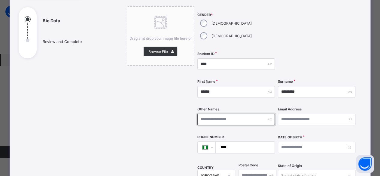
click at [208, 114] on input "text" at bounding box center [237, 119] width 78 height 11
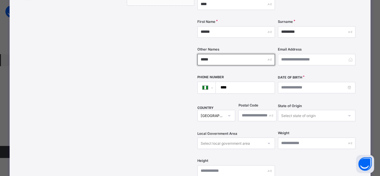
scroll to position [120, 0]
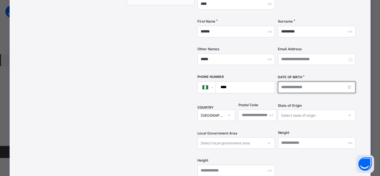
click at [295, 82] on input at bounding box center [317, 87] width 78 height 11
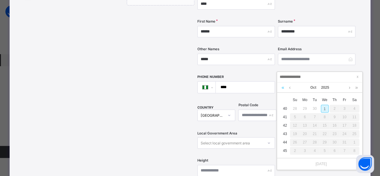
click at [282, 88] on link at bounding box center [283, 87] width 6 height 10
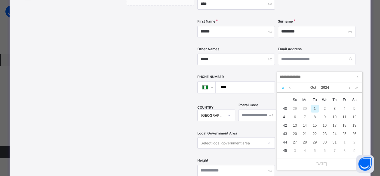
click at [282, 87] on link at bounding box center [283, 87] width 6 height 10
click at [290, 89] on link at bounding box center [290, 87] width 5 height 10
click at [342, 143] on div "28" at bounding box center [345, 142] width 8 height 8
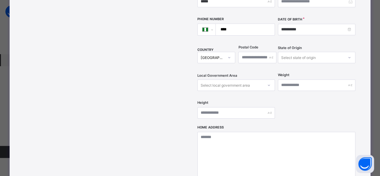
scroll to position [180, 0]
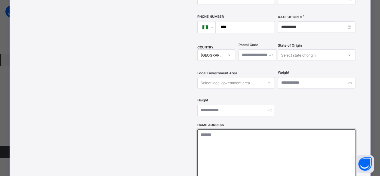
click at [215, 129] on textarea at bounding box center [277, 159] width 158 height 60
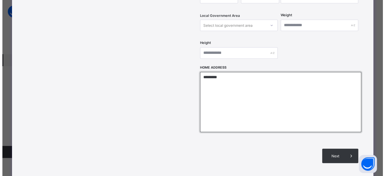
scroll to position [241, 0]
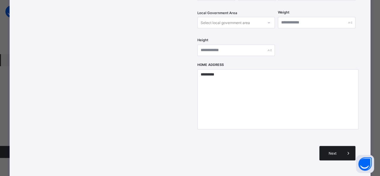
click at [327, 146] on div "Next" at bounding box center [338, 153] width 36 height 14
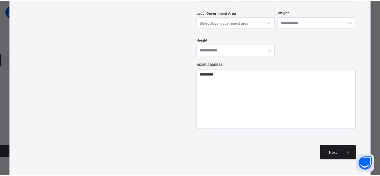
scroll to position [132, 0]
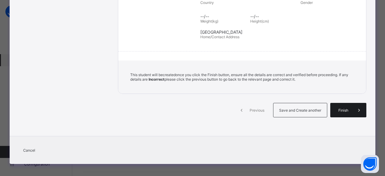
click at [335, 108] on span "Finish" at bounding box center [343, 110] width 17 height 5
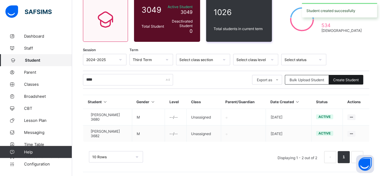
click at [344, 80] on span "Create Student" at bounding box center [347, 80] width 26 height 5
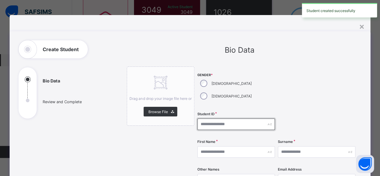
click at [247, 119] on input "text" at bounding box center [237, 124] width 78 height 11
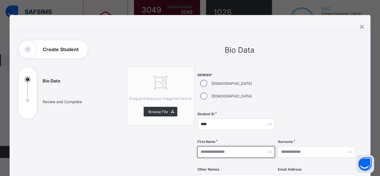
click at [215, 146] on input "text" at bounding box center [237, 151] width 78 height 11
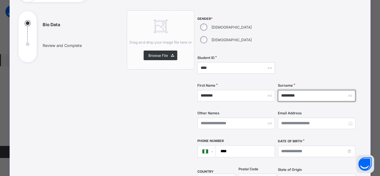
scroll to position [60, 0]
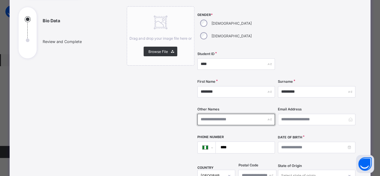
click at [203, 114] on input "text" at bounding box center [237, 119] width 78 height 11
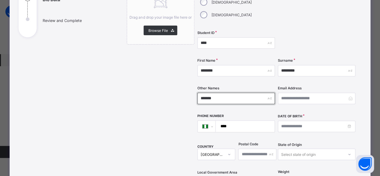
scroll to position [120, 0]
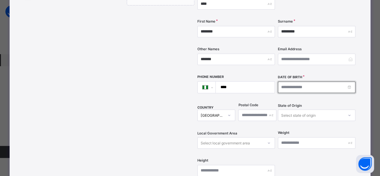
click at [285, 82] on input at bounding box center [317, 87] width 78 height 11
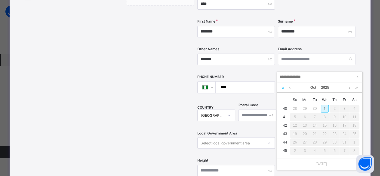
click at [283, 90] on link at bounding box center [283, 87] width 6 height 10
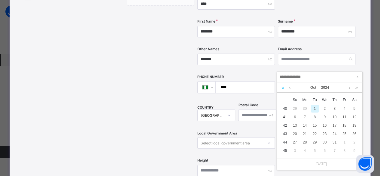
click at [283, 90] on link at bounding box center [283, 87] width 6 height 10
click at [291, 88] on link at bounding box center [290, 87] width 5 height 10
click at [343, 143] on div "28" at bounding box center [345, 142] width 8 height 8
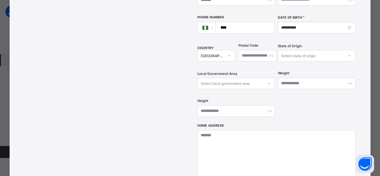
scroll to position [180, 0]
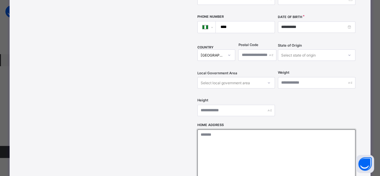
click at [254, 136] on textarea at bounding box center [277, 159] width 158 height 60
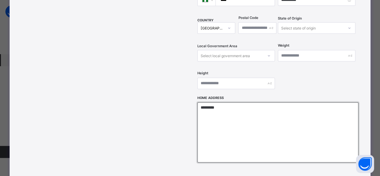
scroll to position [271, 0]
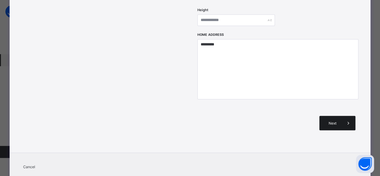
click at [331, 116] on div "Next" at bounding box center [338, 123] width 36 height 14
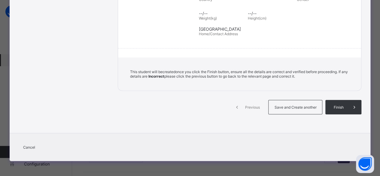
click at [331, 114] on div "Finish" at bounding box center [344, 107] width 36 height 14
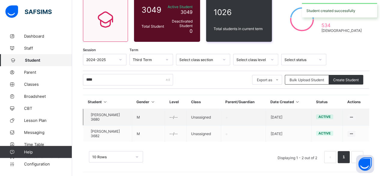
click at [333, 113] on td "active" at bounding box center [327, 117] width 31 height 17
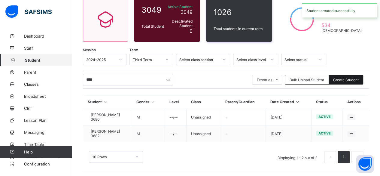
click at [344, 80] on span "Create Student" at bounding box center [347, 80] width 26 height 5
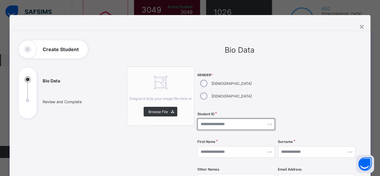
click at [205, 119] on input "text" at bounding box center [237, 124] width 78 height 11
click at [207, 119] on input "****" at bounding box center [237, 124] width 78 height 11
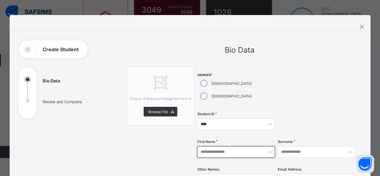
click at [207, 146] on input "text" at bounding box center [237, 151] width 78 height 11
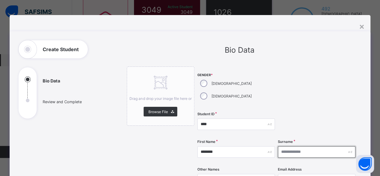
click at [288, 146] on input "text" at bounding box center [317, 151] width 78 height 11
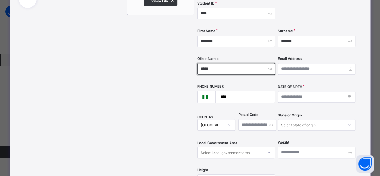
scroll to position [120, 0]
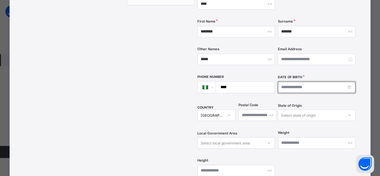
click at [289, 82] on input at bounding box center [317, 87] width 78 height 11
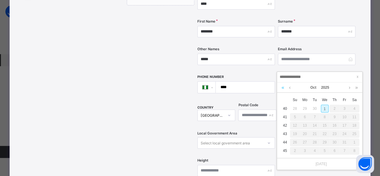
click at [283, 87] on link at bounding box center [283, 87] width 6 height 10
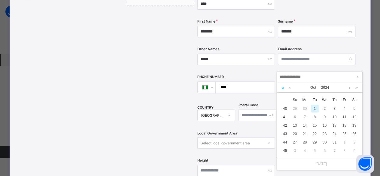
click at [283, 87] on link at bounding box center [283, 87] width 6 height 10
click at [289, 89] on link at bounding box center [290, 87] width 5 height 10
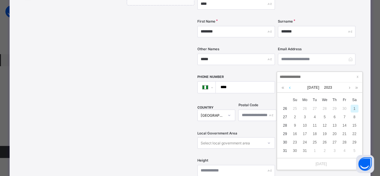
click at [289, 89] on link at bounding box center [290, 87] width 5 height 10
click at [344, 125] on div "17" at bounding box center [345, 126] width 8 height 8
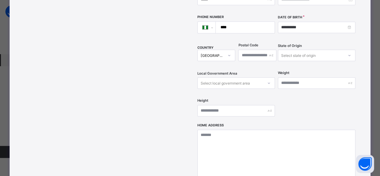
scroll to position [180, 0]
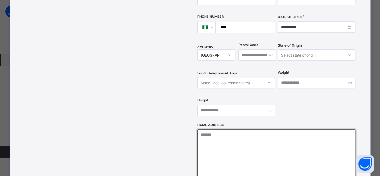
click at [242, 140] on textarea at bounding box center [277, 159] width 158 height 60
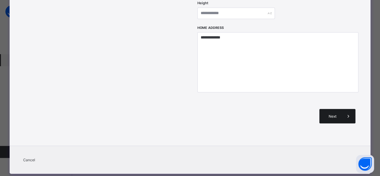
click at [325, 109] on div "Next" at bounding box center [338, 116] width 36 height 14
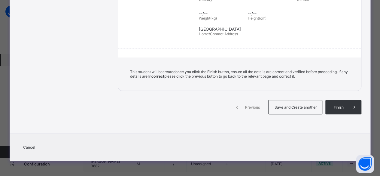
scroll to position [132, 0]
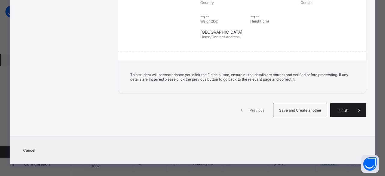
click at [340, 108] on span "Finish" at bounding box center [343, 110] width 17 height 5
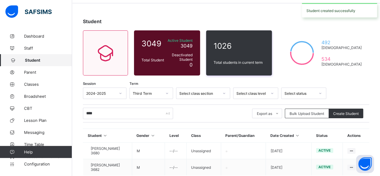
scroll to position [30, 0]
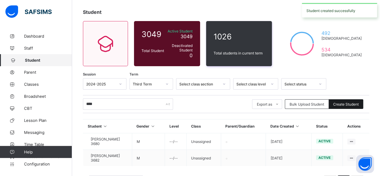
click at [342, 104] on span "Create Student" at bounding box center [347, 104] width 26 height 5
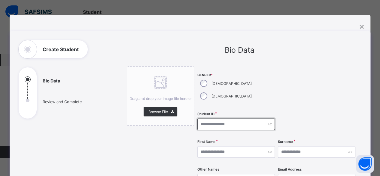
click at [210, 119] on input "text" at bounding box center [237, 124] width 78 height 11
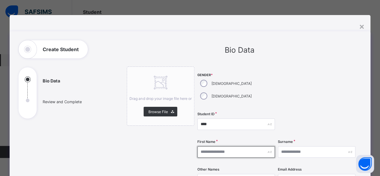
click at [225, 146] on input "text" at bounding box center [237, 151] width 78 height 11
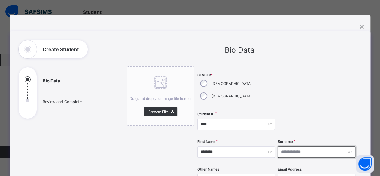
click at [306, 146] on input "text" at bounding box center [317, 151] width 78 height 11
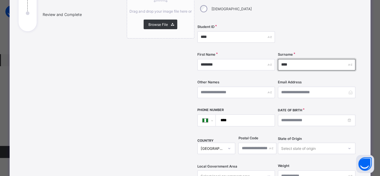
scroll to position [90, 0]
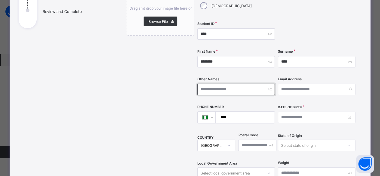
click at [204, 84] on input "text" at bounding box center [237, 89] width 78 height 11
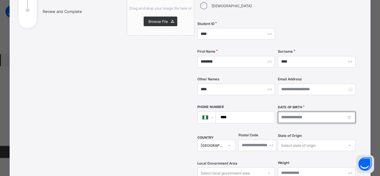
click at [298, 112] on input at bounding box center [317, 117] width 78 height 11
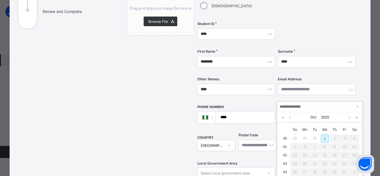
click at [322, 136] on div "1" at bounding box center [325, 138] width 8 height 8
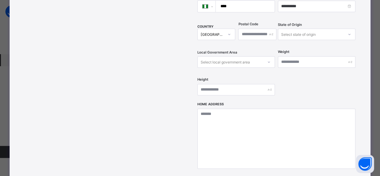
scroll to position [211, 0]
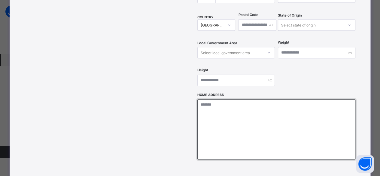
click at [254, 118] on textarea at bounding box center [277, 129] width 158 height 60
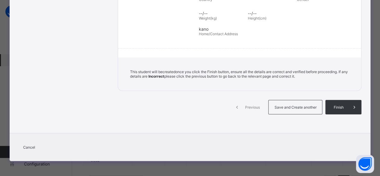
scroll to position [132, 0]
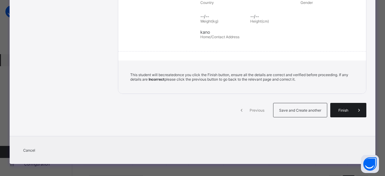
click at [344, 108] on span "Finish" at bounding box center [343, 110] width 17 height 5
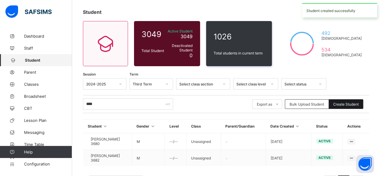
click at [347, 105] on span "Create Student" at bounding box center [347, 104] width 26 height 5
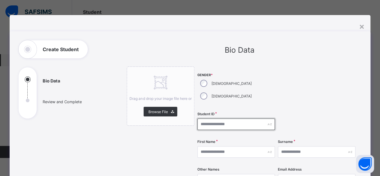
click at [214, 119] on input "text" at bounding box center [237, 124] width 78 height 11
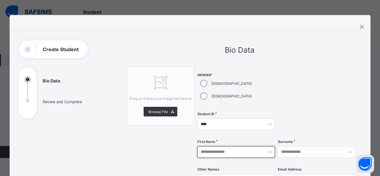
click at [209, 146] on input "text" at bounding box center [237, 151] width 78 height 11
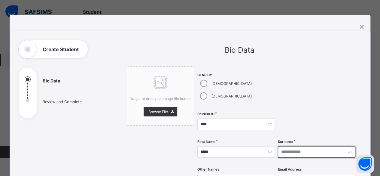
click at [295, 146] on input "text" at bounding box center [317, 151] width 78 height 11
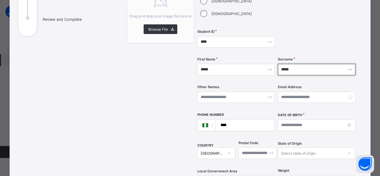
scroll to position [90, 0]
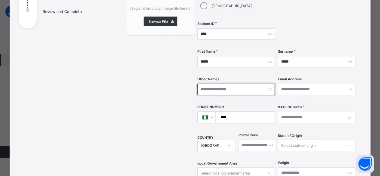
click at [220, 84] on input "text" at bounding box center [237, 89] width 78 height 11
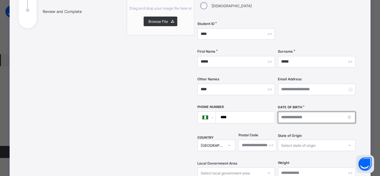
click at [285, 112] on input at bounding box center [317, 117] width 78 height 11
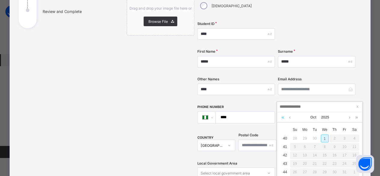
click at [283, 118] on link at bounding box center [283, 117] width 6 height 10
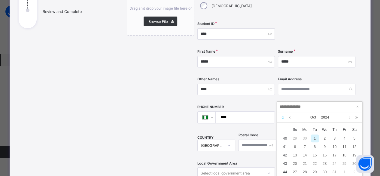
click at [283, 118] on link at bounding box center [283, 117] width 6 height 10
click at [289, 117] on link at bounding box center [290, 117] width 5 height 10
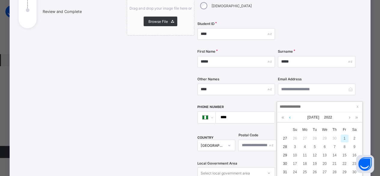
click at [289, 117] on link at bounding box center [290, 117] width 5 height 10
click at [289, 118] on link at bounding box center [290, 117] width 5 height 10
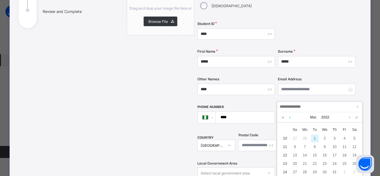
click at [289, 118] on link at bounding box center [290, 117] width 5 height 10
click at [350, 119] on link at bounding box center [350, 117] width 5 height 10
click at [325, 155] on div "16" at bounding box center [325, 155] width 8 height 8
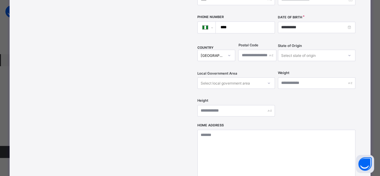
scroll to position [180, 0]
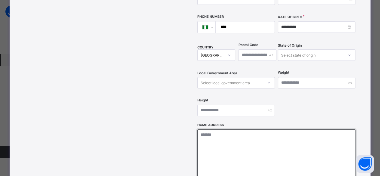
click at [239, 129] on textarea at bounding box center [277, 159] width 158 height 60
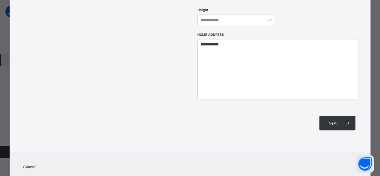
click at [343, 116] on span at bounding box center [348, 123] width 14 height 14
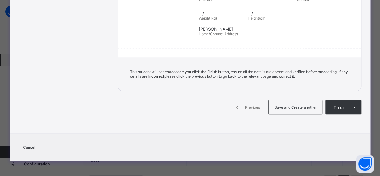
scroll to position [132, 0]
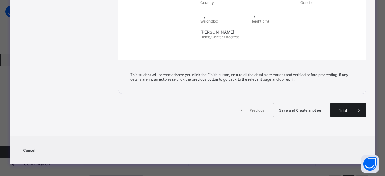
click at [340, 108] on span "Finish" at bounding box center [343, 110] width 17 height 5
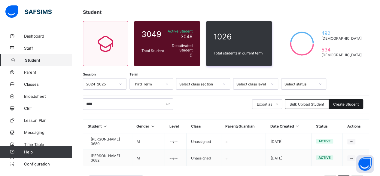
click at [352, 107] on div "Create Student" at bounding box center [346, 104] width 35 height 10
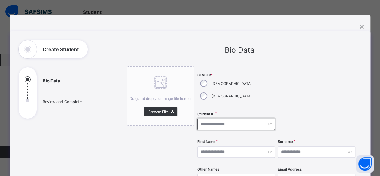
click at [210, 119] on input "text" at bounding box center [237, 124] width 78 height 11
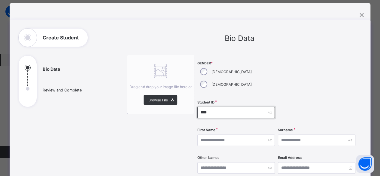
scroll to position [30, 0]
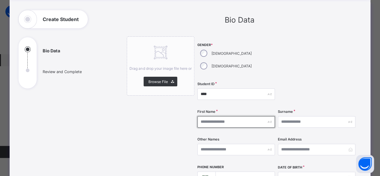
click at [215, 116] on input "text" at bounding box center [237, 121] width 78 height 11
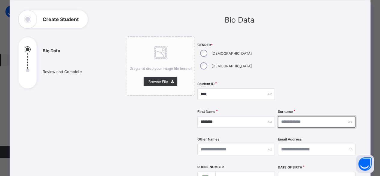
click at [297, 116] on input "text" at bounding box center [317, 121] width 78 height 11
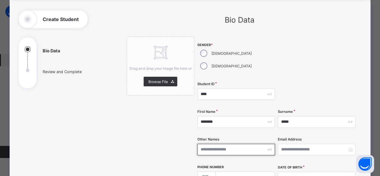
click at [234, 144] on input "text" at bounding box center [237, 149] width 78 height 11
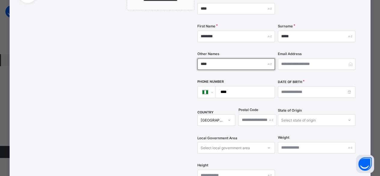
scroll to position [120, 0]
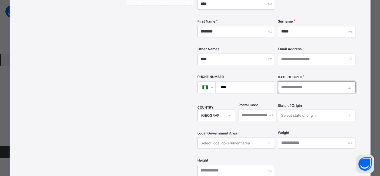
click at [282, 82] on input at bounding box center [317, 87] width 78 height 11
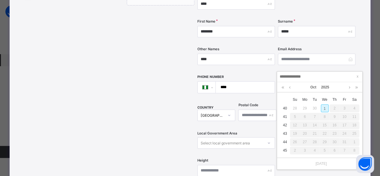
click at [324, 109] on div "1" at bounding box center [325, 108] width 8 height 8
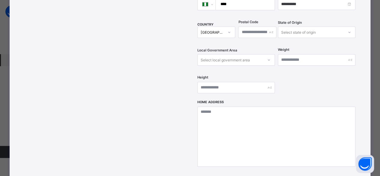
scroll to position [211, 0]
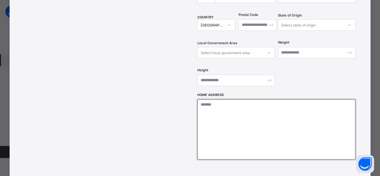
click at [274, 119] on textarea at bounding box center [277, 129] width 158 height 60
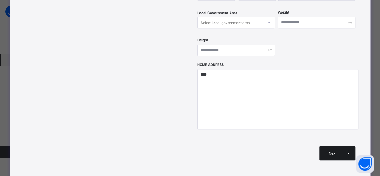
click at [330, 147] on div "Next" at bounding box center [338, 153] width 36 height 14
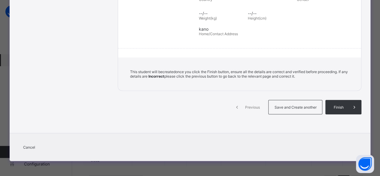
scroll to position [132, 0]
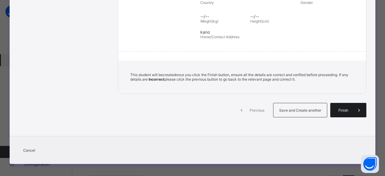
click at [340, 110] on div "Finish" at bounding box center [348, 110] width 36 height 14
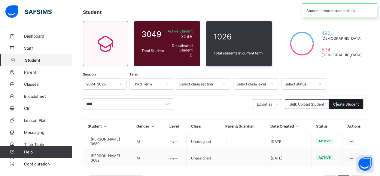
click at [341, 106] on span "Create Student" at bounding box center [347, 104] width 26 height 5
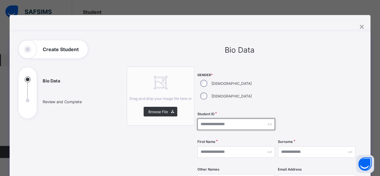
click at [210, 119] on input "text" at bounding box center [237, 124] width 78 height 11
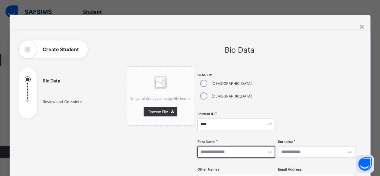
click at [226, 146] on input "text" at bounding box center [237, 151] width 78 height 11
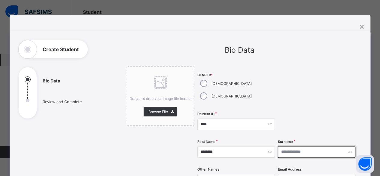
click at [288, 146] on input "text" at bounding box center [317, 151] width 78 height 11
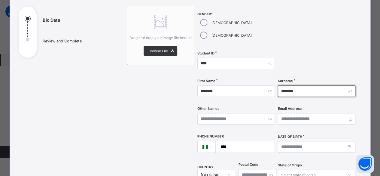
scroll to position [90, 0]
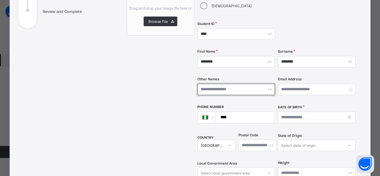
click at [204, 84] on input "text" at bounding box center [237, 89] width 78 height 11
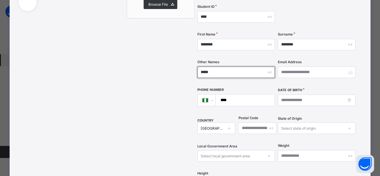
scroll to position [120, 0]
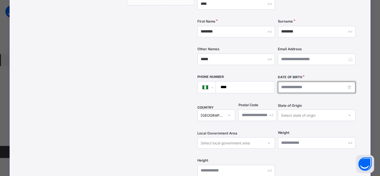
click at [283, 82] on input at bounding box center [317, 87] width 78 height 11
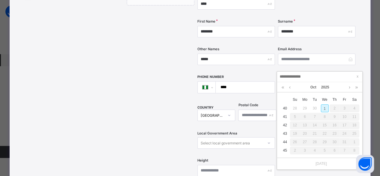
click at [322, 108] on div "1" at bounding box center [325, 108] width 8 height 8
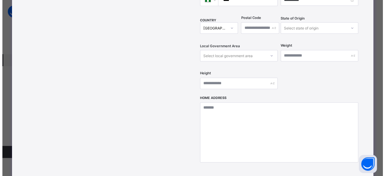
scroll to position [211, 0]
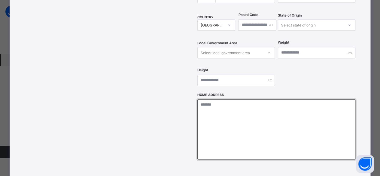
click at [267, 111] on textarea at bounding box center [277, 129] width 158 height 60
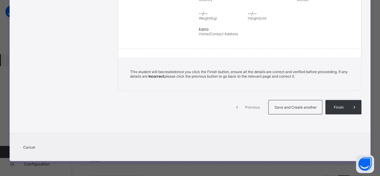
scroll to position [132, 0]
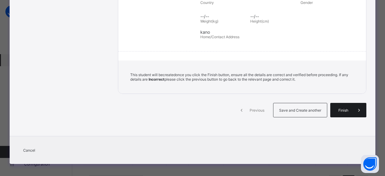
click at [340, 108] on span "Finish" at bounding box center [343, 110] width 17 height 5
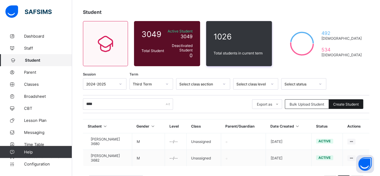
click at [345, 103] on span "Create Student" at bounding box center [347, 104] width 26 height 5
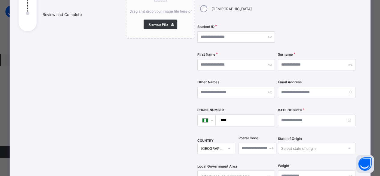
scroll to position [90, 0]
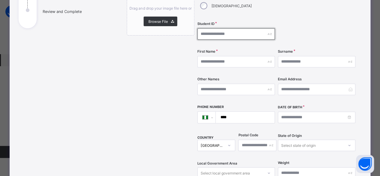
click at [228, 28] on input "text" at bounding box center [237, 33] width 78 height 11
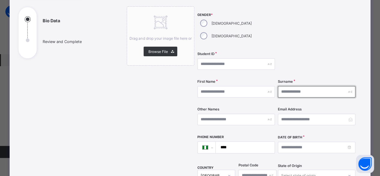
click at [296, 86] on input "text" at bounding box center [317, 91] width 78 height 11
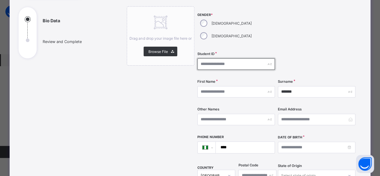
click at [210, 58] on input "text" at bounding box center [237, 63] width 78 height 11
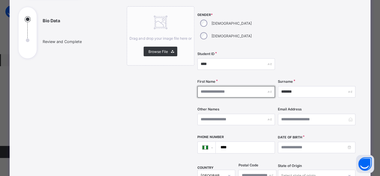
click at [224, 86] on input "text" at bounding box center [237, 91] width 78 height 11
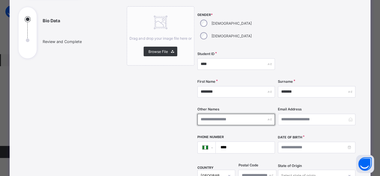
click at [211, 114] on input "text" at bounding box center [237, 119] width 78 height 11
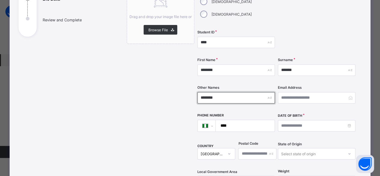
scroll to position [90, 0]
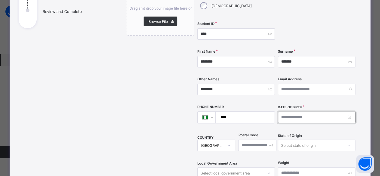
click at [289, 112] on input at bounding box center [317, 117] width 78 height 11
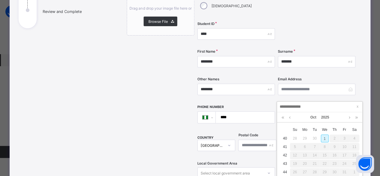
click at [324, 140] on div "1" at bounding box center [325, 138] width 8 height 8
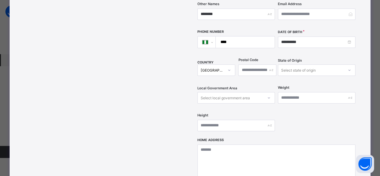
scroll to position [180, 0]
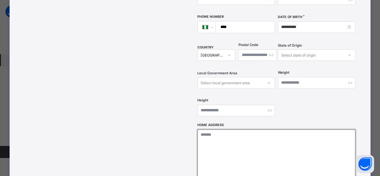
click at [280, 136] on textarea at bounding box center [277, 159] width 158 height 60
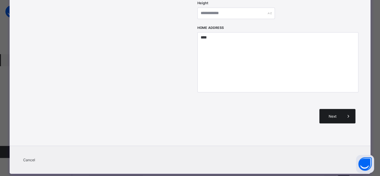
click at [336, 109] on div "Next" at bounding box center [338, 116] width 36 height 14
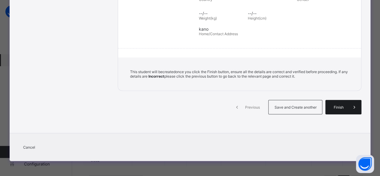
scroll to position [132, 0]
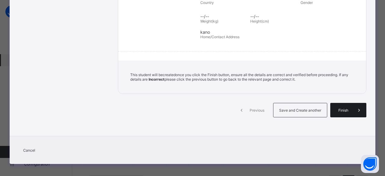
click at [335, 109] on span "Finish" at bounding box center [343, 110] width 17 height 5
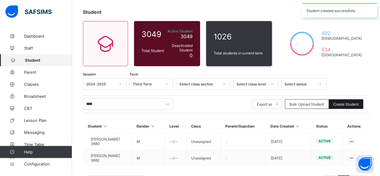
click at [357, 106] on span "Create Student" at bounding box center [347, 104] width 26 height 5
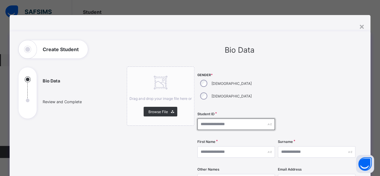
click at [223, 119] on input "text" at bounding box center [237, 124] width 78 height 11
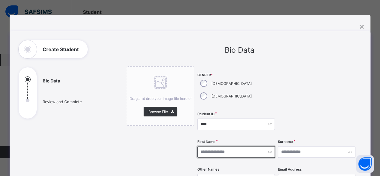
click at [234, 146] on input "text" at bounding box center [237, 151] width 78 height 11
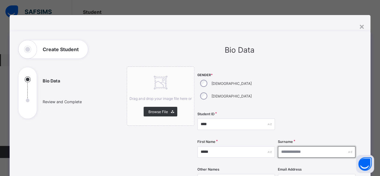
click at [290, 146] on input "text" at bounding box center [317, 151] width 78 height 11
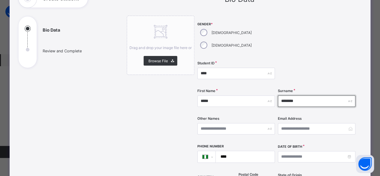
scroll to position [60, 0]
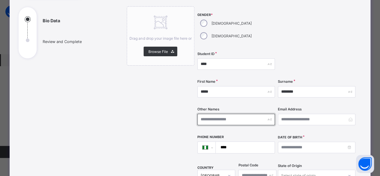
click at [226, 114] on input "text" at bounding box center [237, 119] width 78 height 11
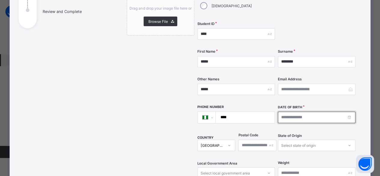
click at [293, 112] on input at bounding box center [317, 117] width 78 height 11
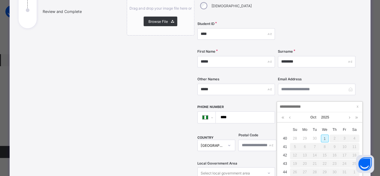
click at [326, 139] on div "1" at bounding box center [325, 138] width 8 height 8
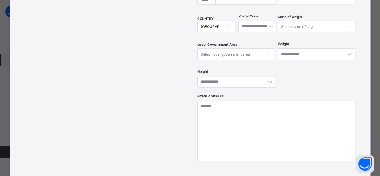
scroll to position [211, 0]
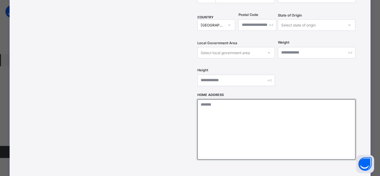
click at [220, 104] on textarea at bounding box center [277, 129] width 158 height 60
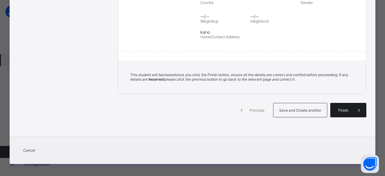
click at [340, 109] on span "Finish" at bounding box center [343, 110] width 17 height 5
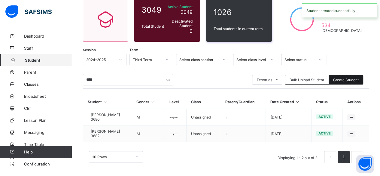
click at [340, 79] on span "Create Student" at bounding box center [347, 80] width 26 height 5
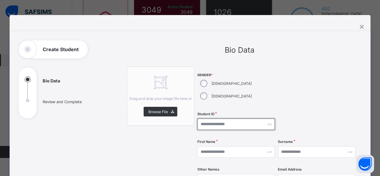
click at [205, 119] on input "text" at bounding box center [237, 124] width 78 height 11
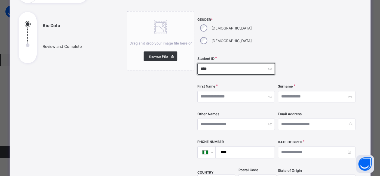
scroll to position [60, 0]
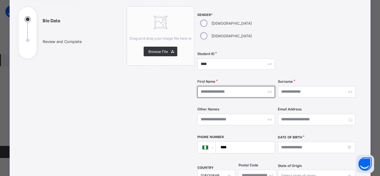
click at [220, 86] on input "text" at bounding box center [237, 91] width 78 height 11
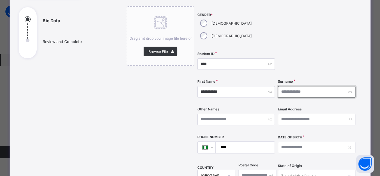
click at [297, 86] on input "text" at bounding box center [317, 91] width 78 height 11
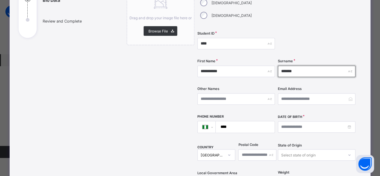
scroll to position [90, 0]
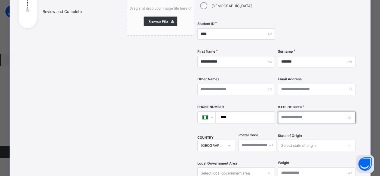
click at [285, 112] on input at bounding box center [317, 117] width 78 height 11
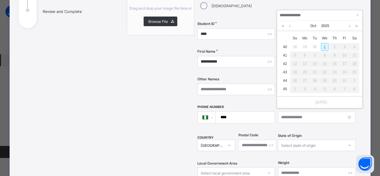
click at [326, 48] on div "1" at bounding box center [325, 47] width 8 height 8
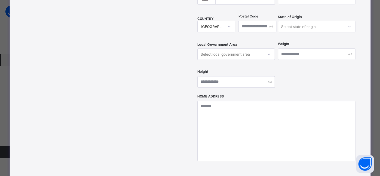
scroll to position [211, 0]
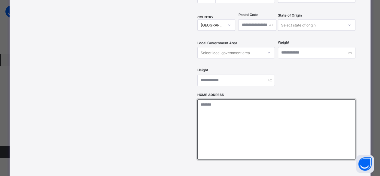
click at [236, 100] on textarea at bounding box center [277, 129] width 158 height 60
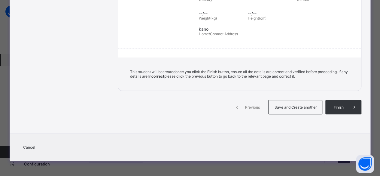
scroll to position [132, 0]
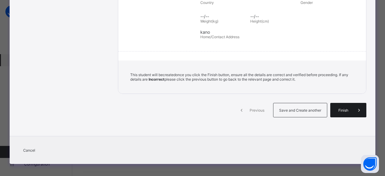
click at [344, 104] on div "Finish" at bounding box center [348, 110] width 36 height 14
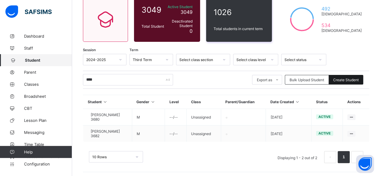
click at [343, 79] on span "Create Student" at bounding box center [347, 80] width 26 height 5
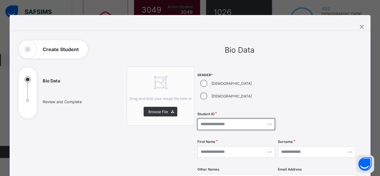
click at [205, 119] on input "text" at bounding box center [237, 124] width 78 height 11
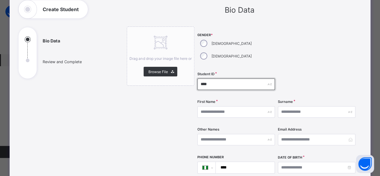
scroll to position [60, 0]
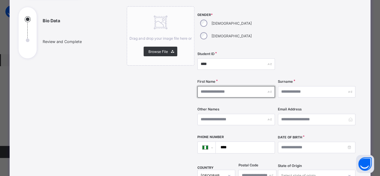
click at [231, 86] on input "text" at bounding box center [237, 91] width 78 height 11
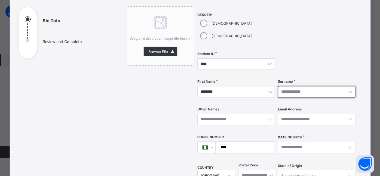
click at [296, 86] on input "text" at bounding box center [317, 91] width 78 height 11
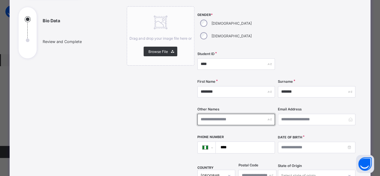
click at [238, 114] on input "text" at bounding box center [237, 119] width 78 height 11
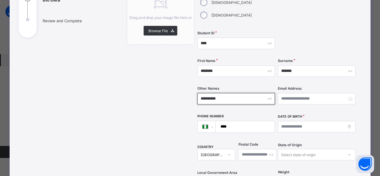
scroll to position [90, 0]
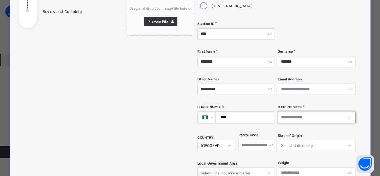
click at [284, 112] on input at bounding box center [317, 117] width 78 height 11
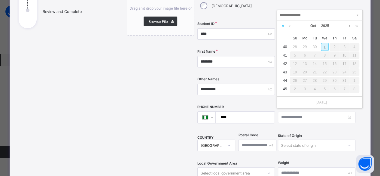
click at [284, 25] on link at bounding box center [283, 26] width 6 height 10
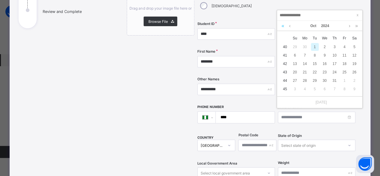
click at [284, 25] on link at bounding box center [283, 26] width 6 height 10
click at [283, 25] on link at bounding box center [283, 26] width 6 height 10
click at [283, 26] on link at bounding box center [283, 26] width 6 height 10
click at [350, 26] on link at bounding box center [350, 26] width 5 height 10
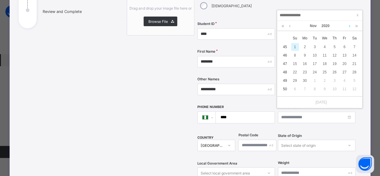
click at [350, 26] on link at bounding box center [350, 26] width 5 height 10
click at [318, 55] on div "8" at bounding box center [315, 55] width 8 height 8
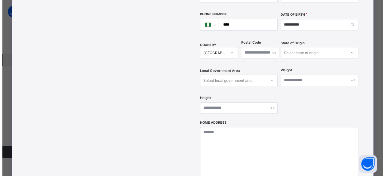
scroll to position [211, 0]
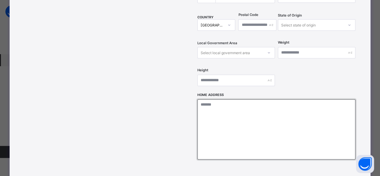
click at [257, 110] on textarea at bounding box center [277, 129] width 158 height 60
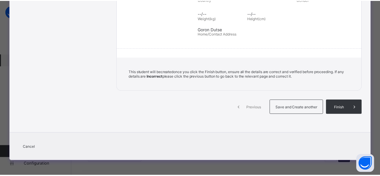
scroll to position [132, 0]
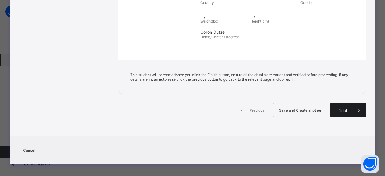
click at [341, 105] on div "Finish" at bounding box center [348, 110] width 36 height 14
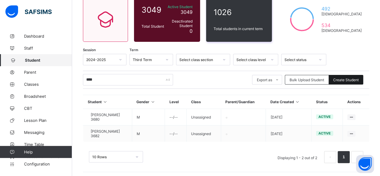
click at [355, 83] on div "Create Student" at bounding box center [346, 80] width 35 height 10
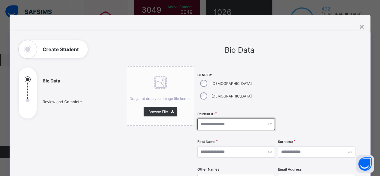
click at [213, 119] on input "text" at bounding box center [237, 124] width 78 height 11
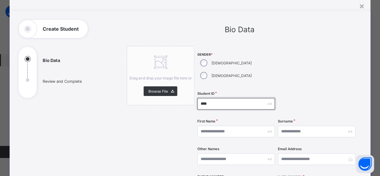
scroll to position [30, 0]
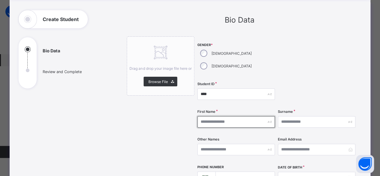
click at [220, 116] on input "text" at bounding box center [237, 121] width 78 height 11
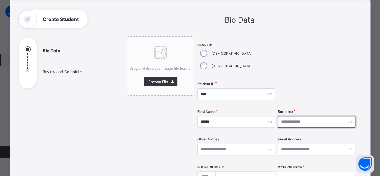
click at [287, 116] on input "text" at bounding box center [317, 121] width 78 height 11
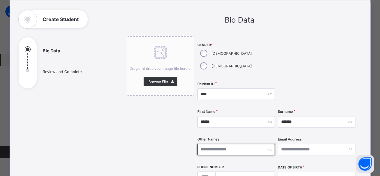
click at [233, 144] on input "text" at bounding box center [237, 149] width 78 height 11
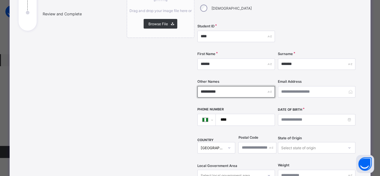
scroll to position [90, 0]
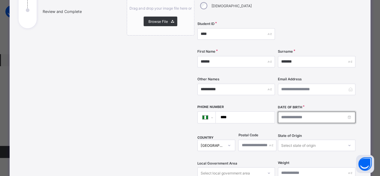
click at [288, 112] on input at bounding box center [317, 117] width 78 height 11
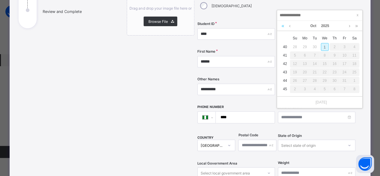
click at [283, 27] on link at bounding box center [283, 26] width 6 height 10
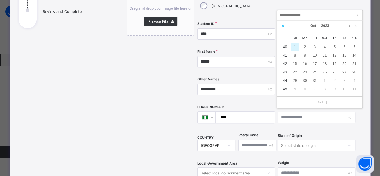
click at [283, 27] on link at bounding box center [283, 26] width 6 height 10
click at [283, 28] on link at bounding box center [283, 26] width 6 height 10
click at [282, 29] on link at bounding box center [283, 26] width 6 height 10
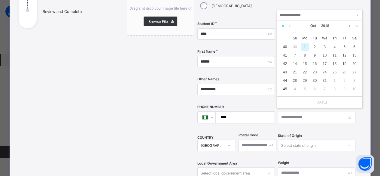
click at [282, 30] on link at bounding box center [283, 26] width 6 height 10
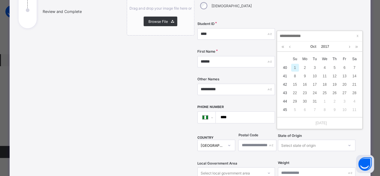
scroll to position [24, 0]
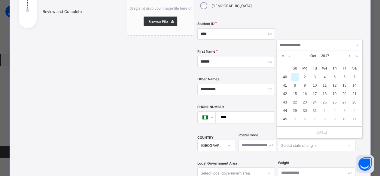
click at [356, 56] on link at bounding box center [357, 56] width 6 height 10
click at [280, 56] on link at bounding box center [283, 56] width 6 height 10
click at [290, 57] on link at bounding box center [290, 56] width 5 height 10
click at [345, 108] on div "28" at bounding box center [345, 111] width 8 height 8
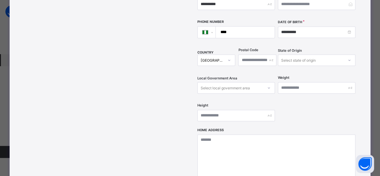
scroll to position [180, 0]
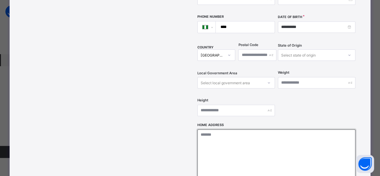
click at [222, 129] on textarea at bounding box center [277, 159] width 158 height 60
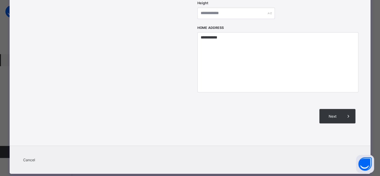
click at [334, 109] on div "Next" at bounding box center [338, 116] width 36 height 14
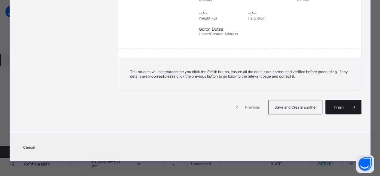
scroll to position [132, 0]
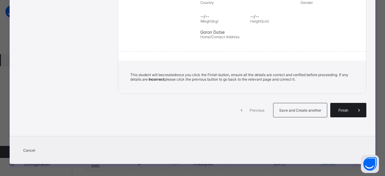
click at [335, 104] on div "Finish" at bounding box center [348, 110] width 36 height 14
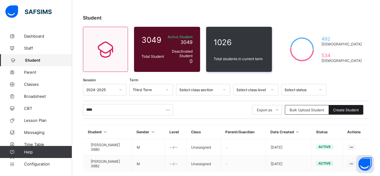
click at [341, 110] on span "Create Student" at bounding box center [347, 110] width 26 height 5
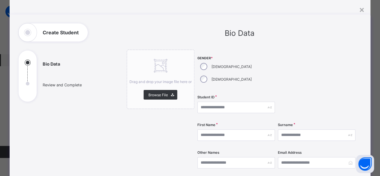
scroll to position [30, 0]
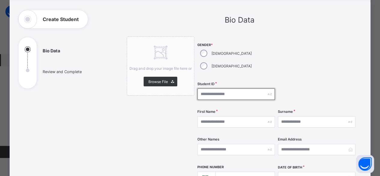
click at [215, 88] on input "text" at bounding box center [237, 93] width 78 height 11
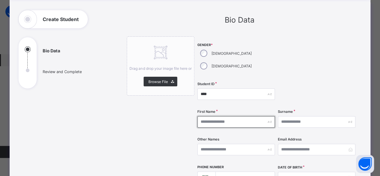
click at [211, 116] on input "text" at bounding box center [237, 121] width 78 height 11
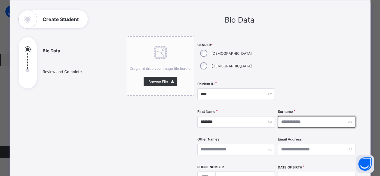
click at [283, 116] on input "text" at bounding box center [317, 121] width 78 height 11
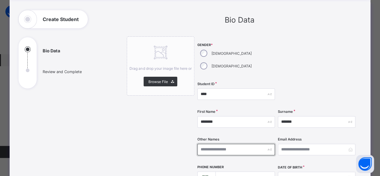
click at [246, 144] on input "text" at bounding box center [237, 149] width 78 height 11
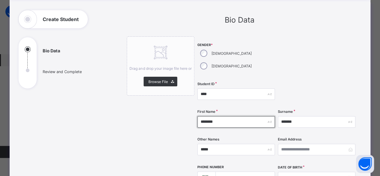
click at [243, 116] on input "********" at bounding box center [237, 121] width 78 height 11
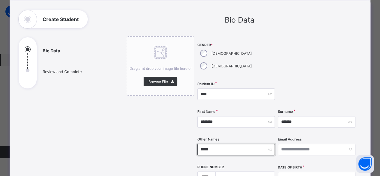
click at [220, 144] on input "*****" at bounding box center [237, 149] width 78 height 11
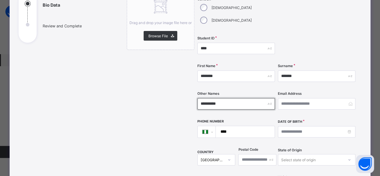
scroll to position [120, 0]
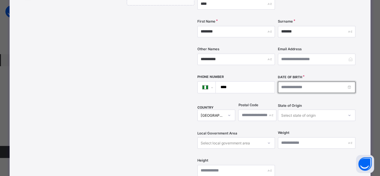
click at [280, 82] on input at bounding box center [317, 87] width 78 height 11
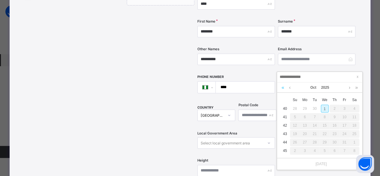
click at [282, 88] on link at bounding box center [283, 87] width 6 height 10
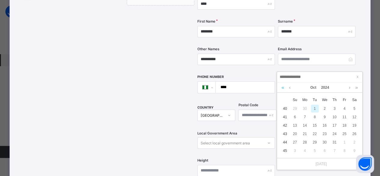
click at [282, 88] on link at bounding box center [283, 87] width 6 height 10
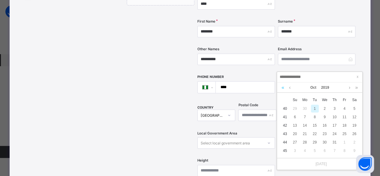
click at [282, 88] on link at bounding box center [283, 87] width 6 height 10
click at [290, 88] on link at bounding box center [290, 87] width 5 height 10
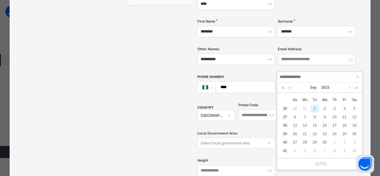
click at [290, 88] on link at bounding box center [290, 87] width 5 height 10
click at [318, 126] on div "16" at bounding box center [315, 126] width 8 height 8
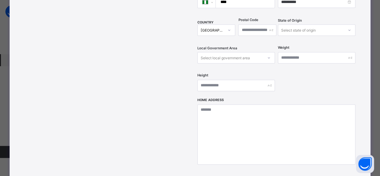
scroll to position [211, 0]
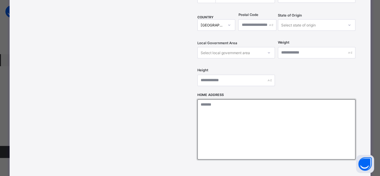
click at [279, 122] on textarea at bounding box center [277, 129] width 158 height 60
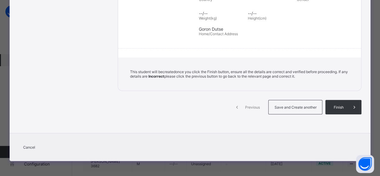
scroll to position [132, 0]
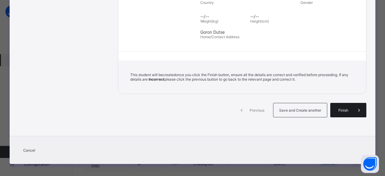
click at [343, 111] on div "Finish" at bounding box center [348, 110] width 36 height 14
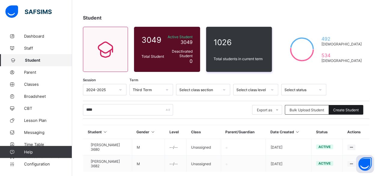
click at [351, 108] on span "Create Student" at bounding box center [347, 110] width 26 height 5
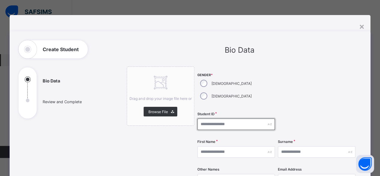
click at [230, 119] on input "text" at bounding box center [237, 124] width 78 height 11
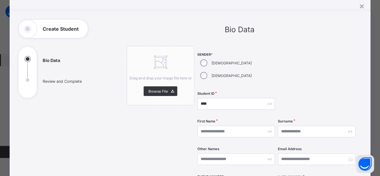
scroll to position [60, 0]
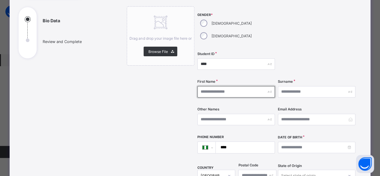
click at [213, 86] on input "text" at bounding box center [237, 91] width 78 height 11
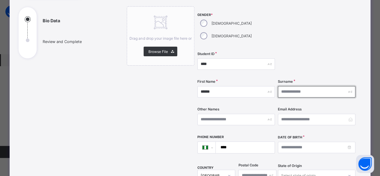
click at [295, 86] on input "text" at bounding box center [317, 91] width 78 height 11
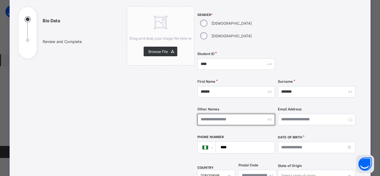
click at [209, 114] on input "text" at bounding box center [237, 119] width 78 height 11
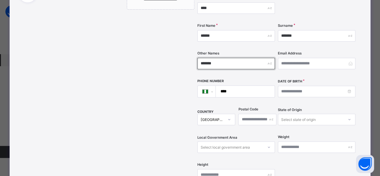
scroll to position [120, 0]
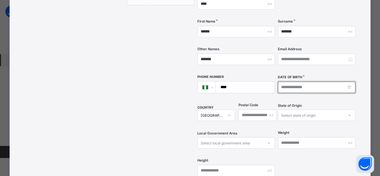
click at [296, 82] on input at bounding box center [317, 87] width 78 height 11
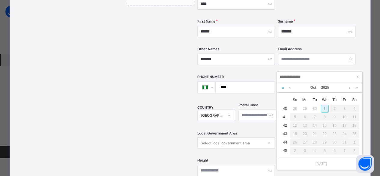
click at [282, 87] on link at bounding box center [283, 87] width 6 height 10
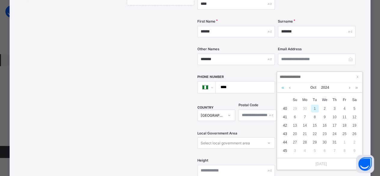
click at [282, 87] on link at bounding box center [283, 87] width 6 height 10
click at [282, 86] on link at bounding box center [283, 87] width 6 height 10
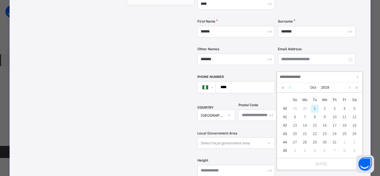
click at [291, 88] on link at bounding box center [290, 87] width 5 height 10
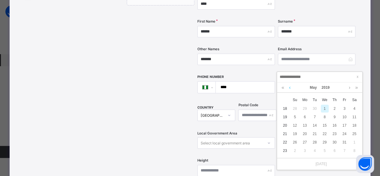
click at [291, 88] on link at bounding box center [290, 87] width 5 height 10
click at [325, 124] on div "13" at bounding box center [325, 126] width 8 height 8
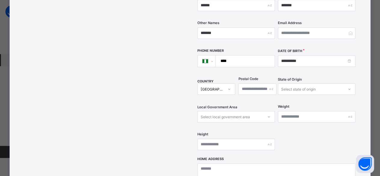
scroll to position [211, 0]
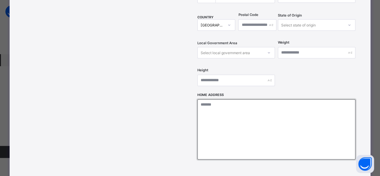
click at [290, 127] on textarea at bounding box center [277, 129] width 158 height 60
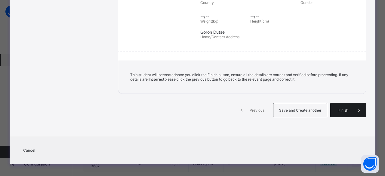
click at [349, 113] on div "Finish" at bounding box center [348, 110] width 36 height 14
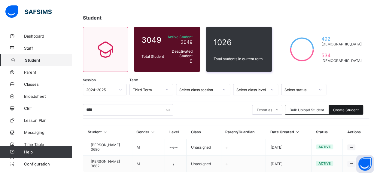
click at [356, 109] on span "Create Student" at bounding box center [347, 110] width 26 height 5
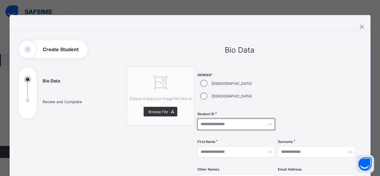
click at [218, 119] on input "text" at bounding box center [237, 124] width 78 height 11
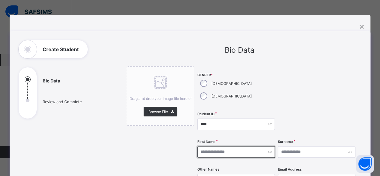
click at [224, 146] on input "text" at bounding box center [237, 151] width 78 height 11
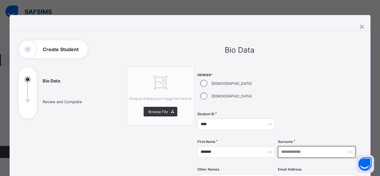
click at [288, 146] on input "text" at bounding box center [317, 151] width 78 height 11
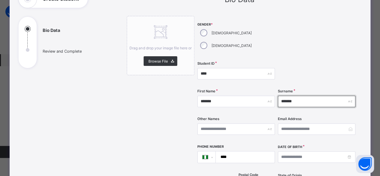
scroll to position [60, 0]
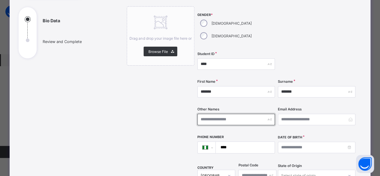
click at [228, 114] on input "text" at bounding box center [237, 119] width 78 height 11
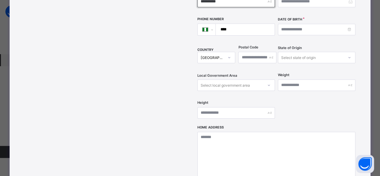
scroll to position [180, 0]
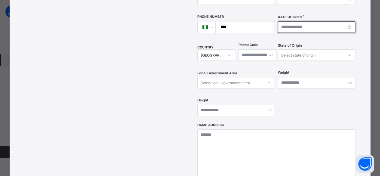
click at [295, 21] on input at bounding box center [317, 26] width 78 height 11
click at [295, 14] on body "Third Term / [DATE]-[DATE] [PERSON_NAME] [PERSON_NAME][EMAIL_ADDRESS][DOMAIN_NA…" at bounding box center [190, 92] width 380 height 233
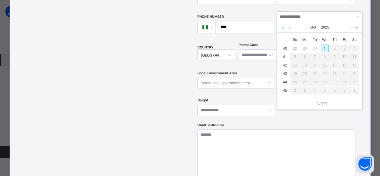
click at [283, 27] on link at bounding box center [283, 27] width 6 height 10
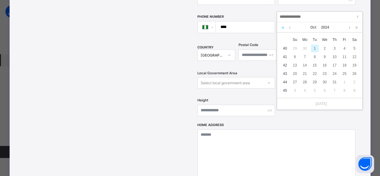
click at [283, 27] on link at bounding box center [283, 27] width 6 height 10
click at [289, 28] on link at bounding box center [290, 27] width 5 height 10
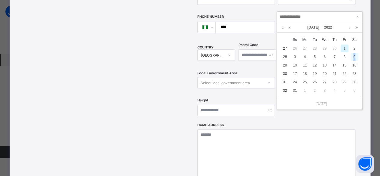
click at [355, 57] on div "9" at bounding box center [355, 57] width 8 height 8
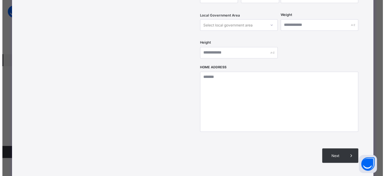
scroll to position [241, 0]
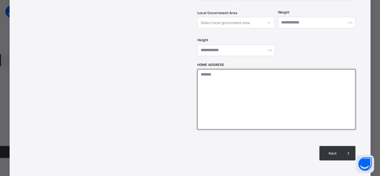
click at [237, 79] on textarea at bounding box center [277, 99] width 158 height 60
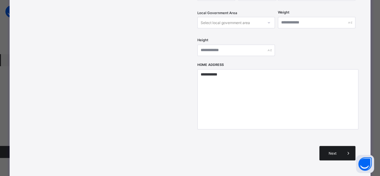
click at [331, 151] on span "Next" at bounding box center [332, 153] width 17 height 5
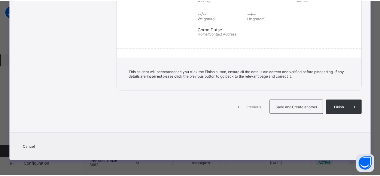
scroll to position [132, 0]
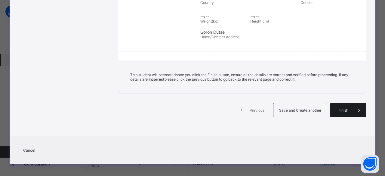
click at [331, 106] on div "Finish" at bounding box center [348, 110] width 36 height 14
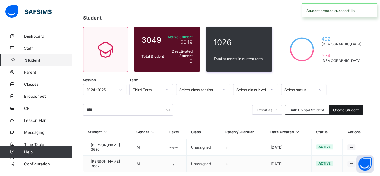
click at [347, 108] on span "Create Student" at bounding box center [347, 110] width 26 height 5
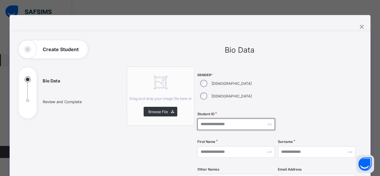
click at [211, 119] on input "text" at bounding box center [237, 124] width 78 height 11
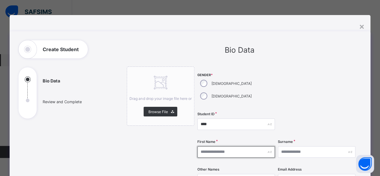
click at [239, 146] on input "text" at bounding box center [237, 151] width 78 height 11
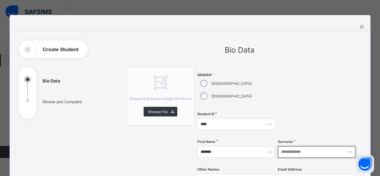
click at [292, 146] on input "text" at bounding box center [317, 151] width 78 height 11
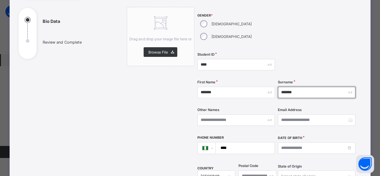
scroll to position [60, 0]
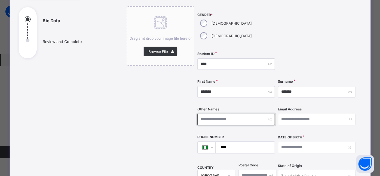
click at [219, 114] on input "text" at bounding box center [237, 119] width 78 height 11
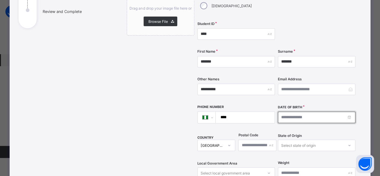
click at [282, 112] on input at bounding box center [317, 117] width 78 height 11
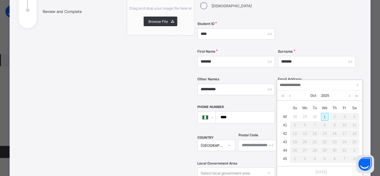
scroll to position [54, 0]
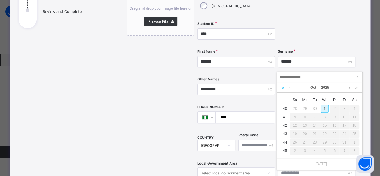
click at [282, 89] on link at bounding box center [283, 87] width 6 height 10
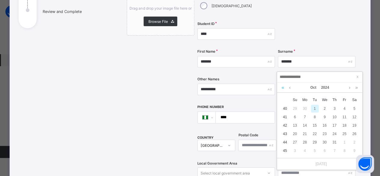
click at [282, 89] on link at bounding box center [283, 87] width 6 height 10
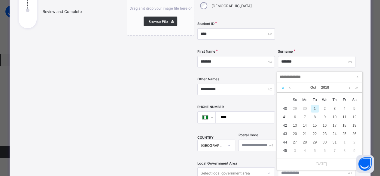
click at [282, 89] on link at bounding box center [283, 87] width 6 height 10
click at [357, 87] on link at bounding box center [357, 87] width 6 height 10
click at [291, 87] on link at bounding box center [290, 87] width 5 height 10
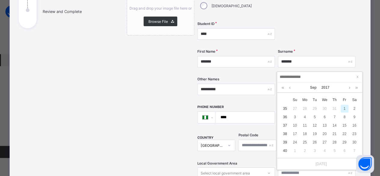
click at [297, 134] on div "17" at bounding box center [295, 134] width 8 height 8
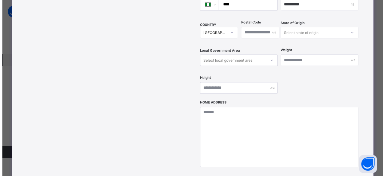
scroll to position [211, 0]
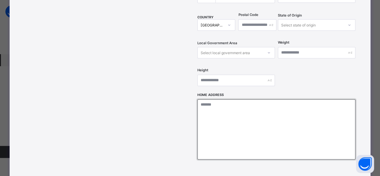
click at [241, 107] on textarea at bounding box center [277, 129] width 158 height 60
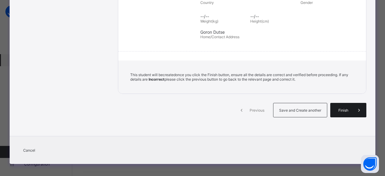
click at [340, 110] on div "Finish" at bounding box center [348, 110] width 36 height 14
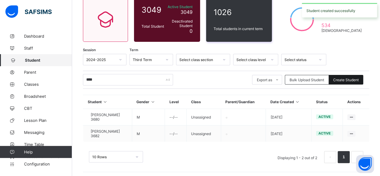
click at [350, 75] on div "Create Student" at bounding box center [346, 80] width 35 height 10
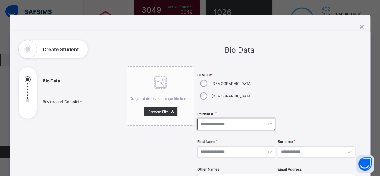
click at [210, 119] on input "text" at bounding box center [237, 124] width 78 height 11
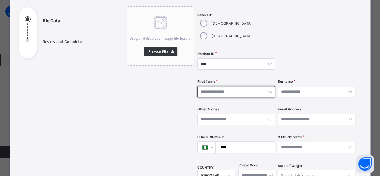
click at [202, 86] on input "text" at bounding box center [237, 91] width 78 height 11
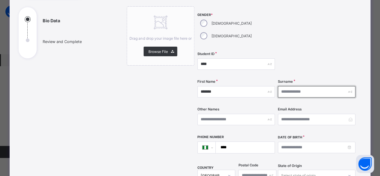
click at [297, 86] on input "text" at bounding box center [317, 91] width 78 height 11
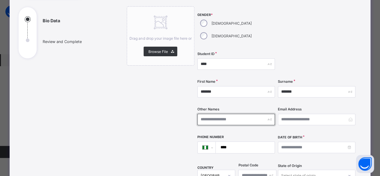
click at [232, 114] on input "text" at bounding box center [237, 119] width 78 height 11
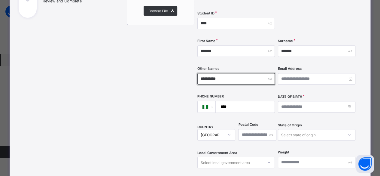
scroll to position [120, 0]
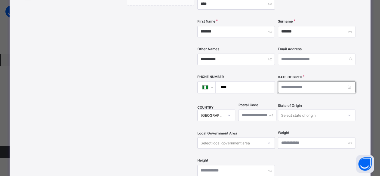
click at [291, 82] on input at bounding box center [317, 87] width 78 height 11
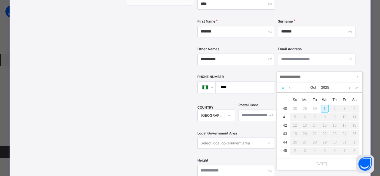
click at [284, 87] on link at bounding box center [283, 87] width 6 height 10
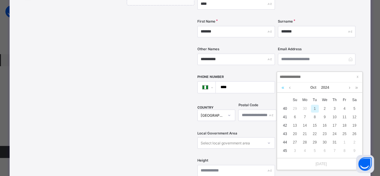
click at [284, 87] on link at bounding box center [283, 87] width 6 height 10
click at [291, 88] on link at bounding box center [290, 87] width 5 height 10
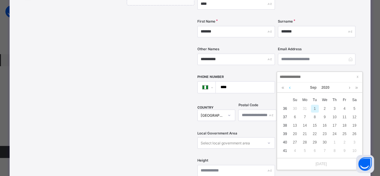
click at [291, 88] on link at bounding box center [290, 87] width 5 height 10
click at [350, 89] on link at bounding box center [350, 87] width 5 height 10
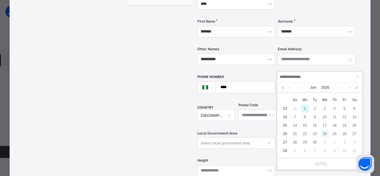
click at [322, 133] on div "24" at bounding box center [325, 134] width 8 height 8
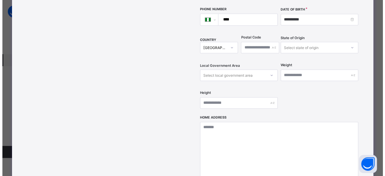
scroll to position [211, 0]
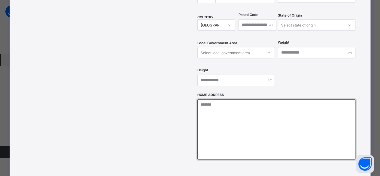
click at [230, 103] on textarea at bounding box center [277, 129] width 158 height 60
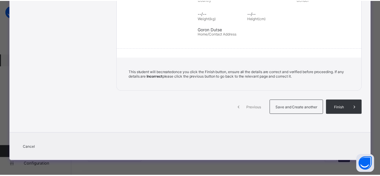
scroll to position [132, 0]
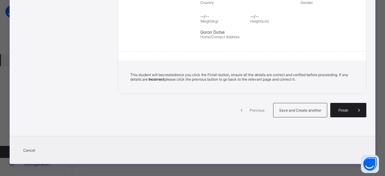
click at [342, 110] on div "Finish" at bounding box center [348, 110] width 36 height 14
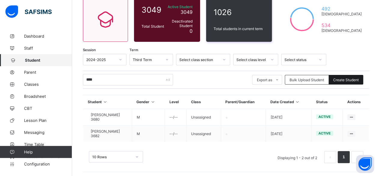
click at [359, 79] on span "Create Student" at bounding box center [347, 80] width 26 height 5
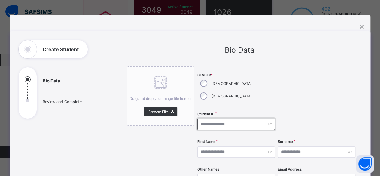
click at [209, 119] on input "text" at bounding box center [237, 124] width 78 height 11
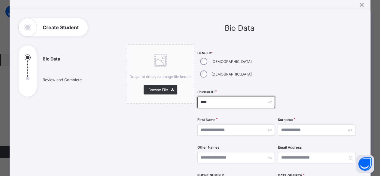
scroll to position [30, 0]
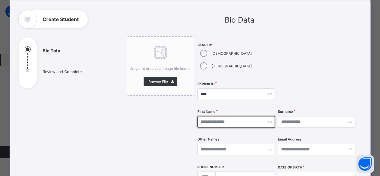
click at [224, 116] on input "text" at bounding box center [237, 121] width 78 height 11
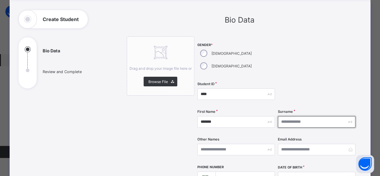
click at [304, 116] on input "text" at bounding box center [317, 121] width 78 height 11
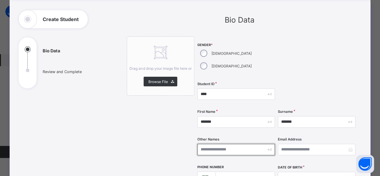
click at [225, 144] on input "text" at bounding box center [237, 149] width 78 height 11
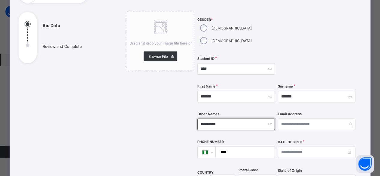
scroll to position [75, 0]
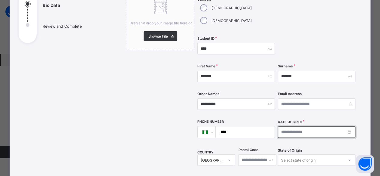
click at [294, 126] on input at bounding box center [317, 131] width 78 height 11
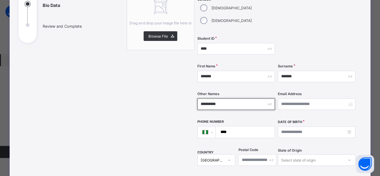
click at [226, 98] on input "**********" at bounding box center [237, 103] width 78 height 11
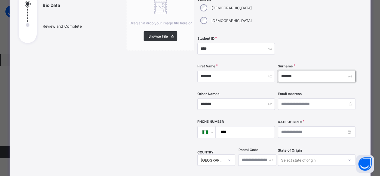
click at [297, 71] on input "*******" at bounding box center [317, 76] width 78 height 11
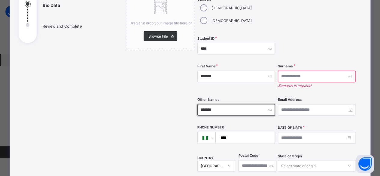
click at [219, 104] on input "*******" at bounding box center [237, 109] width 78 height 11
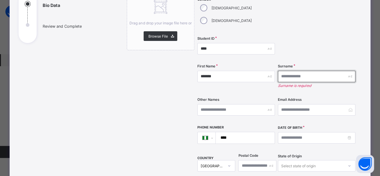
click at [279, 71] on input "text" at bounding box center [317, 76] width 78 height 11
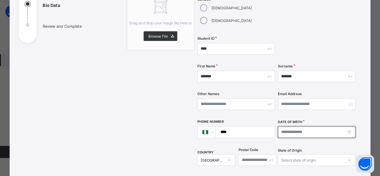
click at [292, 126] on input at bounding box center [317, 131] width 78 height 11
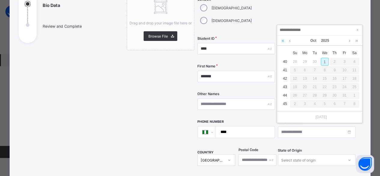
click at [283, 41] on link at bounding box center [283, 40] width 6 height 10
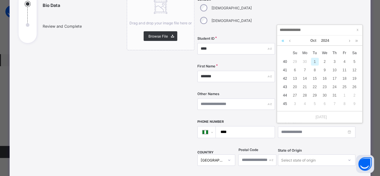
click at [283, 41] on link at bounding box center [283, 40] width 6 height 10
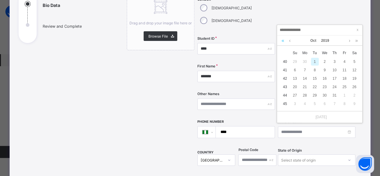
click at [283, 41] on link at bounding box center [283, 40] width 6 height 10
click at [290, 40] on link at bounding box center [290, 40] width 5 height 10
click at [290, 41] on link at bounding box center [290, 40] width 5 height 10
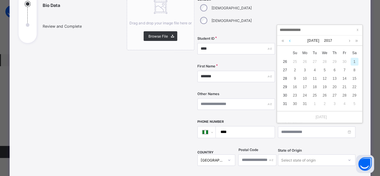
click at [290, 41] on link at bounding box center [290, 40] width 5 height 10
click at [317, 68] on div "6" at bounding box center [315, 70] width 8 height 8
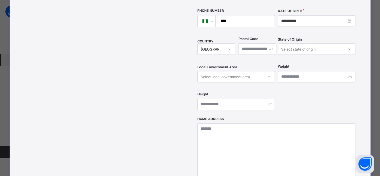
scroll to position [196, 0]
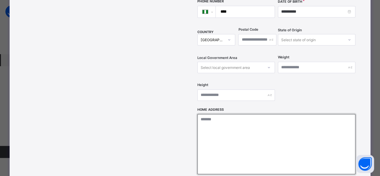
click at [209, 115] on textarea at bounding box center [277, 144] width 158 height 60
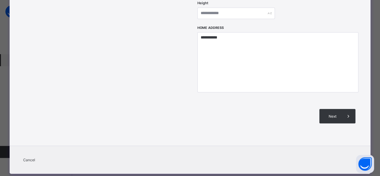
click at [327, 109] on div "Next" at bounding box center [338, 116] width 36 height 14
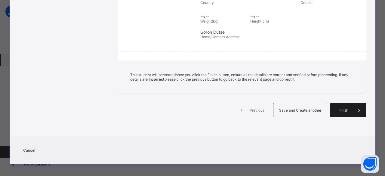
click at [341, 104] on div "Finish" at bounding box center [348, 110] width 36 height 14
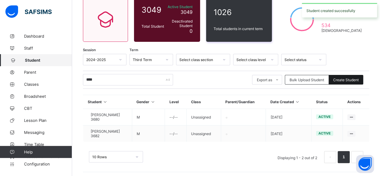
click at [350, 78] on span "Create Student" at bounding box center [347, 80] width 26 height 5
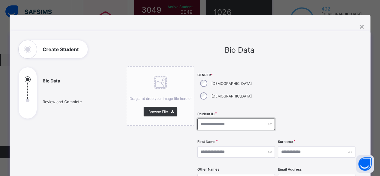
click at [217, 119] on input "text" at bounding box center [237, 124] width 78 height 11
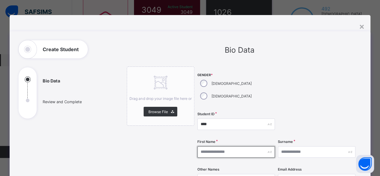
click at [215, 146] on input "text" at bounding box center [237, 151] width 78 height 11
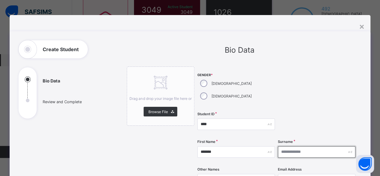
click at [284, 146] on input "text" at bounding box center [317, 151] width 78 height 11
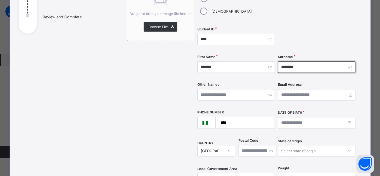
scroll to position [90, 0]
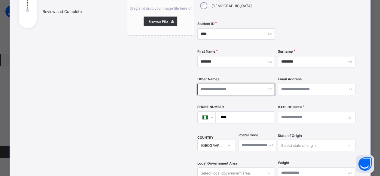
click at [224, 84] on input "text" at bounding box center [237, 89] width 78 height 11
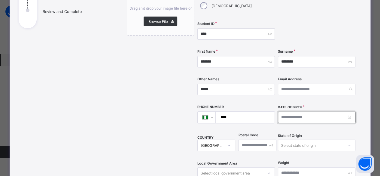
click at [291, 112] on input at bounding box center [317, 117] width 78 height 11
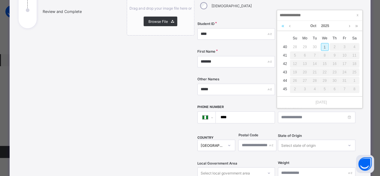
click at [283, 26] on link at bounding box center [283, 26] width 6 height 10
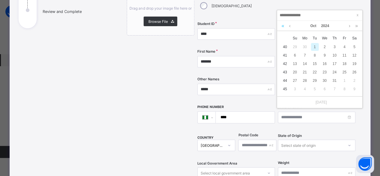
click at [283, 26] on link at bounding box center [283, 26] width 6 height 10
click at [291, 27] on link at bounding box center [290, 26] width 5 height 10
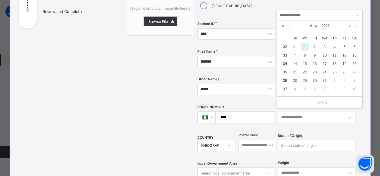
click at [291, 27] on link at bounding box center [290, 26] width 5 height 10
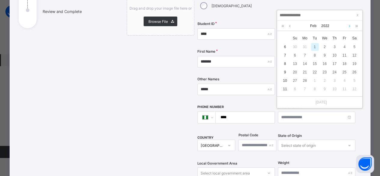
click at [350, 26] on link at bounding box center [350, 26] width 5 height 10
click at [291, 25] on link at bounding box center [290, 26] width 5 height 10
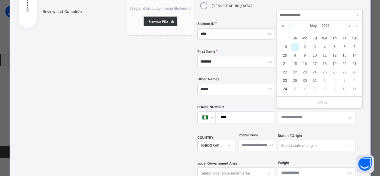
click at [291, 25] on link at bounding box center [290, 26] width 5 height 10
click at [285, 55] on td "11" at bounding box center [285, 55] width 10 height 8
click at [296, 54] on div "6" at bounding box center [295, 55] width 8 height 8
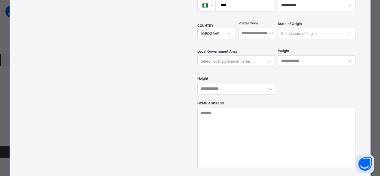
scroll to position [211, 0]
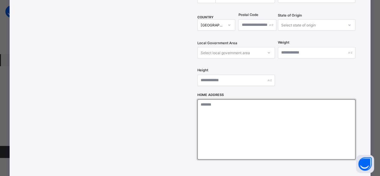
click at [226, 110] on textarea at bounding box center [277, 129] width 158 height 60
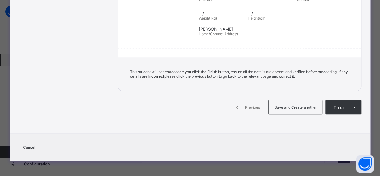
scroll to position [132, 0]
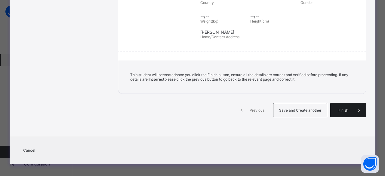
click at [337, 111] on div "Finish" at bounding box center [348, 110] width 36 height 14
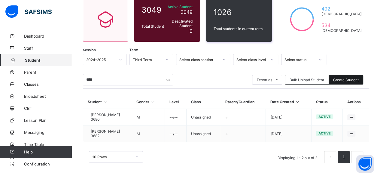
click at [353, 76] on div "Create Student" at bounding box center [346, 80] width 35 height 10
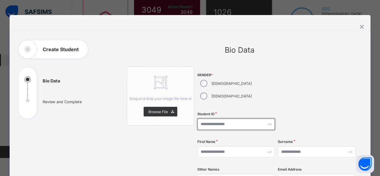
click at [217, 119] on input "text" at bounding box center [237, 124] width 78 height 11
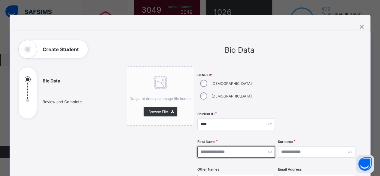
click at [220, 146] on input "text" at bounding box center [237, 151] width 78 height 11
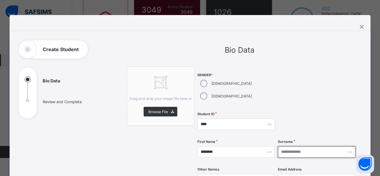
click at [291, 146] on input "text" at bounding box center [317, 151] width 78 height 11
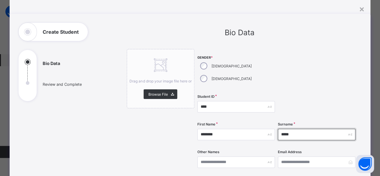
scroll to position [30, 0]
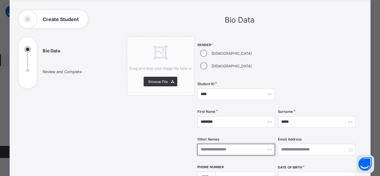
click at [216, 144] on input "text" at bounding box center [237, 149] width 78 height 11
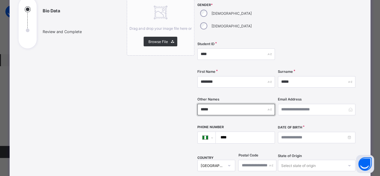
scroll to position [90, 0]
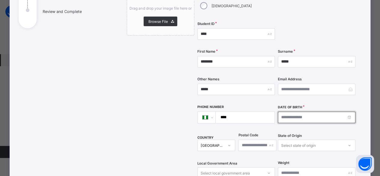
click at [296, 112] on input at bounding box center [317, 117] width 78 height 11
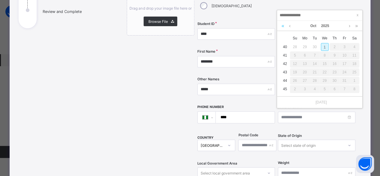
click at [283, 27] on link at bounding box center [283, 26] width 6 height 10
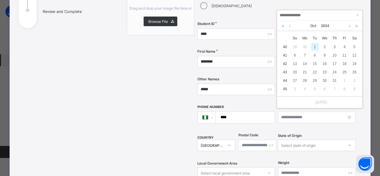
click at [283, 27] on link at bounding box center [283, 26] width 6 height 10
click at [356, 26] on link at bounding box center [357, 26] width 6 height 10
click at [290, 27] on link at bounding box center [290, 26] width 5 height 10
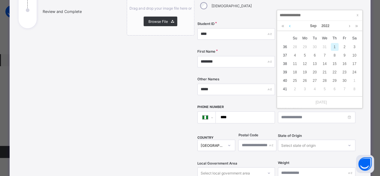
click at [290, 27] on link at bounding box center [290, 26] width 5 height 10
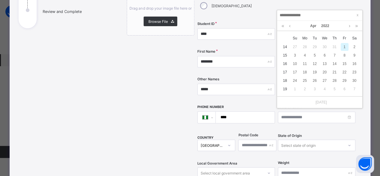
click at [286, 45] on td "14" at bounding box center [285, 47] width 10 height 8
click at [286, 47] on td "14" at bounding box center [285, 47] width 10 height 8
click at [286, 48] on td "14" at bounding box center [285, 47] width 10 height 8
click at [334, 62] on div "14" at bounding box center [335, 64] width 8 height 8
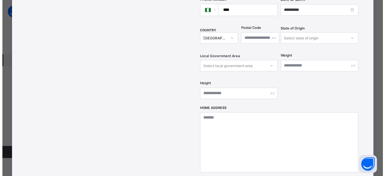
scroll to position [211, 0]
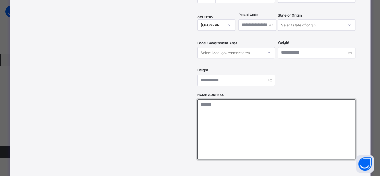
click at [215, 104] on textarea at bounding box center [277, 129] width 158 height 60
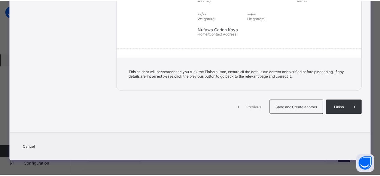
scroll to position [132, 0]
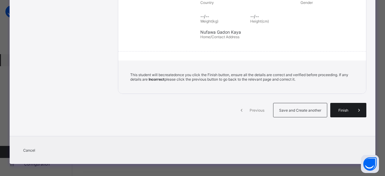
click at [343, 113] on div "Finish" at bounding box center [348, 110] width 36 height 14
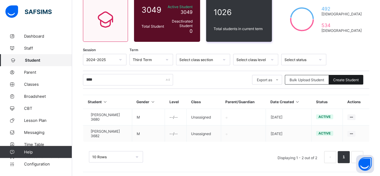
click at [342, 77] on div "Create Student" at bounding box center [346, 80] width 35 height 10
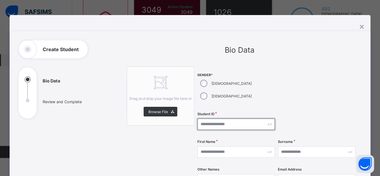
click at [215, 119] on input "text" at bounding box center [237, 124] width 78 height 11
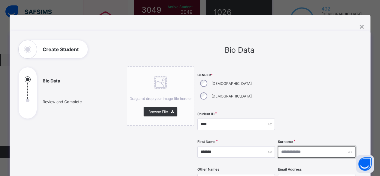
click at [296, 146] on input "text" at bounding box center [317, 151] width 78 height 11
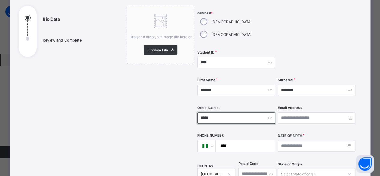
scroll to position [120, 0]
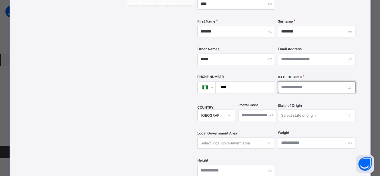
click at [285, 82] on input at bounding box center [317, 87] width 78 height 11
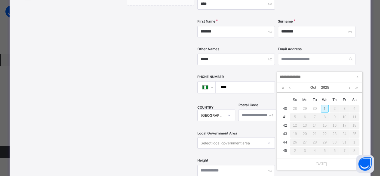
drag, startPoint x: 327, startPoint y: 109, endPoint x: 325, endPoint y: 110, distance: 3.3
click at [326, 110] on div "1" at bounding box center [325, 109] width 8 height 8
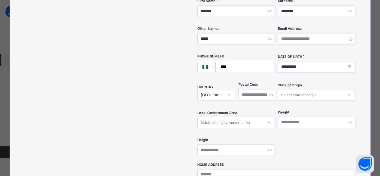
scroll to position [180, 0]
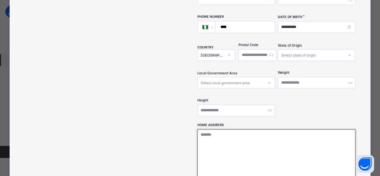
click at [220, 130] on textarea at bounding box center [277, 159] width 158 height 60
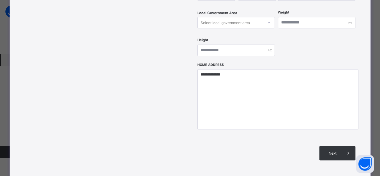
click at [339, 146] on div "Next" at bounding box center [338, 153] width 36 height 14
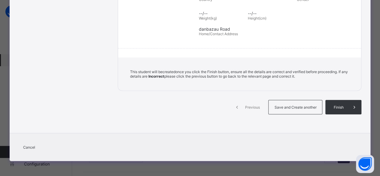
scroll to position [132, 0]
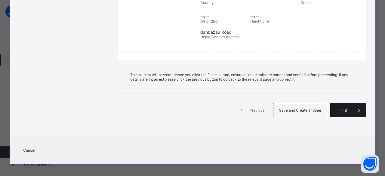
click at [340, 114] on div "Finish" at bounding box center [348, 110] width 36 height 14
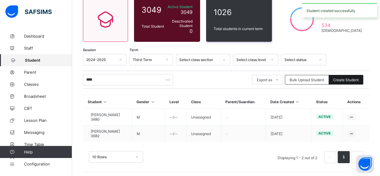
drag, startPoint x: 342, startPoint y: 74, endPoint x: 342, endPoint y: 81, distance: 7.2
click at [342, 75] on div "**** Export as Pdf Report Excel Report Excel Report (LMS) Bulk Upload Student C…" at bounding box center [226, 80] width 287 height 18
click at [342, 80] on span "Create Student" at bounding box center [347, 80] width 26 height 5
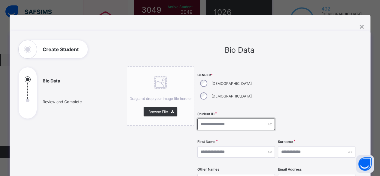
click at [217, 119] on input "text" at bounding box center [237, 124] width 78 height 11
click at [211, 119] on input "text" at bounding box center [237, 124] width 78 height 11
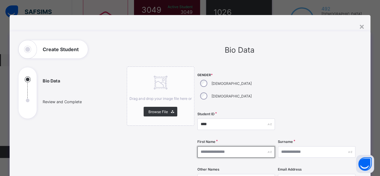
click at [222, 146] on input "text" at bounding box center [237, 151] width 78 height 11
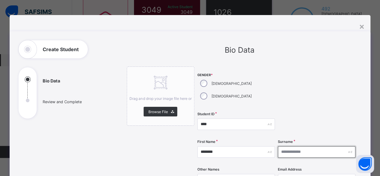
click at [300, 146] on input "text" at bounding box center [317, 151] width 78 height 11
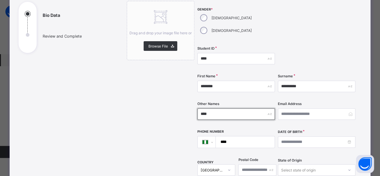
scroll to position [90, 0]
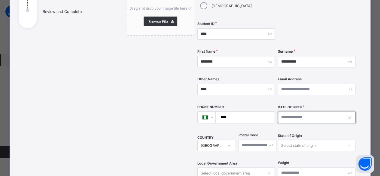
click at [288, 112] on input at bounding box center [317, 117] width 78 height 11
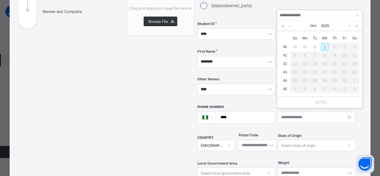
click at [326, 44] on div "1" at bounding box center [325, 47] width 8 height 8
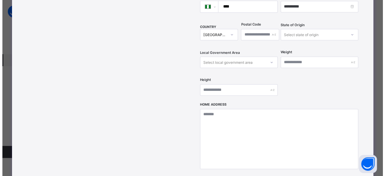
scroll to position [241, 0]
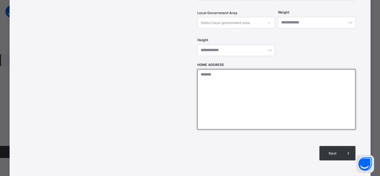
click at [211, 69] on textarea at bounding box center [277, 99] width 158 height 60
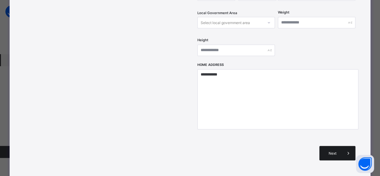
click at [330, 146] on div "Next" at bounding box center [338, 153] width 36 height 14
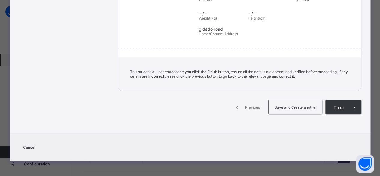
scroll to position [132, 0]
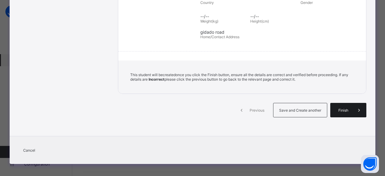
click at [337, 111] on div "Finish" at bounding box center [348, 110] width 36 height 14
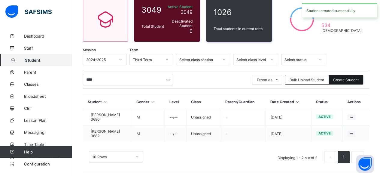
click at [341, 80] on span "Create Student" at bounding box center [347, 80] width 26 height 5
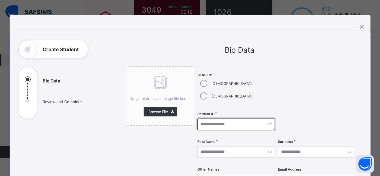
click at [211, 119] on input "text" at bounding box center [237, 124] width 78 height 11
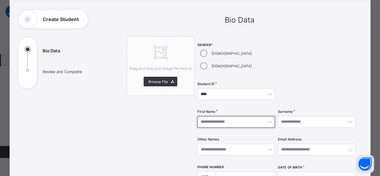
click at [207, 116] on input "text" at bounding box center [237, 121] width 78 height 11
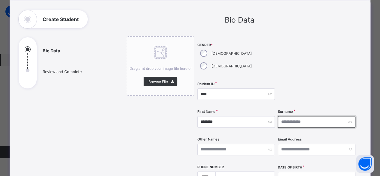
click at [296, 116] on input "text" at bounding box center [317, 121] width 78 height 11
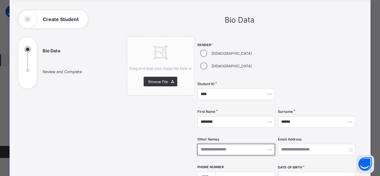
click at [230, 144] on input "text" at bounding box center [237, 149] width 78 height 11
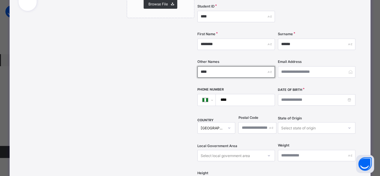
scroll to position [120, 0]
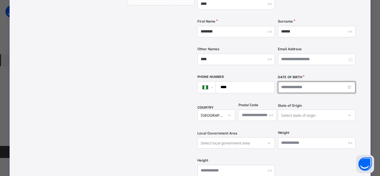
click at [284, 82] on input at bounding box center [317, 87] width 78 height 11
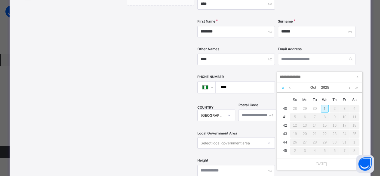
click at [284, 88] on link at bounding box center [283, 87] width 6 height 10
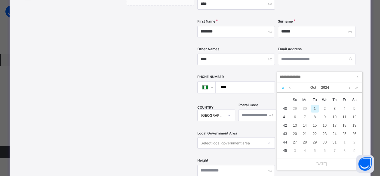
click at [284, 88] on link at bounding box center [283, 87] width 6 height 10
click at [283, 88] on link at bounding box center [283, 87] width 6 height 10
click at [282, 87] on link at bounding box center [283, 87] width 6 height 10
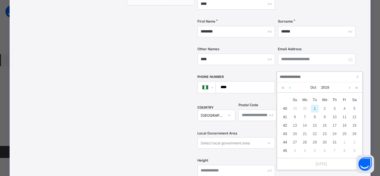
click at [290, 88] on link at bounding box center [290, 87] width 5 height 10
click at [353, 142] on div "31" at bounding box center [355, 142] width 8 height 8
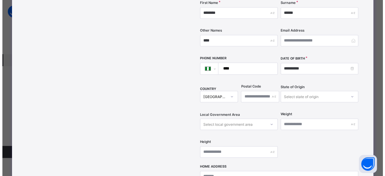
scroll to position [211, 0]
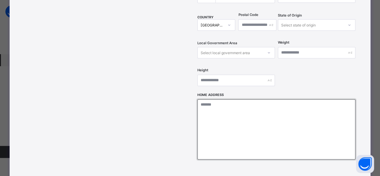
click at [246, 118] on textarea at bounding box center [277, 129] width 158 height 60
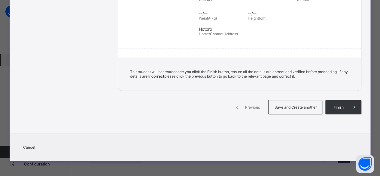
scroll to position [132, 0]
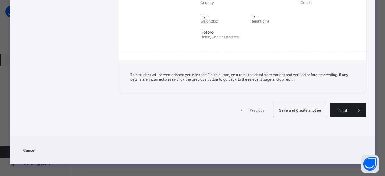
click at [339, 109] on span "Finish" at bounding box center [343, 110] width 17 height 5
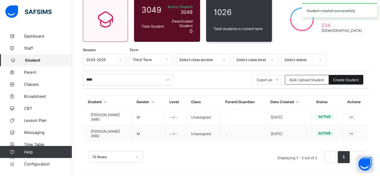
click at [349, 81] on span "Create Student" at bounding box center [347, 80] width 26 height 5
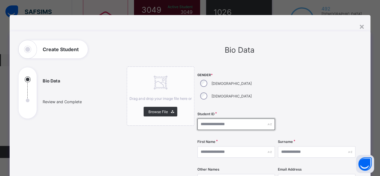
click at [211, 119] on input "text" at bounding box center [237, 124] width 78 height 11
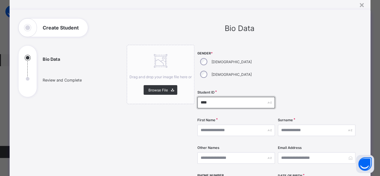
scroll to position [30, 0]
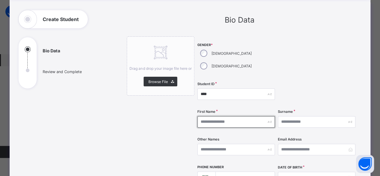
click at [215, 116] on input "text" at bounding box center [237, 121] width 78 height 11
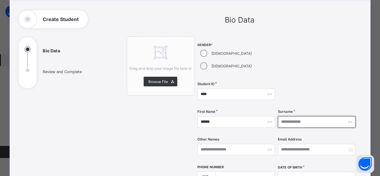
click at [284, 116] on input "text" at bounding box center [317, 121] width 78 height 11
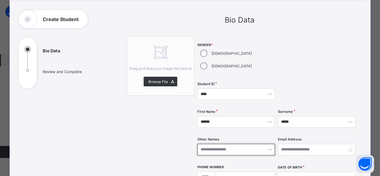
click at [239, 144] on input "text" at bounding box center [237, 149] width 78 height 11
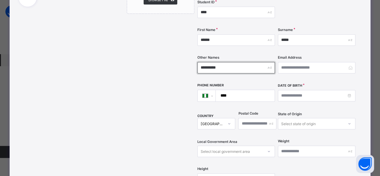
scroll to position [120, 0]
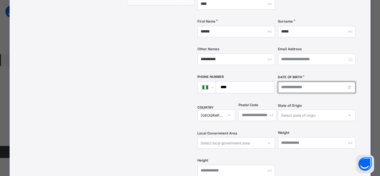
click at [283, 82] on input at bounding box center [317, 87] width 78 height 11
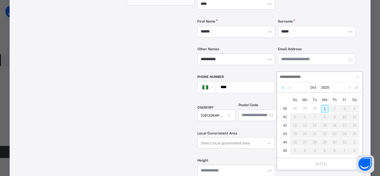
click at [283, 87] on link at bounding box center [283, 87] width 6 height 10
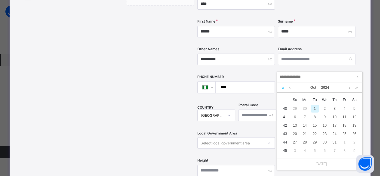
click at [283, 87] on link at bounding box center [283, 87] width 6 height 10
click at [290, 87] on link at bounding box center [290, 87] width 5 height 10
click at [290, 88] on link at bounding box center [290, 87] width 5 height 10
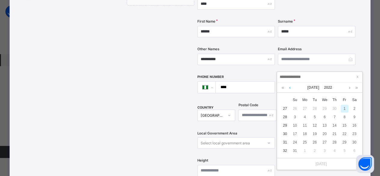
click at [290, 88] on link at bounding box center [290, 87] width 5 height 10
click at [291, 88] on link at bounding box center [290, 87] width 5 height 10
click at [334, 108] on div "3" at bounding box center [335, 109] width 8 height 8
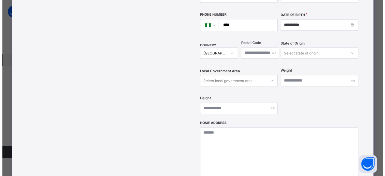
scroll to position [211, 0]
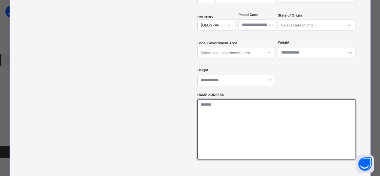
click at [250, 114] on textarea at bounding box center [277, 129] width 158 height 60
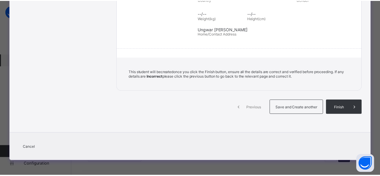
scroll to position [132, 0]
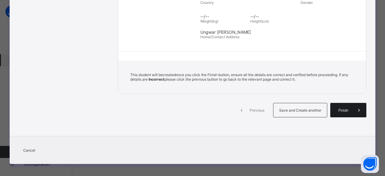
click at [336, 104] on div "Finish" at bounding box center [348, 110] width 36 height 14
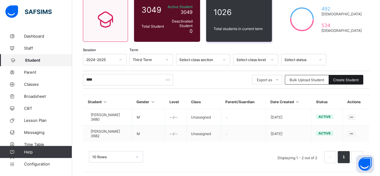
click at [351, 81] on span "Create Student" at bounding box center [347, 80] width 26 height 5
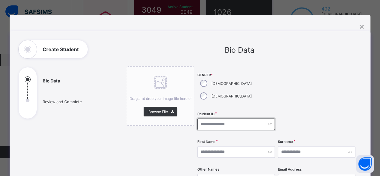
click at [219, 119] on input "text" at bounding box center [237, 124] width 78 height 11
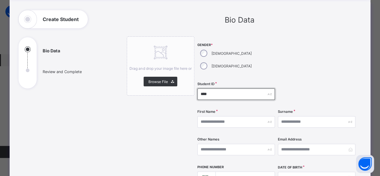
scroll to position [60, 0]
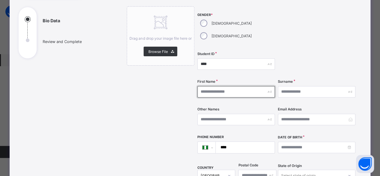
click at [234, 86] on input "text" at bounding box center [237, 91] width 78 height 11
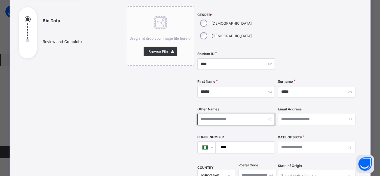
click at [237, 114] on input "text" at bounding box center [237, 119] width 78 height 11
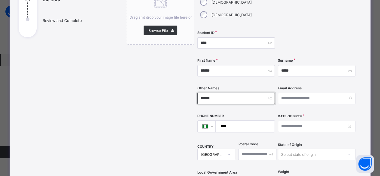
scroll to position [90, 0]
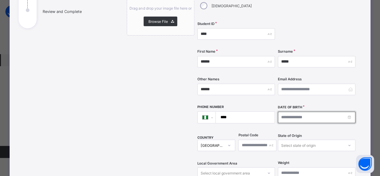
click at [292, 112] on input at bounding box center [317, 117] width 78 height 11
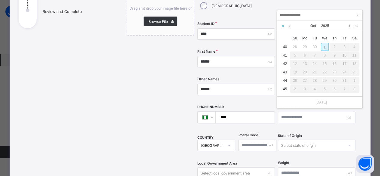
click at [283, 26] on link at bounding box center [283, 26] width 6 height 10
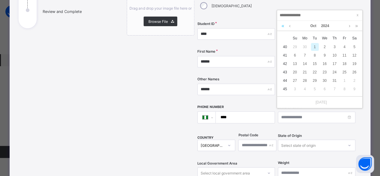
click at [283, 26] on link at bounding box center [283, 26] width 6 height 10
click at [291, 26] on link at bounding box center [290, 26] width 5 height 10
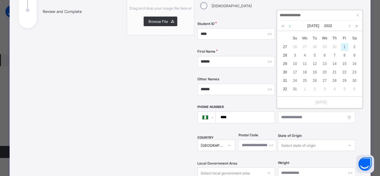
click at [291, 26] on link at bounding box center [290, 26] width 5 height 10
click at [316, 72] on div "19" at bounding box center [315, 72] width 8 height 8
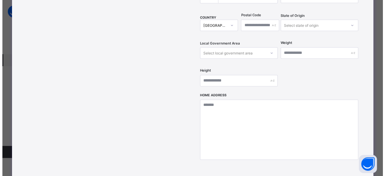
scroll to position [211, 0]
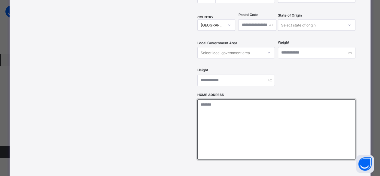
click at [242, 100] on textarea at bounding box center [277, 129] width 158 height 60
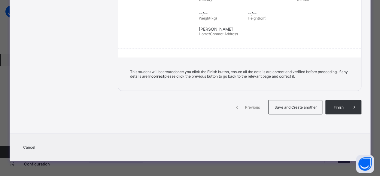
scroll to position [132, 0]
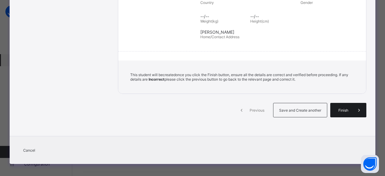
click at [342, 111] on div "Finish" at bounding box center [348, 110] width 36 height 14
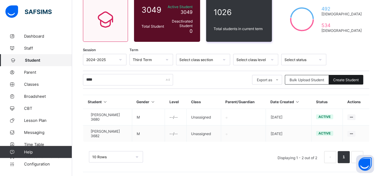
click at [342, 80] on span "Create Student" at bounding box center [347, 80] width 26 height 5
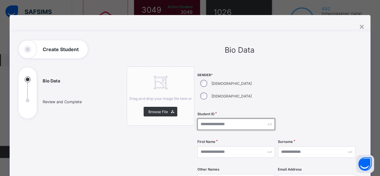
click at [217, 119] on input "text" at bounding box center [237, 124] width 78 height 11
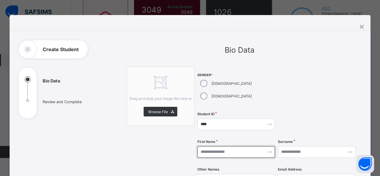
click at [232, 146] on input "text" at bounding box center [237, 151] width 78 height 11
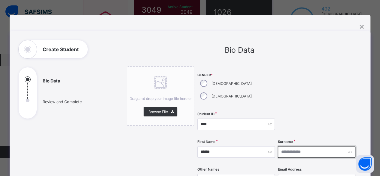
click at [282, 146] on input "text" at bounding box center [317, 151] width 78 height 11
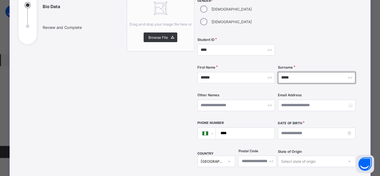
scroll to position [90, 0]
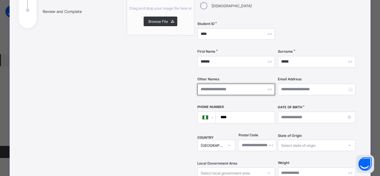
click at [217, 84] on input "text" at bounding box center [237, 89] width 78 height 11
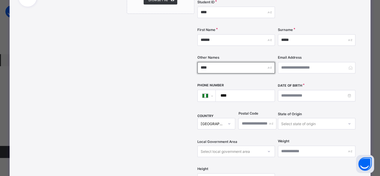
scroll to position [120, 0]
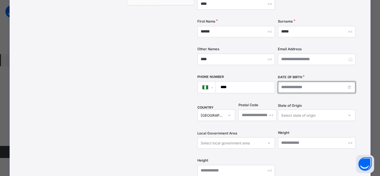
click at [282, 82] on input at bounding box center [317, 87] width 78 height 11
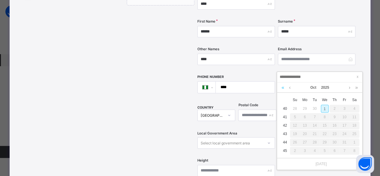
click at [283, 88] on link at bounding box center [283, 87] width 6 height 10
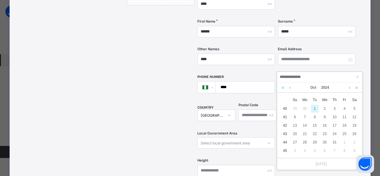
click at [283, 88] on link at bounding box center [283, 87] width 6 height 10
click at [291, 88] on link at bounding box center [290, 87] width 5 height 10
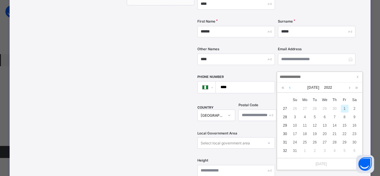
click at [291, 88] on link at bounding box center [290, 87] width 5 height 10
click at [290, 89] on link at bounding box center [290, 87] width 5 height 10
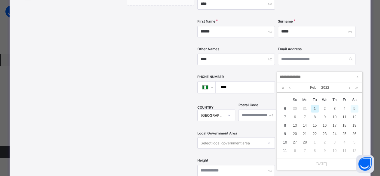
click at [355, 108] on div "5" at bounding box center [355, 109] width 8 height 8
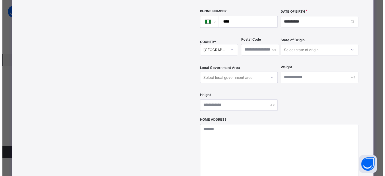
scroll to position [211, 0]
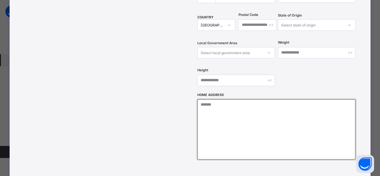
click at [236, 101] on textarea at bounding box center [277, 129] width 158 height 60
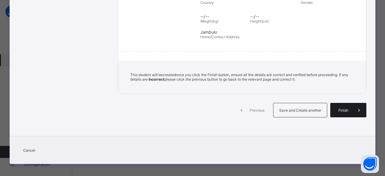
click at [356, 109] on icon at bounding box center [359, 110] width 7 height 6
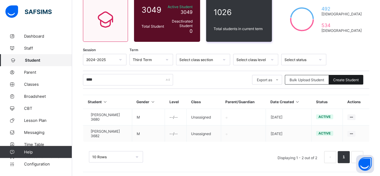
click at [352, 80] on span "Create Student" at bounding box center [347, 80] width 26 height 5
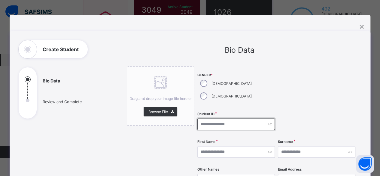
click at [207, 119] on input "text" at bounding box center [237, 124] width 78 height 11
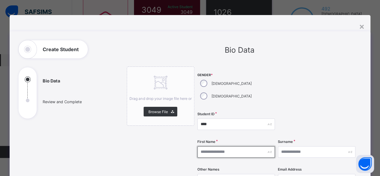
click at [263, 146] on input "text" at bounding box center [237, 151] width 78 height 11
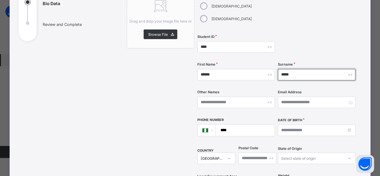
scroll to position [90, 0]
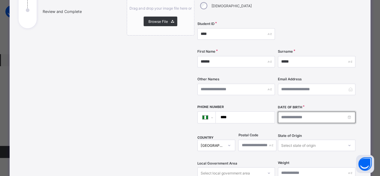
click at [292, 112] on input at bounding box center [317, 117] width 78 height 11
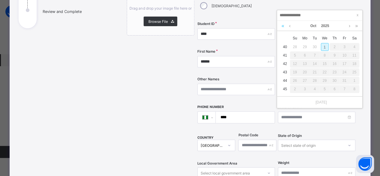
click at [281, 26] on link at bounding box center [283, 26] width 6 height 10
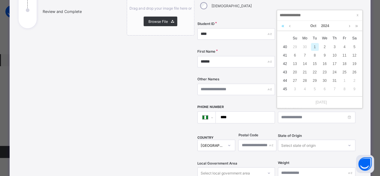
click at [281, 26] on link at bounding box center [283, 26] width 6 height 10
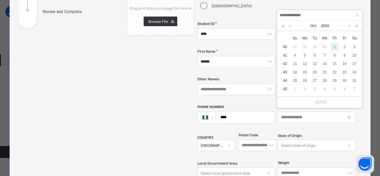
click at [281, 26] on link at bounding box center [283, 26] width 6 height 10
click at [295, 82] on div "23" at bounding box center [295, 81] width 8 height 8
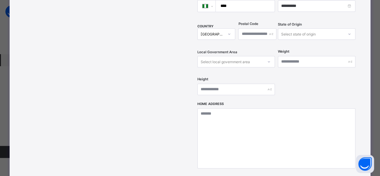
scroll to position [211, 0]
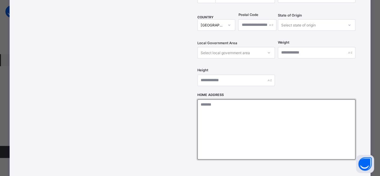
click at [220, 102] on textarea at bounding box center [277, 129] width 158 height 60
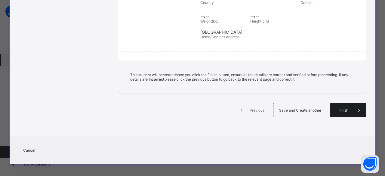
click at [340, 109] on span "Finish" at bounding box center [343, 110] width 17 height 5
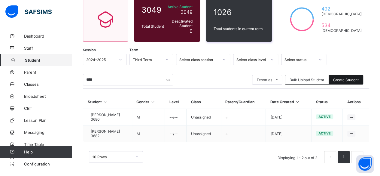
click at [357, 78] on span "Create Student" at bounding box center [347, 80] width 26 height 5
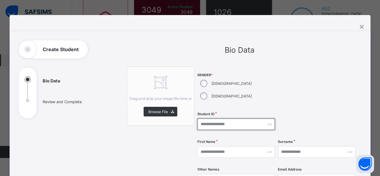
click at [219, 119] on input "text" at bounding box center [237, 124] width 78 height 11
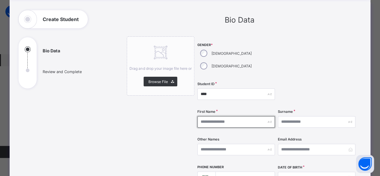
click at [225, 116] on input "text" at bounding box center [237, 121] width 78 height 11
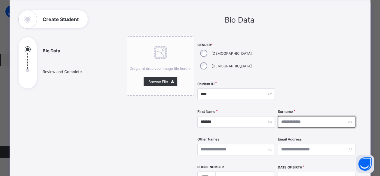
click at [283, 116] on input "text" at bounding box center [317, 121] width 78 height 11
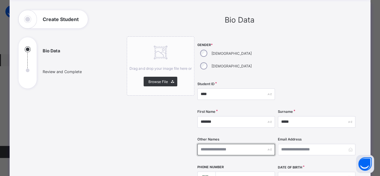
click at [213, 144] on input "text" at bounding box center [237, 149] width 78 height 11
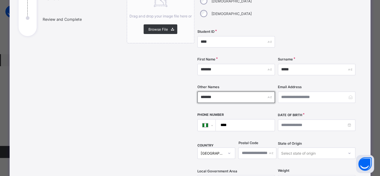
scroll to position [90, 0]
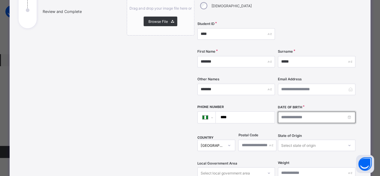
click at [285, 112] on input at bounding box center [317, 117] width 78 height 11
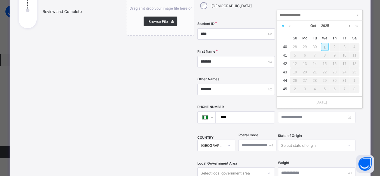
click at [284, 26] on link at bounding box center [283, 26] width 6 height 10
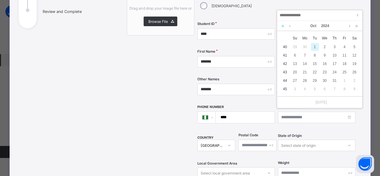
click at [284, 26] on link at bounding box center [283, 26] width 6 height 10
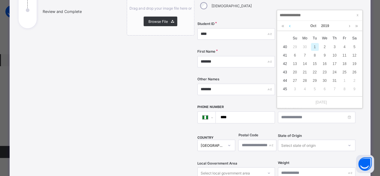
click at [290, 26] on link at bounding box center [290, 26] width 5 height 10
click at [327, 71] on div "19" at bounding box center [325, 72] width 8 height 8
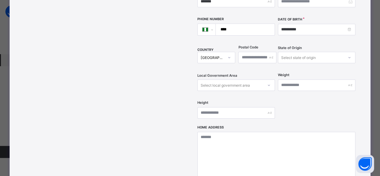
scroll to position [180, 0]
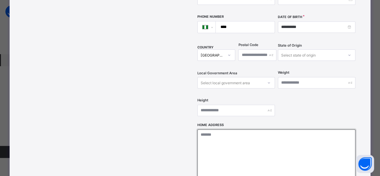
click at [223, 129] on textarea at bounding box center [277, 159] width 158 height 60
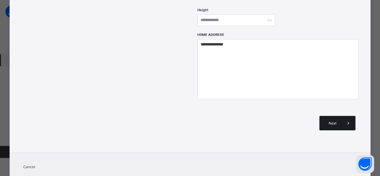
click at [339, 121] on span "Next" at bounding box center [332, 123] width 17 height 5
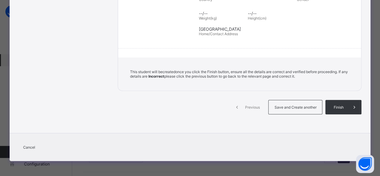
scroll to position [132, 0]
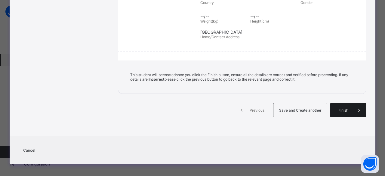
click at [341, 110] on div "Finish" at bounding box center [348, 110] width 36 height 14
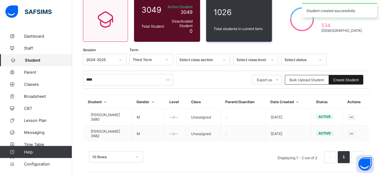
click at [337, 81] on div "Create Student" at bounding box center [346, 80] width 35 height 10
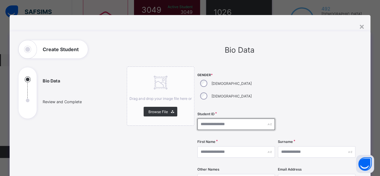
click at [219, 119] on input "text" at bounding box center [237, 124] width 78 height 11
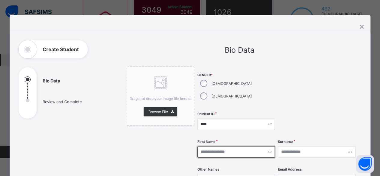
click at [211, 146] on input "text" at bounding box center [237, 151] width 78 height 11
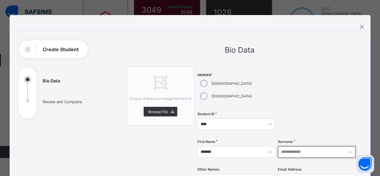
click at [295, 146] on input "text" at bounding box center [317, 151] width 78 height 11
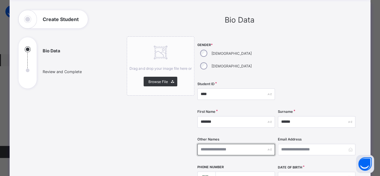
click at [244, 144] on input "text" at bounding box center [237, 149] width 78 height 11
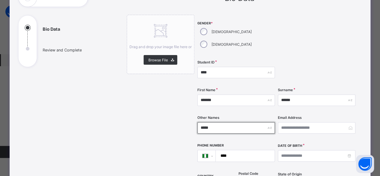
scroll to position [90, 0]
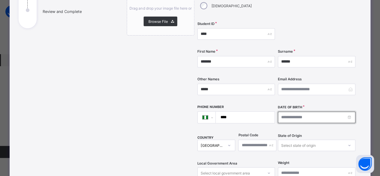
click at [289, 112] on input at bounding box center [317, 117] width 78 height 11
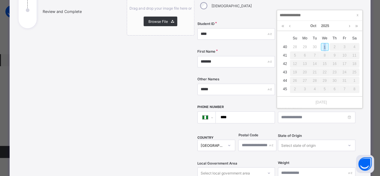
click at [325, 48] on div "1" at bounding box center [325, 47] width 8 height 8
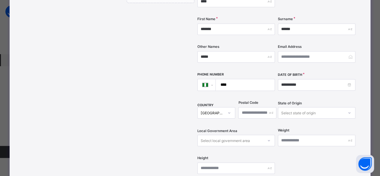
scroll to position [180, 0]
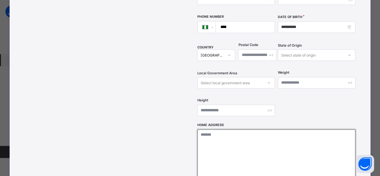
click at [237, 129] on textarea at bounding box center [277, 159] width 158 height 60
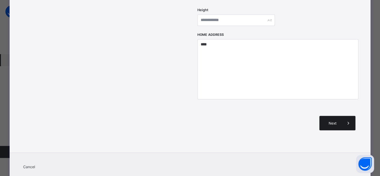
click at [329, 121] on span "Next" at bounding box center [332, 123] width 17 height 5
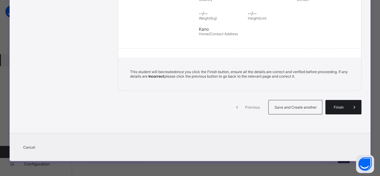
scroll to position [132, 0]
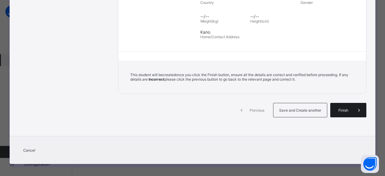
click at [336, 109] on span "Finish" at bounding box center [343, 110] width 17 height 5
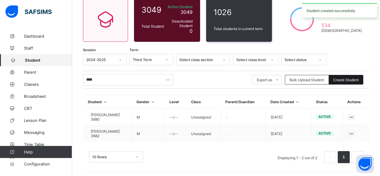
click at [341, 79] on span "Create Student" at bounding box center [347, 80] width 26 height 5
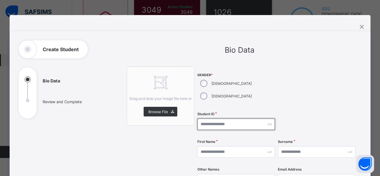
click at [223, 119] on input "text" at bounding box center [237, 124] width 78 height 11
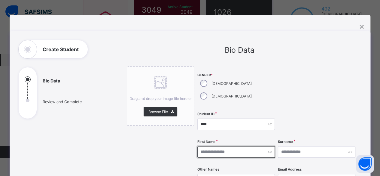
click at [226, 146] on input "text" at bounding box center [237, 151] width 78 height 11
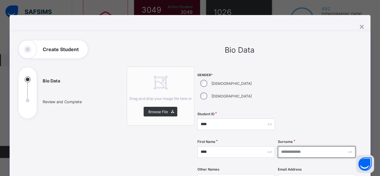
click at [285, 146] on input "text" at bounding box center [317, 151] width 78 height 11
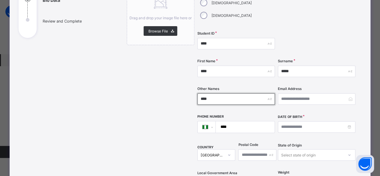
scroll to position [90, 0]
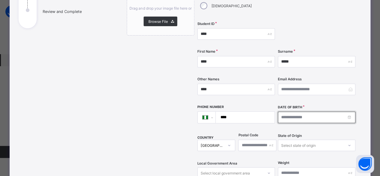
click at [293, 112] on input at bounding box center [317, 117] width 78 height 11
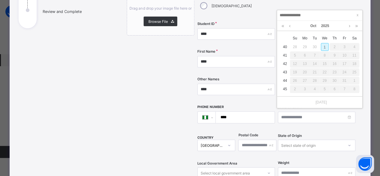
click at [322, 45] on div "1" at bounding box center [325, 47] width 8 height 8
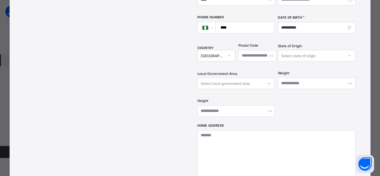
scroll to position [180, 0]
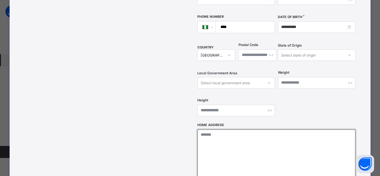
click at [259, 141] on textarea at bounding box center [277, 159] width 158 height 60
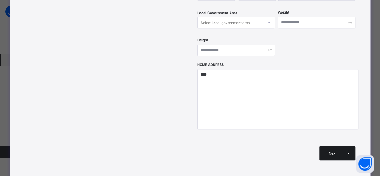
click at [332, 146] on div "Next" at bounding box center [338, 153] width 36 height 14
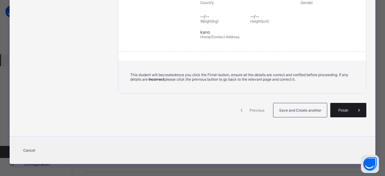
click at [344, 109] on span "Finish" at bounding box center [343, 110] width 17 height 5
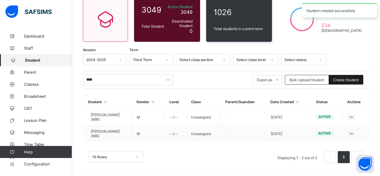
click at [336, 81] on div "Create Student" at bounding box center [346, 80] width 35 height 10
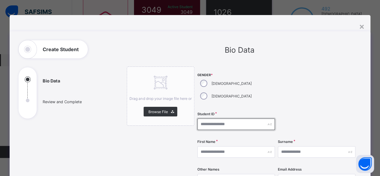
click at [211, 119] on input "text" at bounding box center [237, 124] width 78 height 11
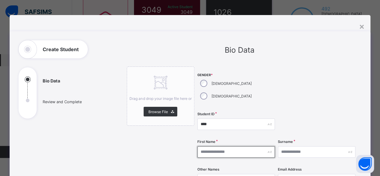
click at [215, 146] on input "text" at bounding box center [237, 151] width 78 height 11
click at [209, 146] on input "text" at bounding box center [237, 151] width 78 height 11
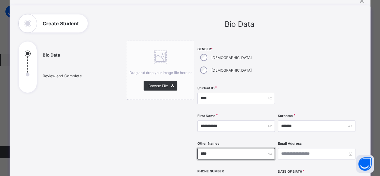
scroll to position [90, 0]
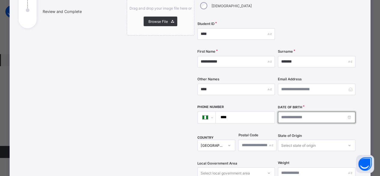
click at [307, 112] on input at bounding box center [317, 117] width 78 height 11
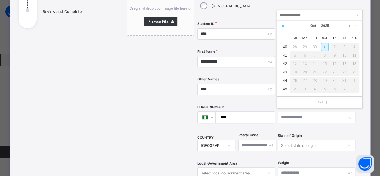
click at [284, 26] on link at bounding box center [283, 26] width 6 height 10
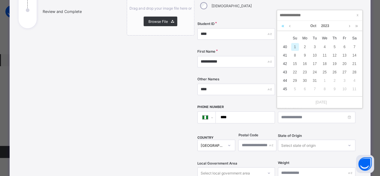
click at [284, 26] on link at bounding box center [283, 26] width 6 height 10
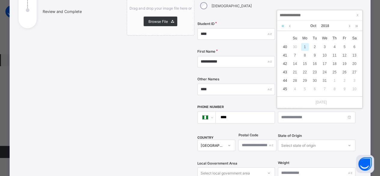
click at [284, 26] on link at bounding box center [283, 26] width 6 height 10
click at [297, 55] on div "2" at bounding box center [295, 55] width 8 height 8
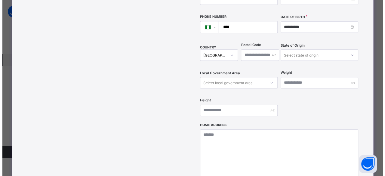
scroll to position [211, 0]
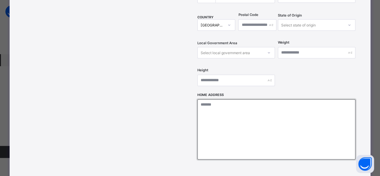
click at [238, 106] on textarea at bounding box center [277, 129] width 158 height 60
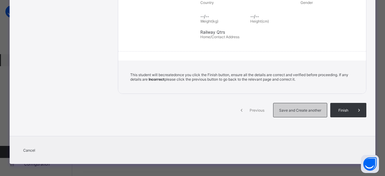
drag, startPoint x: 334, startPoint y: 108, endPoint x: 319, endPoint y: 112, distance: 14.7
click at [335, 108] on span "Finish" at bounding box center [343, 110] width 17 height 5
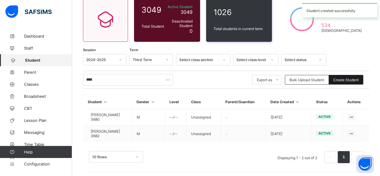
click at [345, 80] on span "Create Student" at bounding box center [347, 80] width 26 height 5
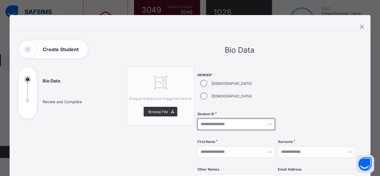
click at [218, 119] on input "text" at bounding box center [237, 124] width 78 height 11
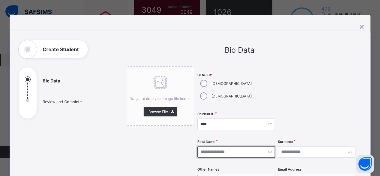
click at [229, 146] on input "text" at bounding box center [237, 151] width 78 height 11
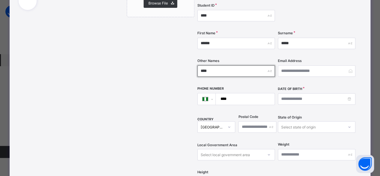
scroll to position [120, 0]
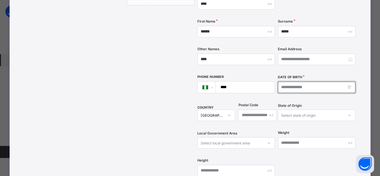
click at [282, 82] on input at bounding box center [317, 87] width 78 height 11
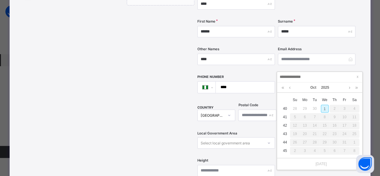
click at [326, 109] on div "1" at bounding box center [325, 109] width 8 height 8
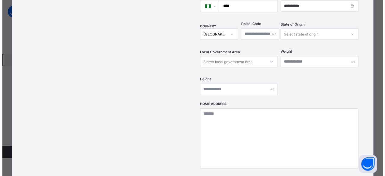
scroll to position [211, 0]
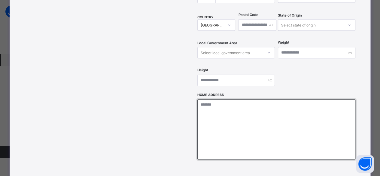
click at [241, 112] on textarea at bounding box center [277, 129] width 158 height 60
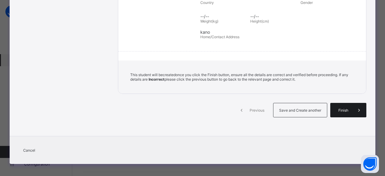
click at [344, 98] on div "Review and Create Student Confirm the details and create the new student Sectio…" at bounding box center [242, 18] width 248 height 219
click at [342, 108] on span "Finish" at bounding box center [343, 110] width 17 height 5
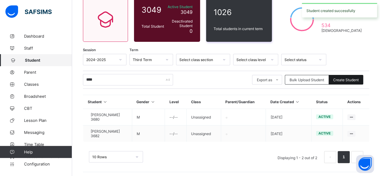
click at [342, 80] on span "Create Student" at bounding box center [347, 80] width 26 height 5
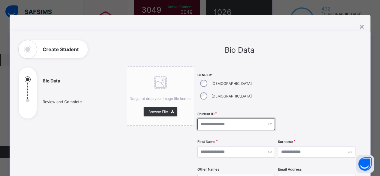
click at [220, 119] on input "text" at bounding box center [237, 124] width 78 height 11
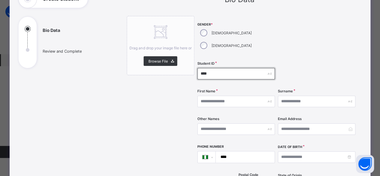
scroll to position [60, 0]
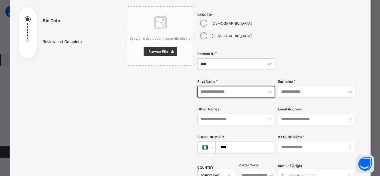
click at [233, 86] on input "text" at bounding box center [237, 91] width 78 height 11
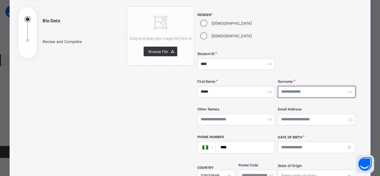
click at [287, 86] on input "text" at bounding box center [317, 91] width 78 height 11
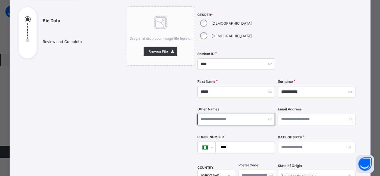
click at [255, 114] on input "text" at bounding box center [237, 119] width 78 height 11
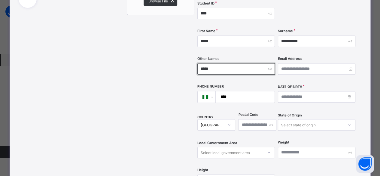
scroll to position [120, 0]
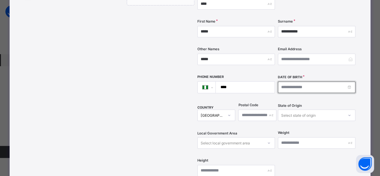
click at [291, 82] on input at bounding box center [317, 87] width 78 height 11
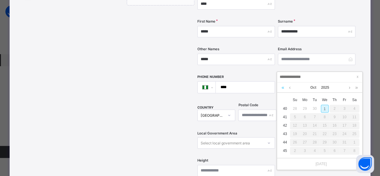
click at [282, 88] on link at bounding box center [283, 87] width 6 height 10
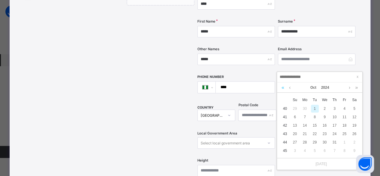
click at [283, 88] on link at bounding box center [283, 87] width 6 height 10
click at [290, 88] on link at bounding box center [290, 87] width 5 height 10
click at [350, 87] on link at bounding box center [350, 87] width 5 height 10
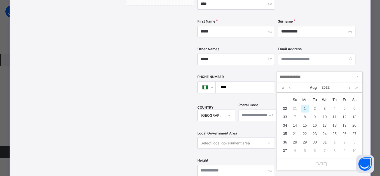
click at [350, 87] on link at bounding box center [350, 87] width 5 height 10
click at [290, 89] on link at bounding box center [290, 87] width 5 height 10
click at [344, 107] on div "2" at bounding box center [345, 109] width 8 height 8
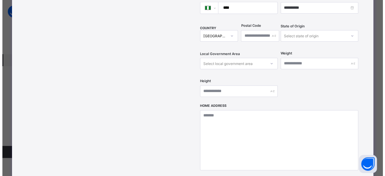
scroll to position [211, 0]
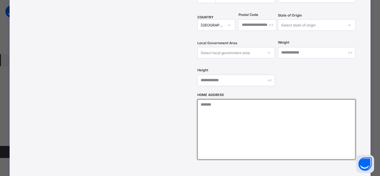
click at [251, 115] on textarea at bounding box center [277, 129] width 158 height 60
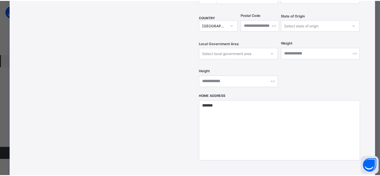
scroll to position [132, 0]
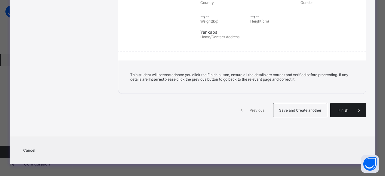
click at [344, 109] on div "Finish" at bounding box center [348, 110] width 36 height 14
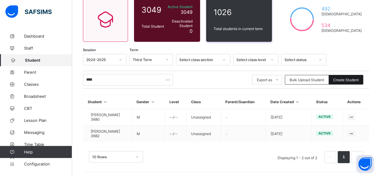
click at [360, 82] on div "Create Student" at bounding box center [346, 80] width 35 height 10
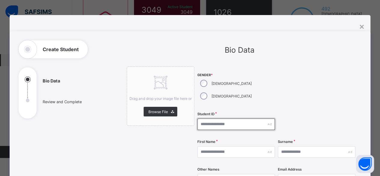
click at [226, 119] on input "text" at bounding box center [237, 124] width 78 height 11
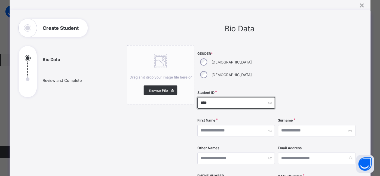
scroll to position [30, 0]
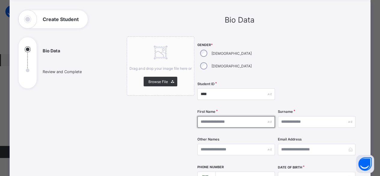
click at [224, 116] on input "text" at bounding box center [237, 121] width 78 height 11
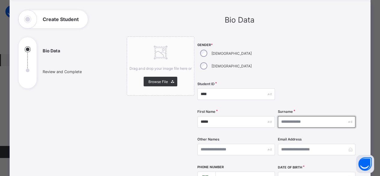
click at [282, 116] on input "text" at bounding box center [317, 121] width 78 height 11
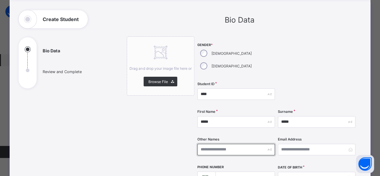
click at [259, 144] on input "text" at bounding box center [237, 149] width 78 height 11
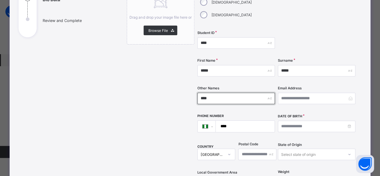
scroll to position [90, 0]
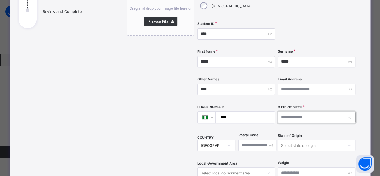
click at [290, 112] on input at bounding box center [317, 117] width 78 height 11
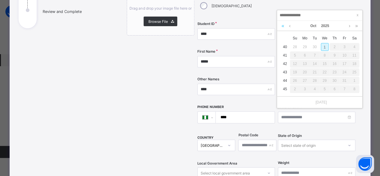
click at [284, 26] on link at bounding box center [283, 26] width 6 height 10
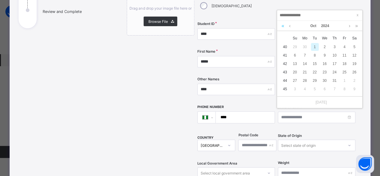
click at [284, 26] on link at bounding box center [283, 26] width 6 height 10
click at [290, 25] on link at bounding box center [290, 26] width 5 height 10
click at [333, 47] on div "1" at bounding box center [335, 47] width 8 height 8
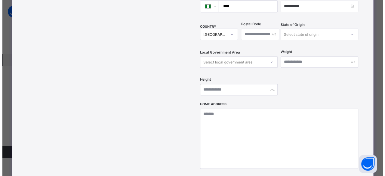
scroll to position [211, 0]
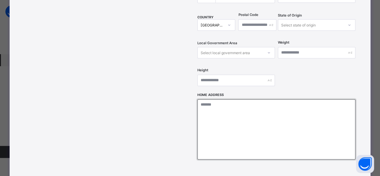
click at [234, 104] on textarea at bounding box center [277, 129] width 158 height 60
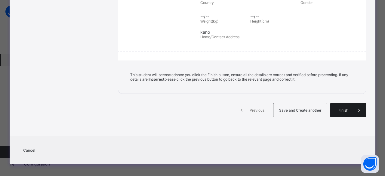
click at [342, 112] on div "Finish" at bounding box center [348, 110] width 36 height 14
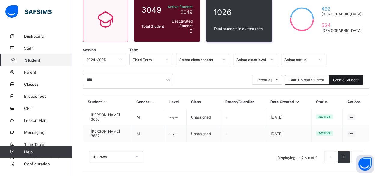
click at [346, 80] on span "Create Student" at bounding box center [347, 80] width 26 height 5
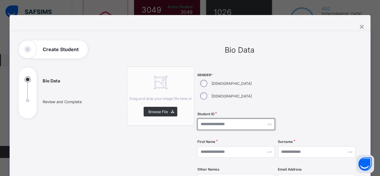
click at [218, 119] on input "text" at bounding box center [237, 124] width 78 height 11
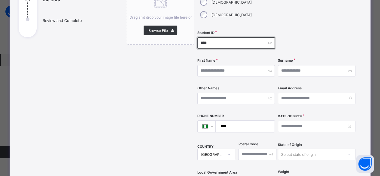
scroll to position [90, 0]
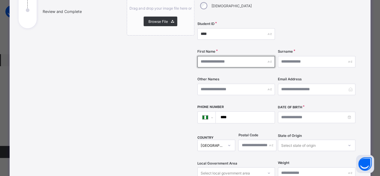
click at [220, 56] on input "text" at bounding box center [237, 61] width 78 height 11
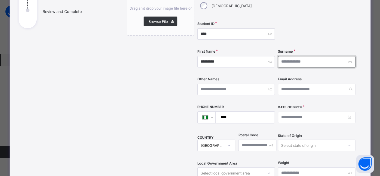
click at [287, 56] on input "text" at bounding box center [317, 61] width 78 height 11
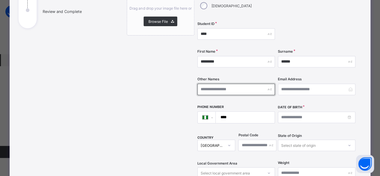
click at [247, 84] on input "text" at bounding box center [237, 89] width 78 height 11
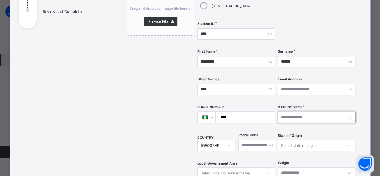
click at [293, 112] on input at bounding box center [317, 117] width 78 height 11
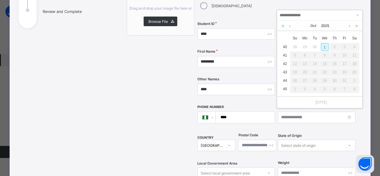
click at [283, 25] on link at bounding box center [283, 26] width 6 height 10
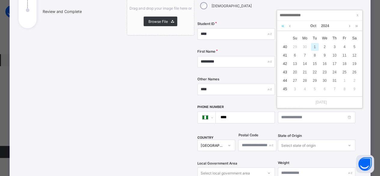
click at [283, 26] on link at bounding box center [283, 26] width 6 height 10
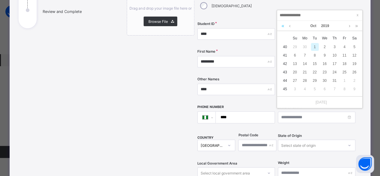
click at [283, 26] on link at bounding box center [283, 26] width 6 height 10
click at [359, 27] on link at bounding box center [357, 26] width 6 height 10
click at [291, 25] on link at bounding box center [290, 26] width 5 height 10
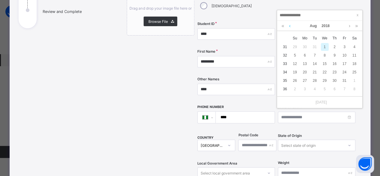
click at [291, 25] on link at bounding box center [290, 26] width 5 height 10
click at [307, 80] on div "30" at bounding box center [305, 81] width 8 height 8
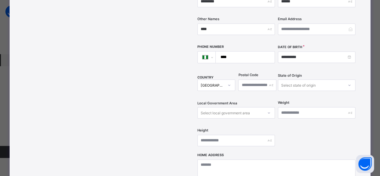
scroll to position [180, 0]
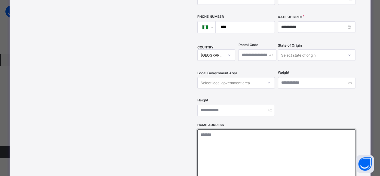
click at [242, 129] on textarea at bounding box center [277, 159] width 158 height 60
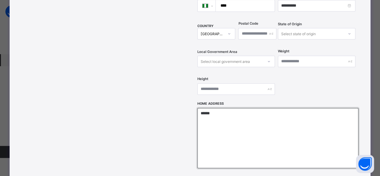
scroll to position [241, 0]
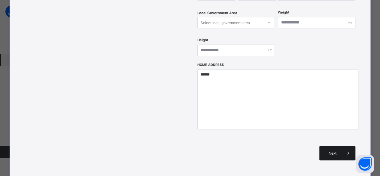
click at [337, 146] on div "Next" at bounding box center [338, 153] width 36 height 14
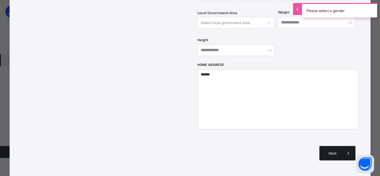
click at [337, 151] on span "Next" at bounding box center [332, 153] width 17 height 5
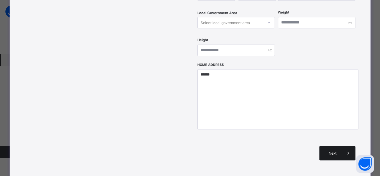
click at [334, 146] on div "Next" at bounding box center [338, 153] width 36 height 14
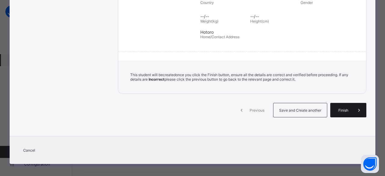
click at [339, 108] on span "Finish" at bounding box center [343, 110] width 17 height 5
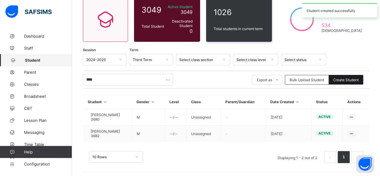
click at [343, 80] on span "Create Student" at bounding box center [347, 80] width 26 height 5
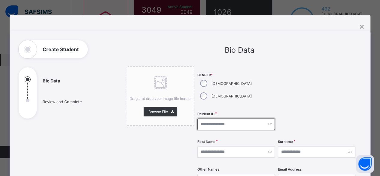
click at [214, 119] on input "text" at bounding box center [237, 124] width 78 height 11
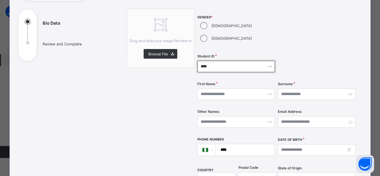
scroll to position [60, 0]
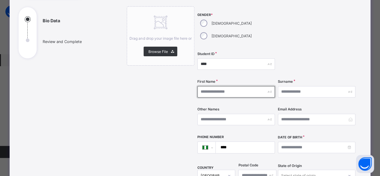
click at [216, 86] on input "text" at bounding box center [237, 91] width 78 height 11
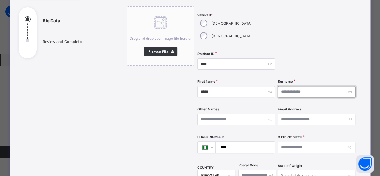
click at [281, 86] on input "text" at bounding box center [317, 91] width 78 height 11
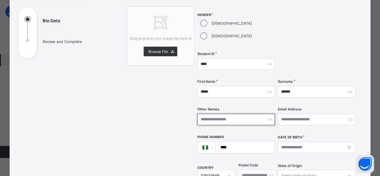
click at [235, 114] on input "text" at bounding box center [237, 119] width 78 height 11
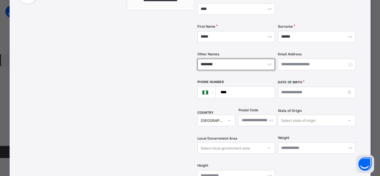
scroll to position [120, 0]
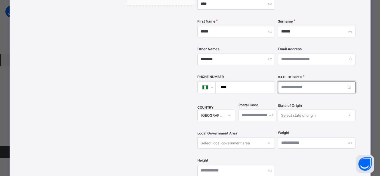
click at [289, 82] on input at bounding box center [317, 87] width 78 height 11
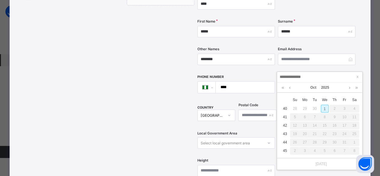
click at [327, 109] on div "1" at bounding box center [325, 109] width 8 height 8
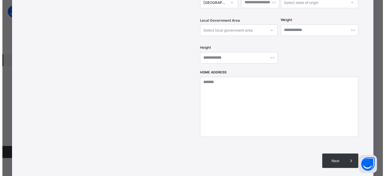
scroll to position [241, 0]
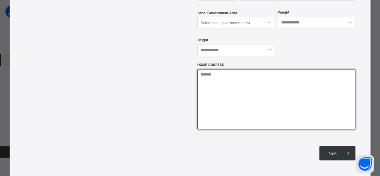
click at [254, 84] on textarea at bounding box center [277, 99] width 158 height 60
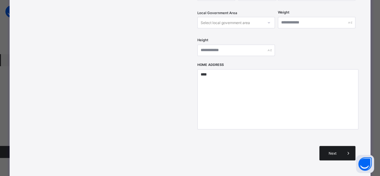
click at [328, 146] on div "Next" at bounding box center [338, 153] width 36 height 14
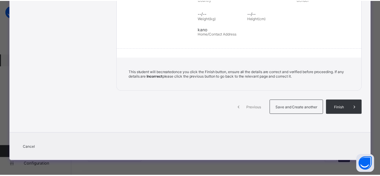
scroll to position [132, 0]
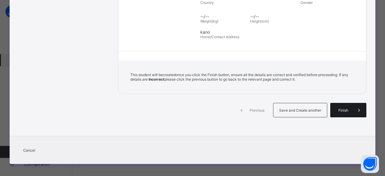
click at [332, 111] on div "Finish" at bounding box center [348, 110] width 36 height 14
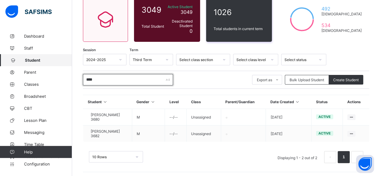
click at [109, 81] on input "****" at bounding box center [128, 79] width 90 height 11
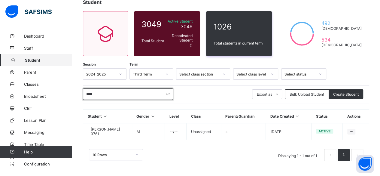
scroll to position [39, 0]
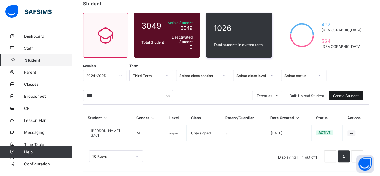
click at [351, 94] on span "Create Student" at bounding box center [347, 96] width 26 height 5
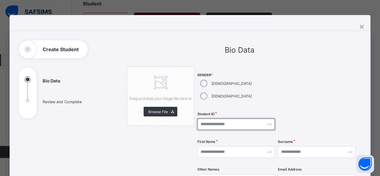
click at [214, 119] on input "text" at bounding box center [237, 124] width 78 height 11
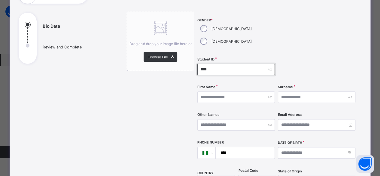
scroll to position [60, 0]
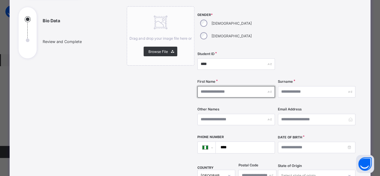
click at [222, 86] on input "text" at bounding box center [237, 91] width 78 height 11
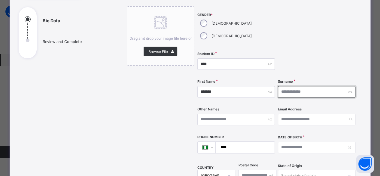
click at [283, 86] on input "text" at bounding box center [317, 91] width 78 height 11
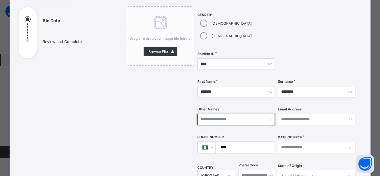
click at [227, 114] on input "text" at bounding box center [237, 119] width 78 height 11
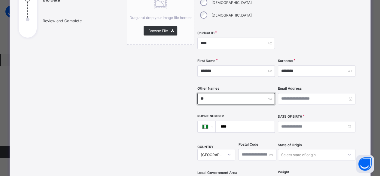
scroll to position [90, 0]
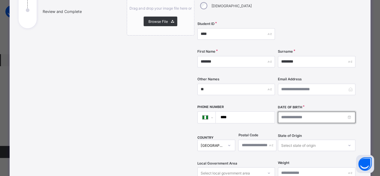
click at [288, 112] on input at bounding box center [317, 117] width 78 height 11
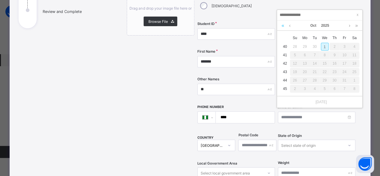
click at [282, 24] on link at bounding box center [283, 25] width 6 height 10
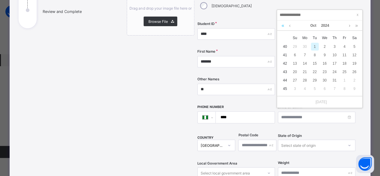
click at [282, 24] on link at bounding box center [283, 25] width 6 height 10
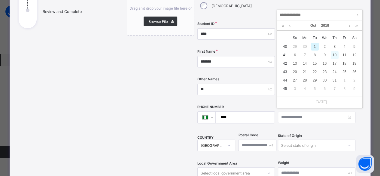
click at [334, 56] on div "10" at bounding box center [335, 55] width 8 height 8
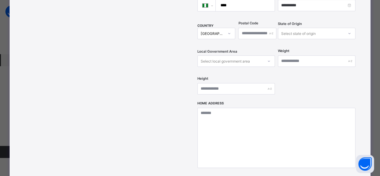
scroll to position [211, 0]
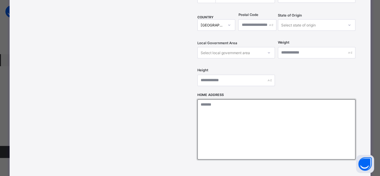
click at [231, 99] on textarea at bounding box center [277, 129] width 158 height 60
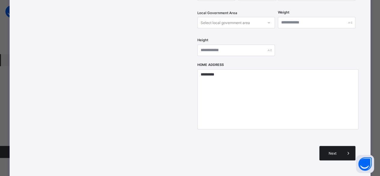
click at [325, 151] on span "Next" at bounding box center [332, 153] width 17 height 5
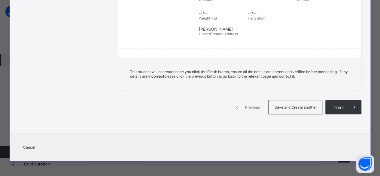
scroll to position [132, 0]
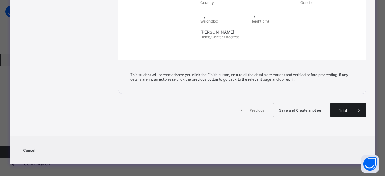
click at [340, 110] on div "Finish" at bounding box center [348, 110] width 36 height 14
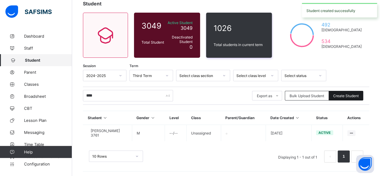
click at [347, 98] on div "Create Student" at bounding box center [346, 96] width 35 height 10
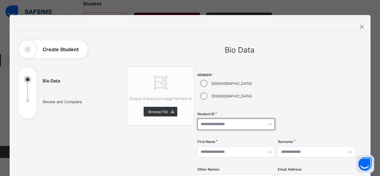
click at [215, 119] on input "text" at bounding box center [237, 124] width 78 height 11
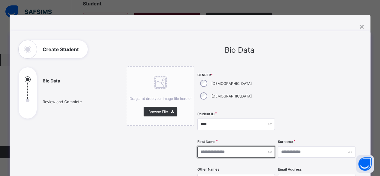
click at [239, 146] on input "text" at bounding box center [237, 151] width 78 height 11
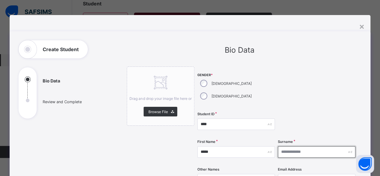
click at [287, 146] on input "text" at bounding box center [317, 151] width 78 height 11
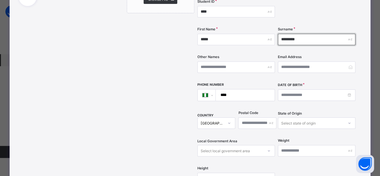
scroll to position [120, 0]
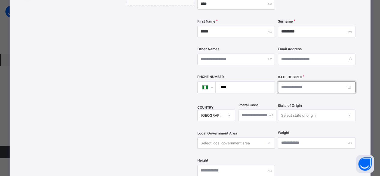
click at [282, 82] on input at bounding box center [317, 87] width 78 height 11
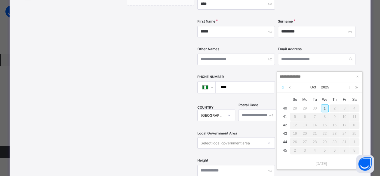
click at [285, 86] on link at bounding box center [283, 87] width 6 height 10
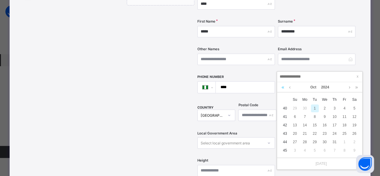
click at [285, 86] on link at bounding box center [283, 87] width 6 height 10
click at [284, 86] on link at bounding box center [283, 87] width 6 height 10
click at [290, 88] on link at bounding box center [290, 87] width 5 height 10
click at [289, 88] on link at bounding box center [290, 87] width 5 height 10
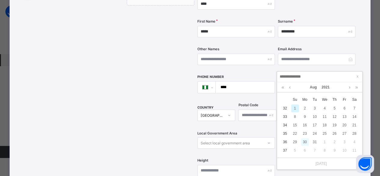
click at [306, 141] on div "30" at bounding box center [305, 142] width 8 height 8
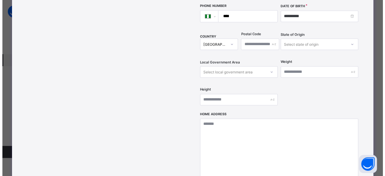
scroll to position [211, 0]
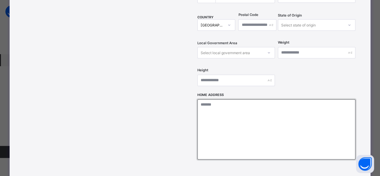
click at [254, 115] on textarea at bounding box center [277, 129] width 158 height 60
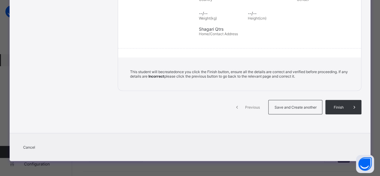
scroll to position [132, 0]
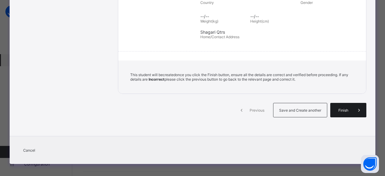
click at [338, 104] on div "Finish" at bounding box center [348, 110] width 36 height 14
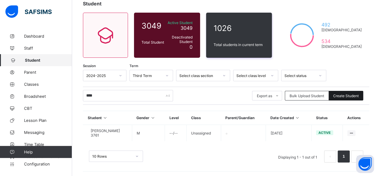
click at [341, 94] on span "Create Student" at bounding box center [347, 96] width 26 height 5
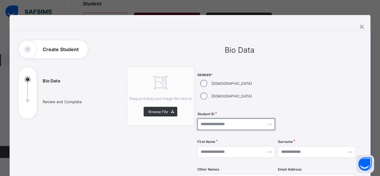
click at [225, 119] on input "text" at bounding box center [237, 124] width 78 height 11
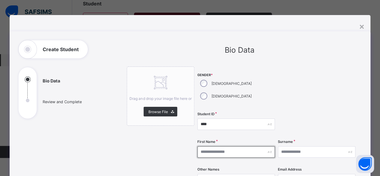
click at [240, 146] on input "text" at bounding box center [237, 151] width 78 height 11
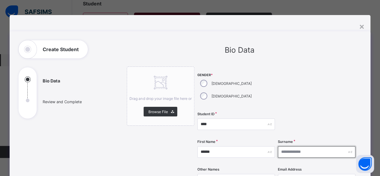
click at [285, 146] on input "text" at bounding box center [317, 151] width 78 height 11
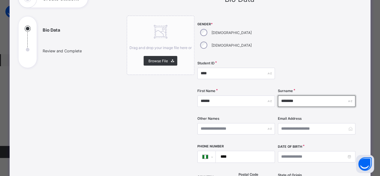
scroll to position [60, 0]
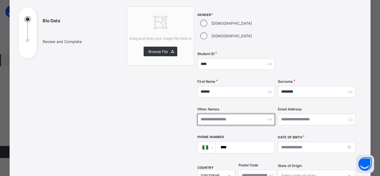
click at [222, 114] on input "text" at bounding box center [237, 119] width 78 height 11
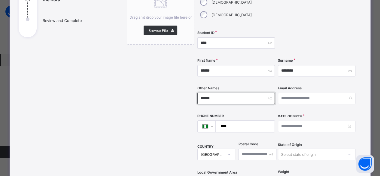
scroll to position [90, 0]
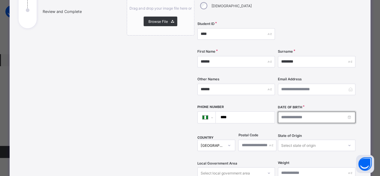
click at [283, 112] on input at bounding box center [317, 117] width 78 height 11
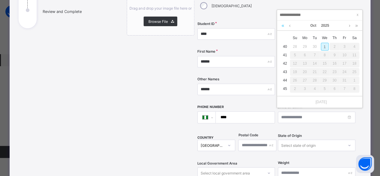
click at [283, 26] on link at bounding box center [283, 25] width 6 height 10
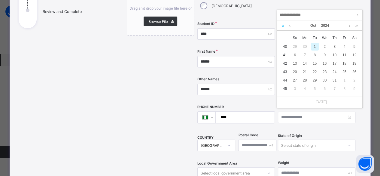
click at [283, 26] on link at bounding box center [283, 25] width 6 height 10
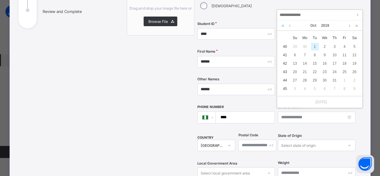
click at [283, 26] on link at bounding box center [283, 25] width 6 height 10
click at [282, 26] on link at bounding box center [283, 25] width 6 height 10
click at [357, 25] on link at bounding box center [357, 25] width 6 height 10
click at [350, 27] on link at bounding box center [350, 25] width 5 height 10
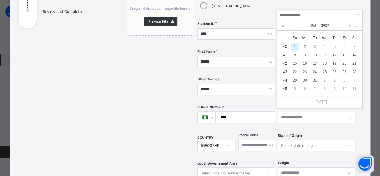
click at [350, 27] on link at bounding box center [350, 25] width 5 height 10
click at [289, 26] on link at bounding box center [290, 25] width 5 height 10
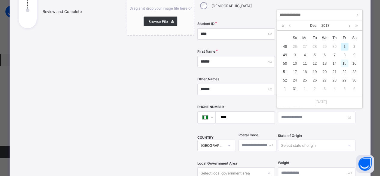
click at [346, 63] on div "15" at bounding box center [345, 64] width 8 height 8
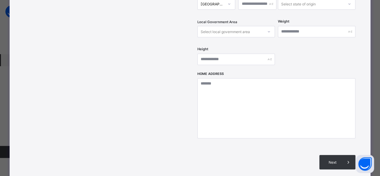
scroll to position [241, 0]
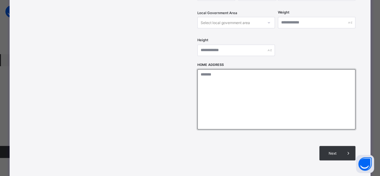
click at [254, 74] on textarea at bounding box center [277, 99] width 158 height 60
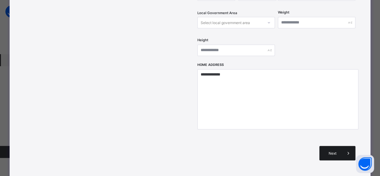
click at [329, 146] on div "Next" at bounding box center [338, 153] width 36 height 14
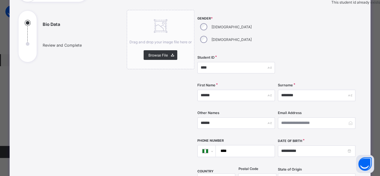
scroll to position [0, 0]
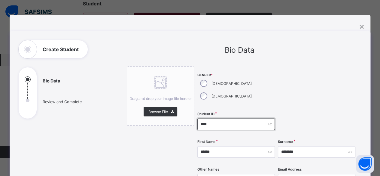
click at [220, 119] on input "****" at bounding box center [237, 124] width 78 height 11
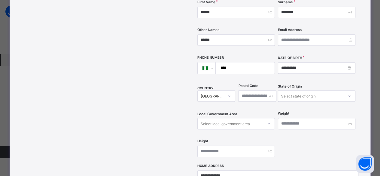
scroll to position [241, 0]
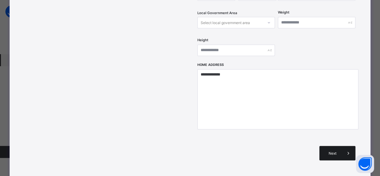
click at [333, 146] on div "Next" at bounding box center [338, 153] width 36 height 14
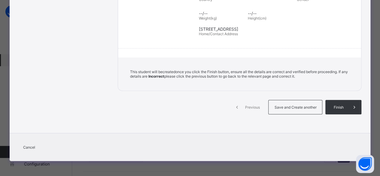
scroll to position [132, 0]
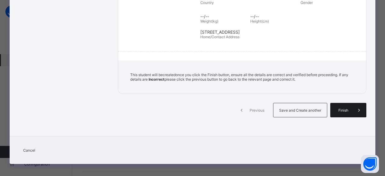
click at [341, 111] on div "Finish" at bounding box center [348, 110] width 36 height 14
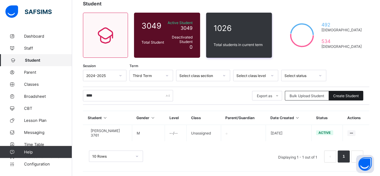
click at [347, 96] on span "Create Student" at bounding box center [347, 96] width 26 height 5
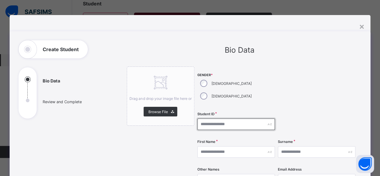
click at [209, 119] on input "text" at bounding box center [237, 124] width 78 height 11
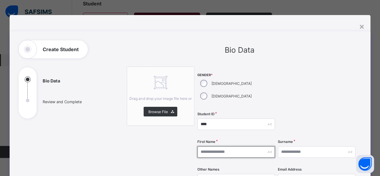
click at [213, 146] on input "text" at bounding box center [237, 151] width 78 height 11
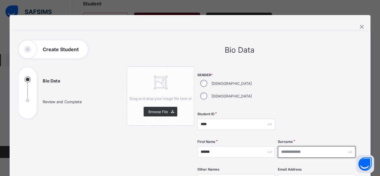
click at [288, 146] on input "text" at bounding box center [317, 151] width 78 height 11
click at [289, 146] on input "********" at bounding box center [317, 151] width 78 height 11
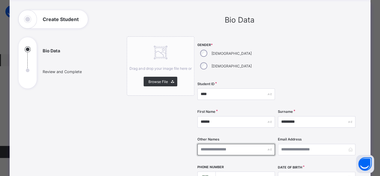
click at [210, 144] on input "text" at bounding box center [237, 149] width 78 height 11
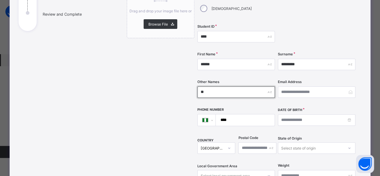
scroll to position [90, 0]
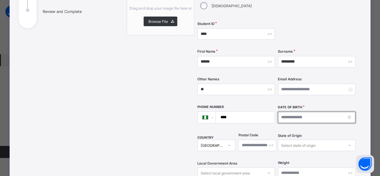
click at [295, 112] on input at bounding box center [317, 117] width 78 height 11
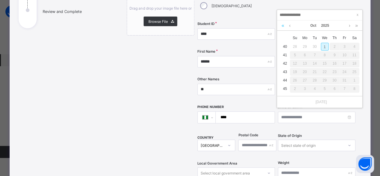
click at [284, 25] on link at bounding box center [283, 25] width 6 height 10
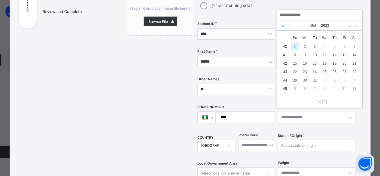
click at [283, 25] on link at bounding box center [283, 25] width 6 height 10
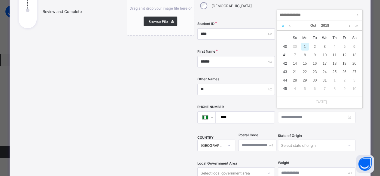
click at [283, 25] on link at bounding box center [283, 25] width 6 height 10
click at [291, 26] on link at bounding box center [290, 25] width 5 height 10
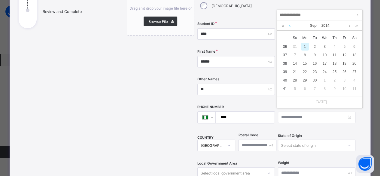
click at [291, 26] on link at bounding box center [290, 25] width 5 height 10
click at [291, 25] on link at bounding box center [290, 25] width 5 height 10
click at [325, 71] on div "25" at bounding box center [325, 72] width 8 height 8
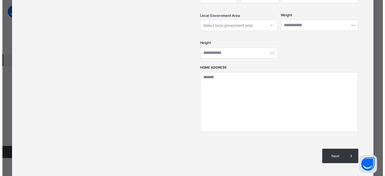
scroll to position [241, 0]
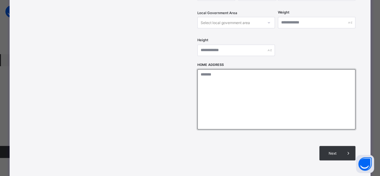
click at [222, 72] on textarea at bounding box center [277, 99] width 158 height 60
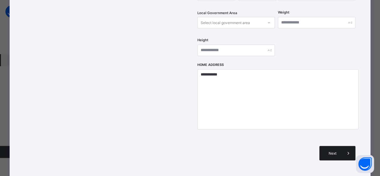
click at [334, 146] on div "Next" at bounding box center [338, 153] width 36 height 14
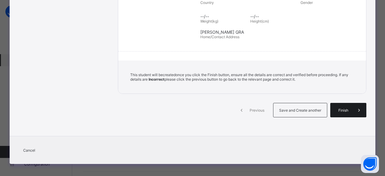
click at [342, 109] on div "Finish" at bounding box center [348, 110] width 36 height 14
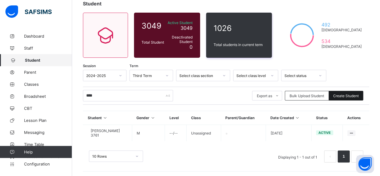
click at [351, 91] on div "Create Student" at bounding box center [346, 96] width 35 height 10
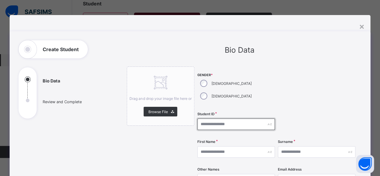
click at [219, 119] on input "text" at bounding box center [237, 124] width 78 height 11
click at [220, 119] on input "text" at bounding box center [237, 124] width 78 height 11
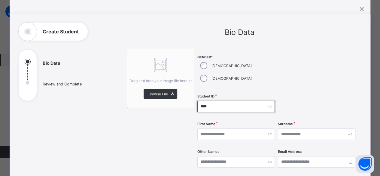
scroll to position [30, 0]
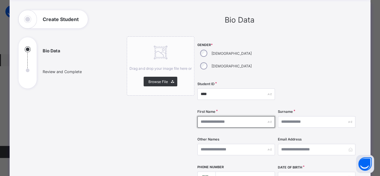
click at [224, 116] on input "text" at bounding box center [237, 121] width 78 height 11
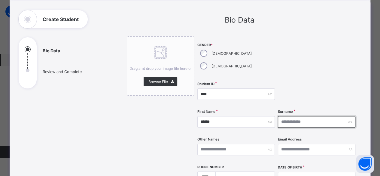
click at [282, 116] on input "text" at bounding box center [317, 121] width 78 height 11
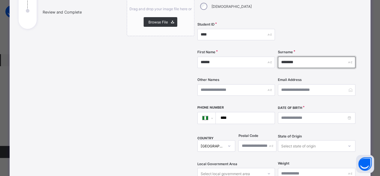
scroll to position [90, 0]
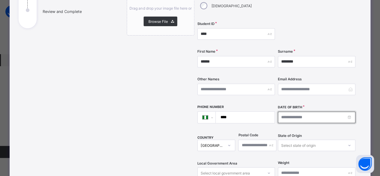
click at [280, 112] on input at bounding box center [317, 117] width 78 height 11
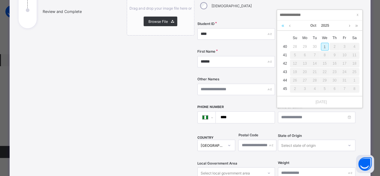
click at [284, 26] on link at bounding box center [283, 25] width 6 height 10
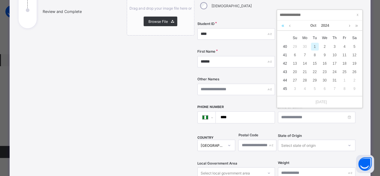
click at [283, 26] on link at bounding box center [283, 25] width 6 height 10
click at [283, 27] on link at bounding box center [283, 25] width 6 height 10
click at [282, 28] on link at bounding box center [283, 25] width 6 height 10
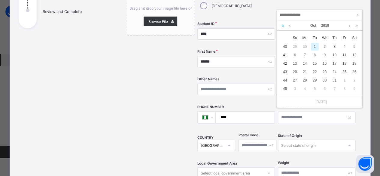
click at [282, 28] on link at bounding box center [283, 25] width 6 height 10
click at [289, 27] on link at bounding box center [290, 25] width 5 height 10
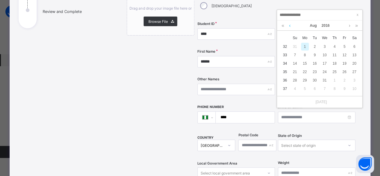
click at [289, 27] on link at bounding box center [290, 25] width 5 height 10
click at [289, 26] on link at bounding box center [290, 25] width 5 height 10
click at [350, 25] on link at bounding box center [350, 25] width 5 height 10
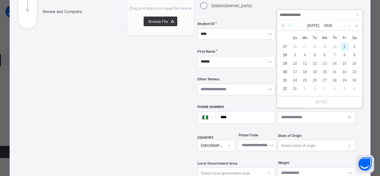
click at [290, 26] on link at bounding box center [290, 25] width 5 height 10
click at [354, 47] on div "2" at bounding box center [355, 47] width 8 height 8
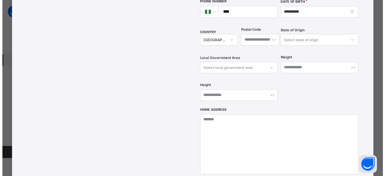
scroll to position [211, 0]
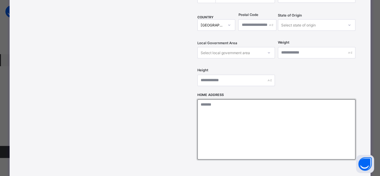
click at [238, 103] on textarea at bounding box center [277, 129] width 158 height 60
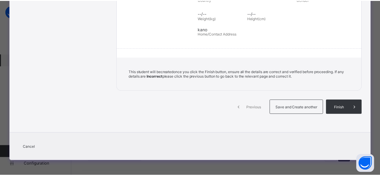
scroll to position [132, 0]
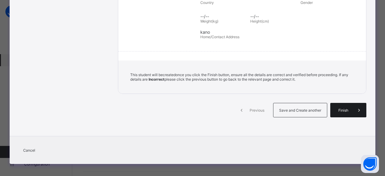
click at [346, 108] on span "Finish" at bounding box center [343, 110] width 17 height 5
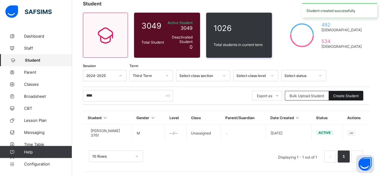
click at [351, 97] on span "Create Student" at bounding box center [347, 96] width 26 height 5
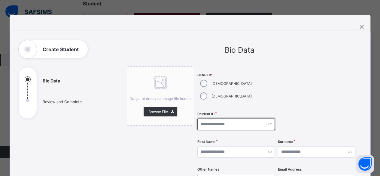
click at [215, 119] on input "text" at bounding box center [237, 124] width 78 height 11
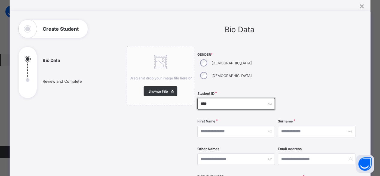
scroll to position [30, 0]
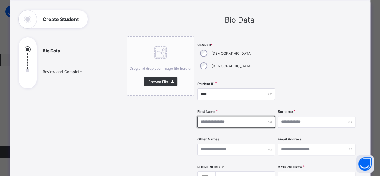
click at [228, 116] on input "text" at bounding box center [237, 121] width 78 height 11
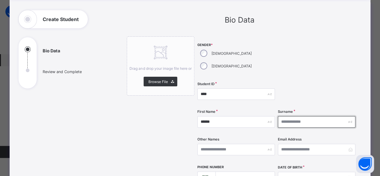
click at [282, 116] on input "text" at bounding box center [317, 121] width 78 height 11
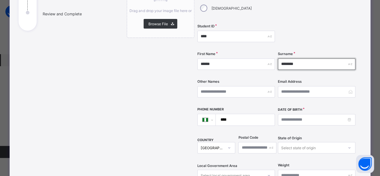
scroll to position [90, 0]
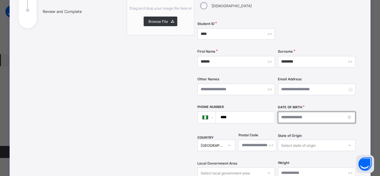
click at [289, 112] on input at bounding box center [317, 117] width 78 height 11
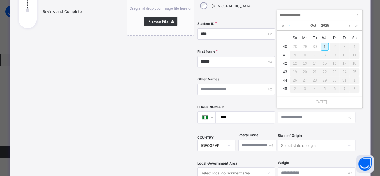
click at [289, 26] on link at bounding box center [290, 25] width 5 height 10
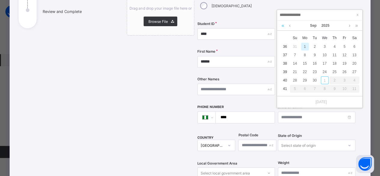
click at [282, 26] on link at bounding box center [283, 25] width 6 height 10
click at [289, 25] on link at bounding box center [290, 25] width 5 height 10
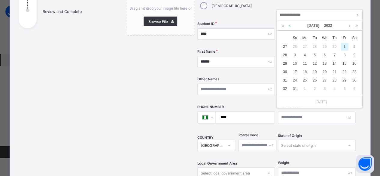
click at [289, 25] on link at bounding box center [290, 25] width 5 height 10
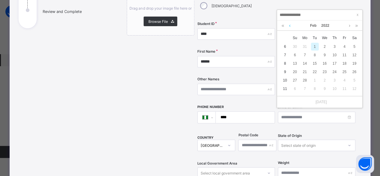
click at [289, 25] on link at bounding box center [290, 25] width 5 height 10
click at [349, 26] on link at bounding box center [350, 25] width 5 height 10
click at [335, 47] on div "3" at bounding box center [335, 47] width 8 height 8
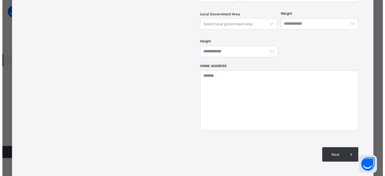
scroll to position [241, 0]
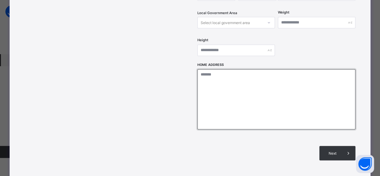
click at [241, 75] on textarea at bounding box center [277, 99] width 158 height 60
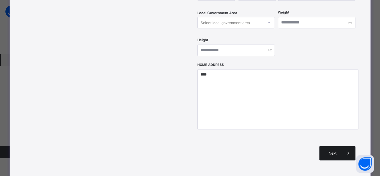
click at [343, 146] on span at bounding box center [348, 153] width 14 height 14
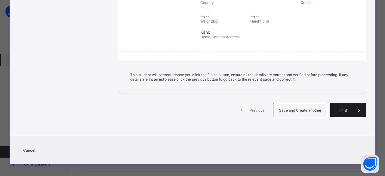
click at [345, 111] on div "Finish" at bounding box center [348, 110] width 36 height 14
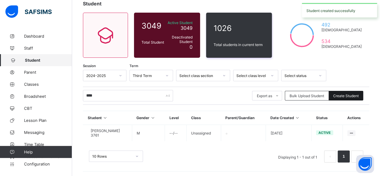
click at [344, 94] on div "Create Student" at bounding box center [346, 96] width 35 height 10
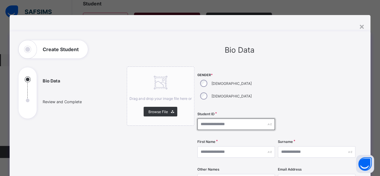
click at [211, 119] on input "text" at bounding box center [237, 124] width 78 height 11
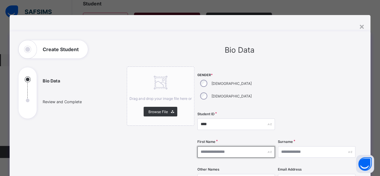
click at [242, 146] on input "text" at bounding box center [237, 151] width 78 height 11
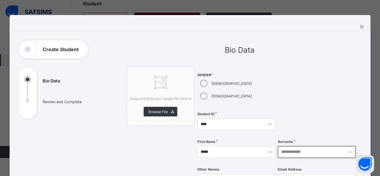
click at [285, 146] on input "text" at bounding box center [317, 151] width 78 height 11
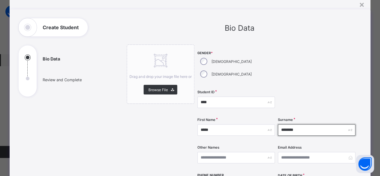
scroll to position [30, 0]
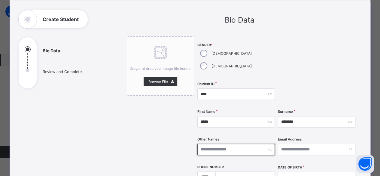
click at [213, 144] on input "text" at bounding box center [237, 149] width 78 height 11
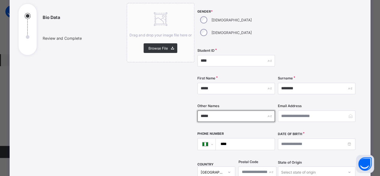
scroll to position [90, 0]
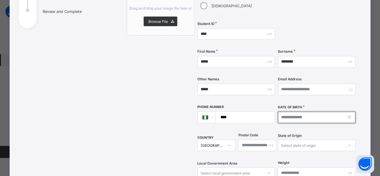
click at [294, 112] on input at bounding box center [317, 117] width 78 height 11
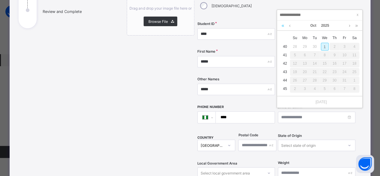
click at [284, 26] on link at bounding box center [283, 25] width 6 height 10
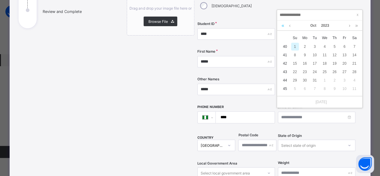
click at [284, 26] on link at bounding box center [283, 25] width 6 height 10
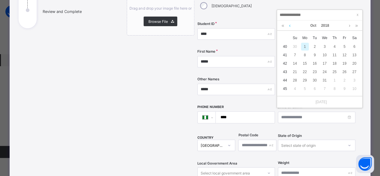
click at [291, 26] on link at bounding box center [290, 25] width 5 height 10
click at [296, 55] on div "5" at bounding box center [295, 55] width 8 height 8
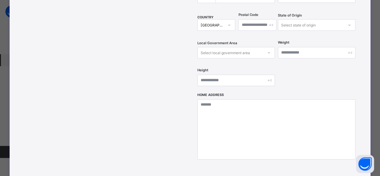
scroll to position [241, 0]
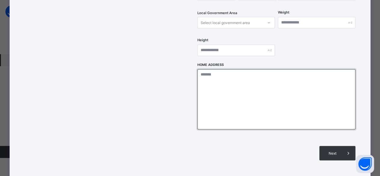
click at [247, 85] on textarea at bounding box center [277, 99] width 158 height 60
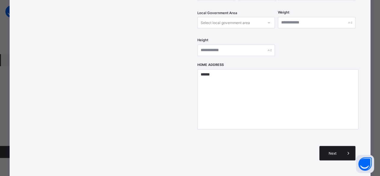
click at [332, 151] on span "Next" at bounding box center [332, 153] width 17 height 5
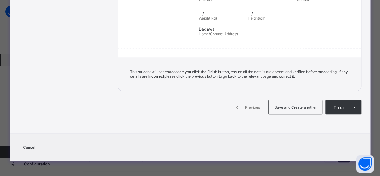
scroll to position [132, 0]
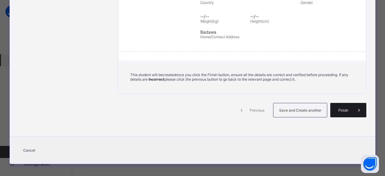
click at [340, 108] on span "Finish" at bounding box center [343, 110] width 17 height 5
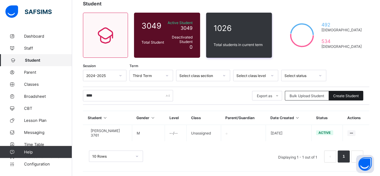
click at [350, 95] on span "Create Student" at bounding box center [347, 96] width 26 height 5
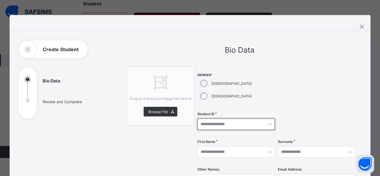
click at [216, 119] on input "text" at bounding box center [237, 124] width 78 height 11
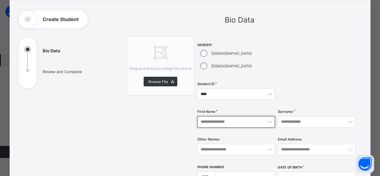
click at [226, 116] on input "text" at bounding box center [237, 121] width 78 height 11
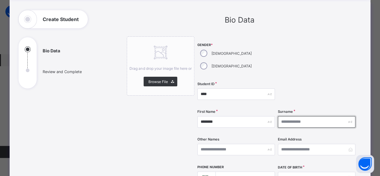
click at [292, 116] on input "text" at bounding box center [317, 121] width 78 height 11
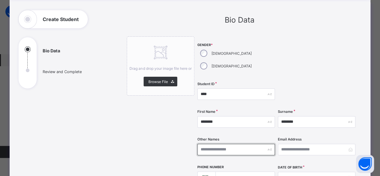
click at [248, 144] on input "text" at bounding box center [237, 149] width 78 height 11
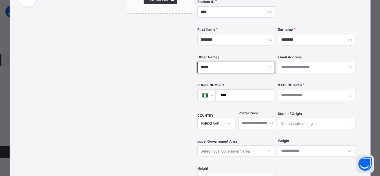
scroll to position [120, 0]
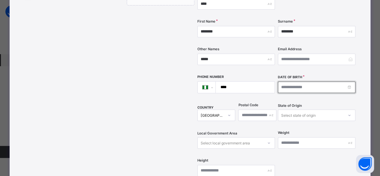
click at [284, 82] on input at bounding box center [317, 87] width 78 height 11
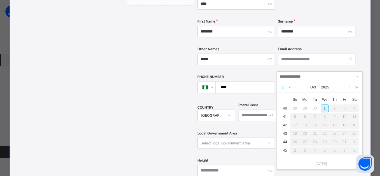
click at [282, 86] on link at bounding box center [283, 87] width 6 height 10
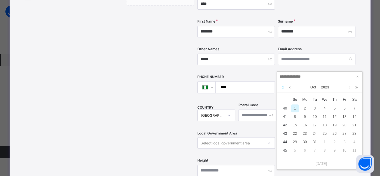
click at [282, 87] on link at bounding box center [283, 87] width 6 height 10
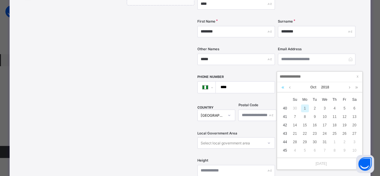
click at [282, 87] on link at bounding box center [283, 87] width 6 height 10
click at [324, 131] on div "19" at bounding box center [325, 134] width 8 height 8
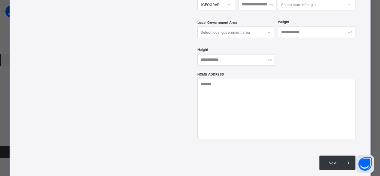
scroll to position [241, 0]
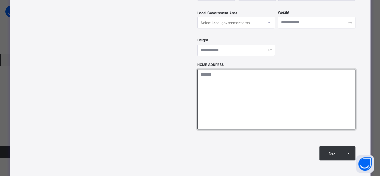
click at [247, 89] on textarea at bounding box center [277, 99] width 158 height 60
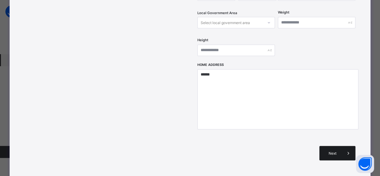
click at [329, 151] on span "Next" at bounding box center [332, 153] width 17 height 5
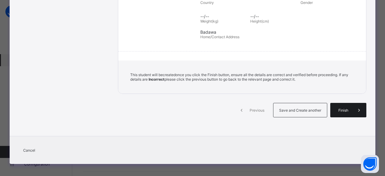
click at [346, 108] on span "Finish" at bounding box center [343, 110] width 17 height 5
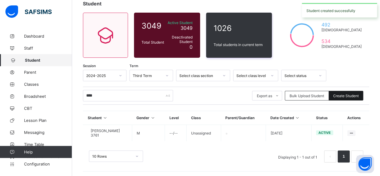
click at [345, 97] on span "Create Student" at bounding box center [347, 96] width 26 height 5
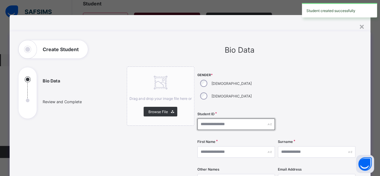
click at [217, 119] on input "text" at bounding box center [237, 124] width 78 height 11
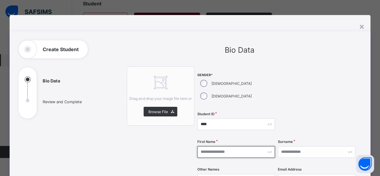
click at [227, 146] on input "text" at bounding box center [237, 151] width 78 height 11
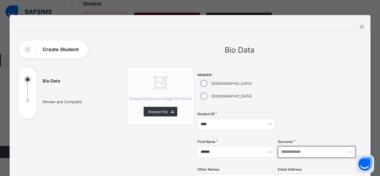
click at [297, 146] on input "text" at bounding box center [317, 151] width 78 height 11
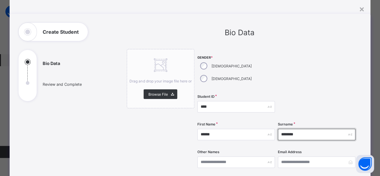
scroll to position [30, 0]
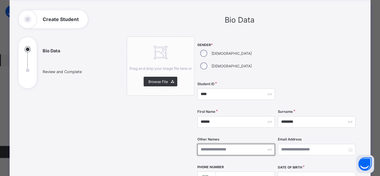
click at [237, 144] on input "text" at bounding box center [237, 149] width 78 height 11
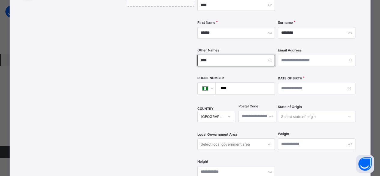
scroll to position [120, 0]
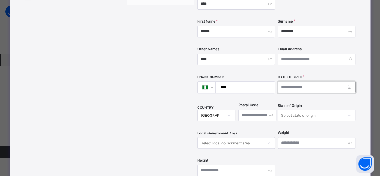
click at [292, 82] on input at bounding box center [317, 87] width 78 height 11
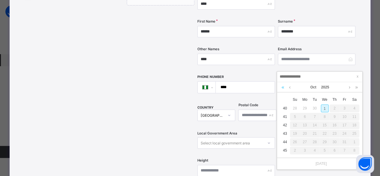
click at [282, 87] on link at bounding box center [283, 87] width 6 height 10
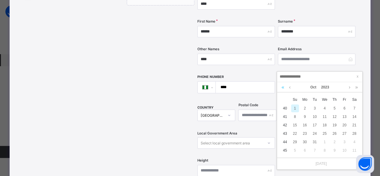
click at [282, 87] on link at bounding box center [283, 87] width 6 height 10
click at [356, 86] on link at bounding box center [357, 87] width 6 height 10
click at [289, 88] on link at bounding box center [290, 87] width 5 height 10
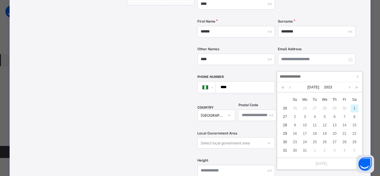
click at [289, 88] on link at bounding box center [290, 87] width 5 height 10
click at [335, 108] on div "4" at bounding box center [335, 108] width 8 height 8
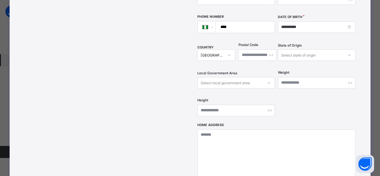
scroll to position [211, 0]
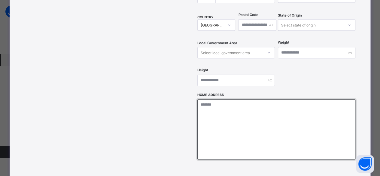
click at [283, 112] on textarea at bounding box center [277, 129] width 158 height 60
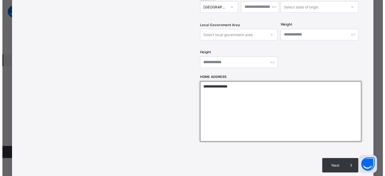
scroll to position [241, 0]
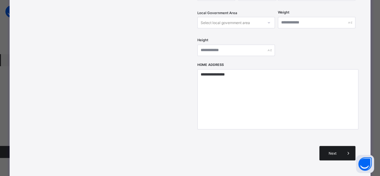
click at [328, 151] on span "Next" at bounding box center [332, 153] width 17 height 5
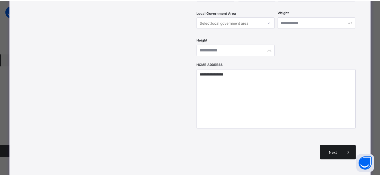
scroll to position [132, 0]
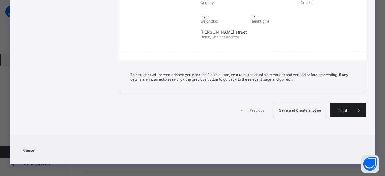
click at [340, 108] on span "Finish" at bounding box center [343, 110] width 17 height 5
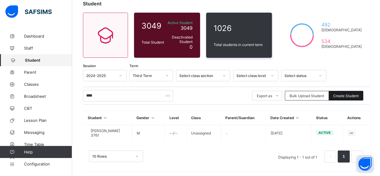
click at [353, 97] on span "Create Student" at bounding box center [347, 96] width 26 height 5
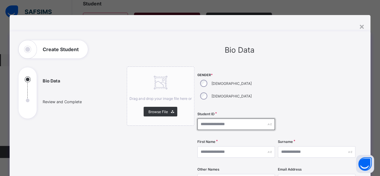
click at [204, 119] on input "text" at bounding box center [237, 124] width 78 height 11
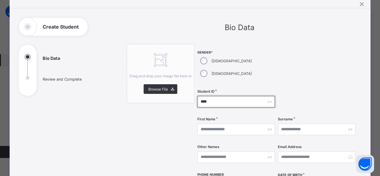
scroll to position [30, 0]
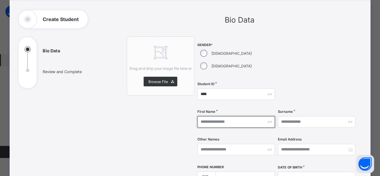
click at [224, 116] on input "text" at bounding box center [237, 121] width 78 height 11
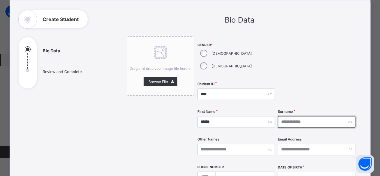
click at [288, 116] on input "text" at bounding box center [317, 121] width 78 height 11
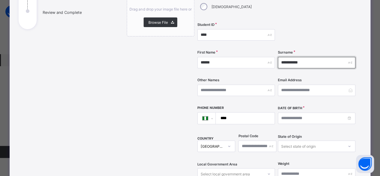
scroll to position [90, 0]
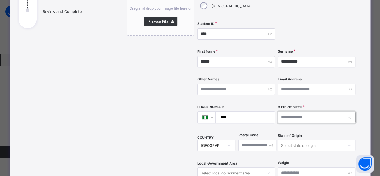
click at [290, 112] on input at bounding box center [317, 117] width 78 height 11
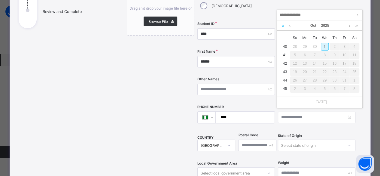
click at [282, 26] on link at bounding box center [283, 25] width 6 height 10
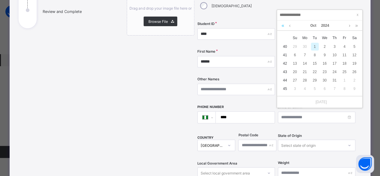
click at [282, 26] on link at bounding box center [283, 25] width 6 height 10
click at [289, 26] on link at bounding box center [290, 25] width 5 height 10
click at [297, 55] on div "4" at bounding box center [295, 55] width 8 height 8
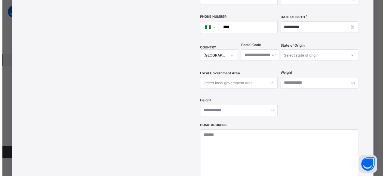
scroll to position [211, 0]
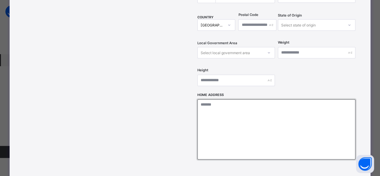
click at [248, 102] on textarea at bounding box center [277, 129] width 158 height 60
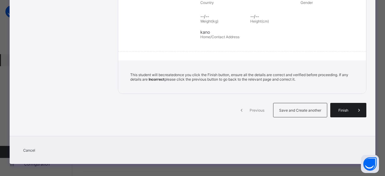
click at [340, 109] on div "Finish" at bounding box center [348, 110] width 36 height 14
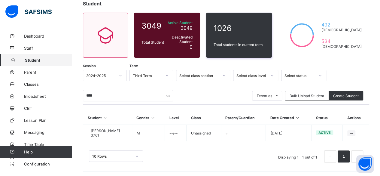
drag, startPoint x: 372, startPoint y: 0, endPoint x: 251, endPoint y: 9, distance: 121.2
click at [251, 9] on div "Student 3049 Total Student Active Student 3049 Deactivated Student 0 1026 Total…" at bounding box center [226, 85] width 308 height 186
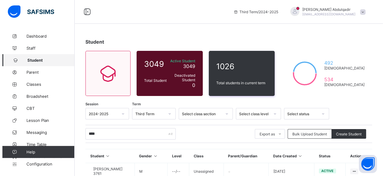
scroll to position [0, 0]
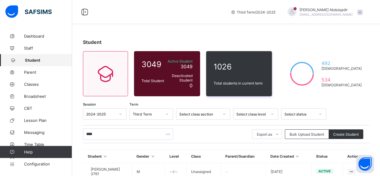
click at [363, 14] on span at bounding box center [360, 12] width 5 height 5
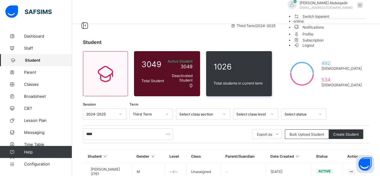
click at [315, 48] on span "Logout" at bounding box center [304, 45] width 21 height 6
